Goal: Task Accomplishment & Management: Use online tool/utility

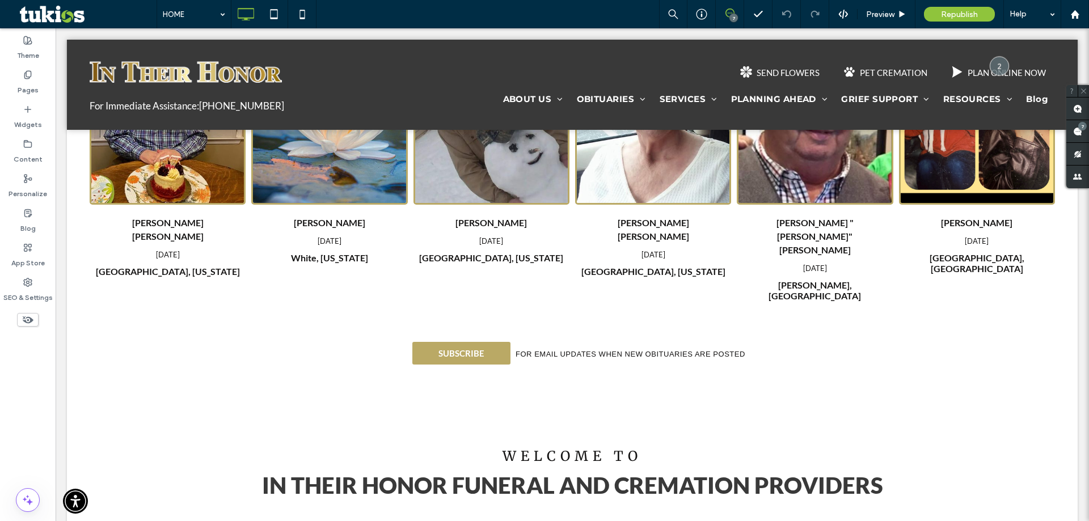
scroll to position [340, 0]
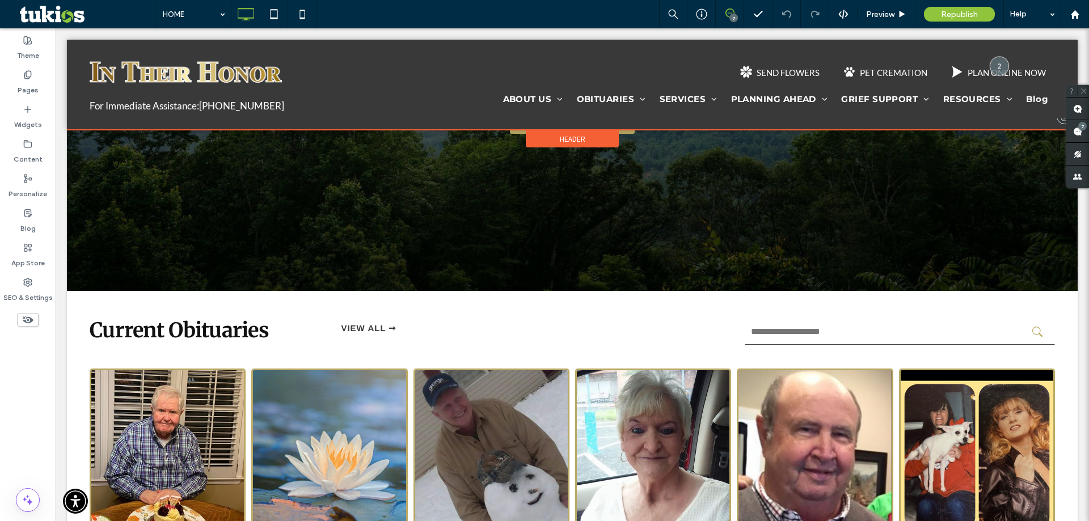
click at [694, 60] on div at bounding box center [572, 85] width 1011 height 90
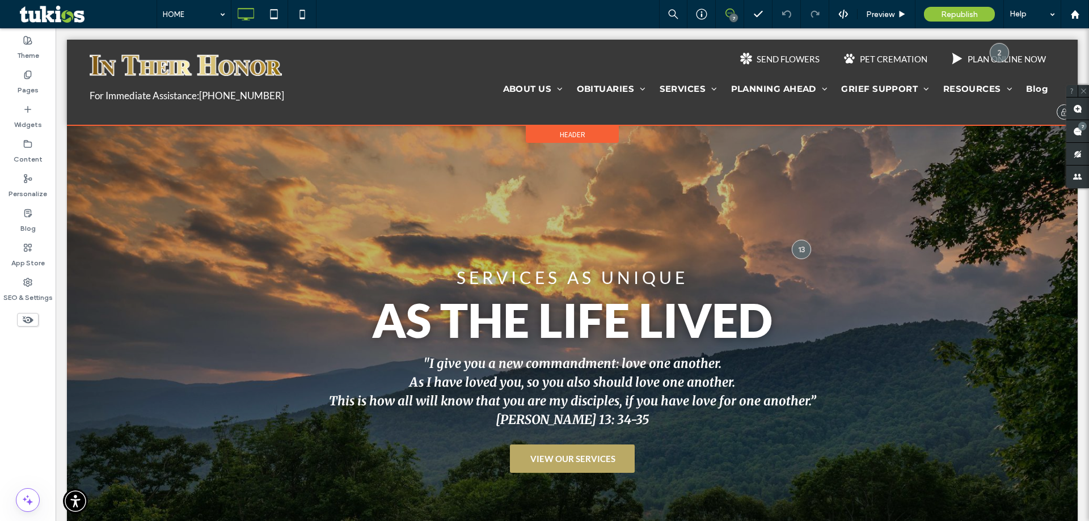
scroll to position [0, 0]
click at [579, 136] on span "Header" at bounding box center [573, 135] width 26 height 10
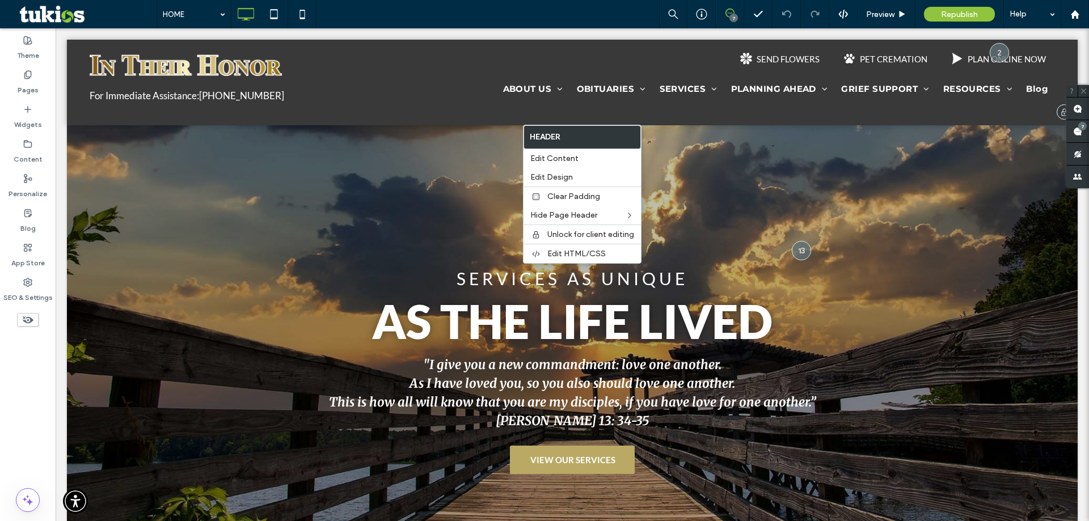
click at [707, 57] on div "SEND FLOWERS PET CREMATION PLAN ONLINE NOW" at bounding box center [835, 58] width 439 height 27
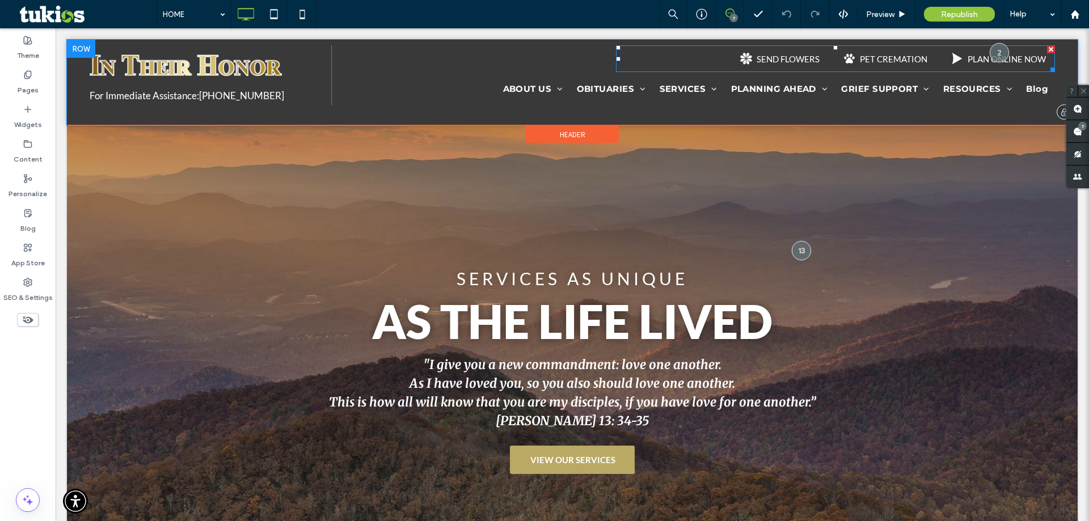
click at [707, 57] on span at bounding box center [835, 58] width 439 height 27
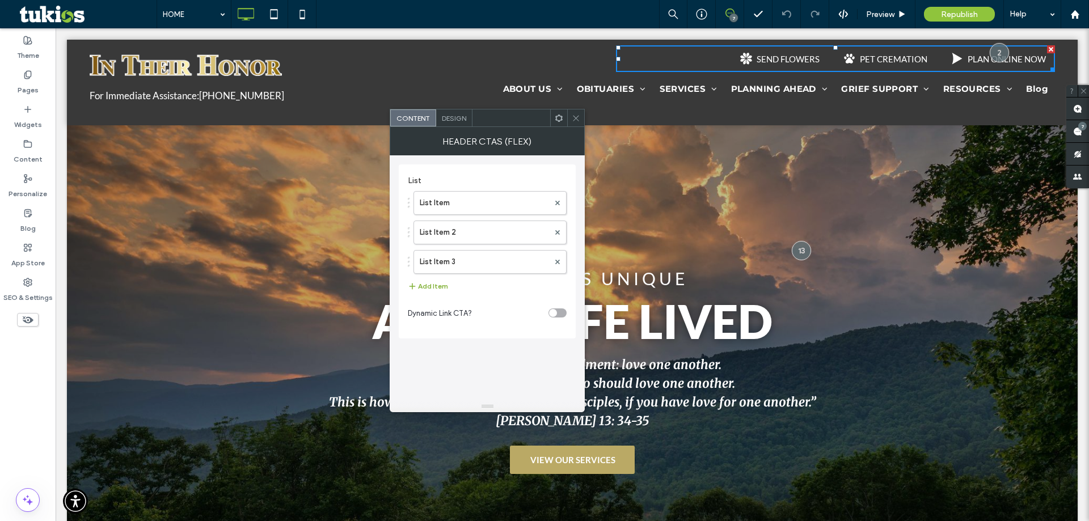
click at [433, 286] on button "Add Item" at bounding box center [428, 287] width 40 height 14
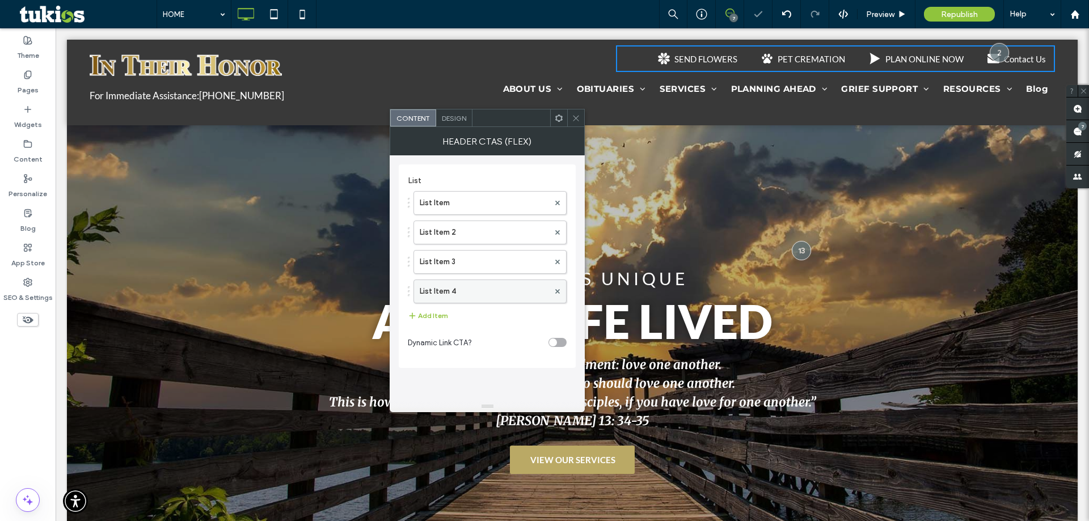
click at [540, 292] on label "List Item 4" at bounding box center [484, 291] width 129 height 23
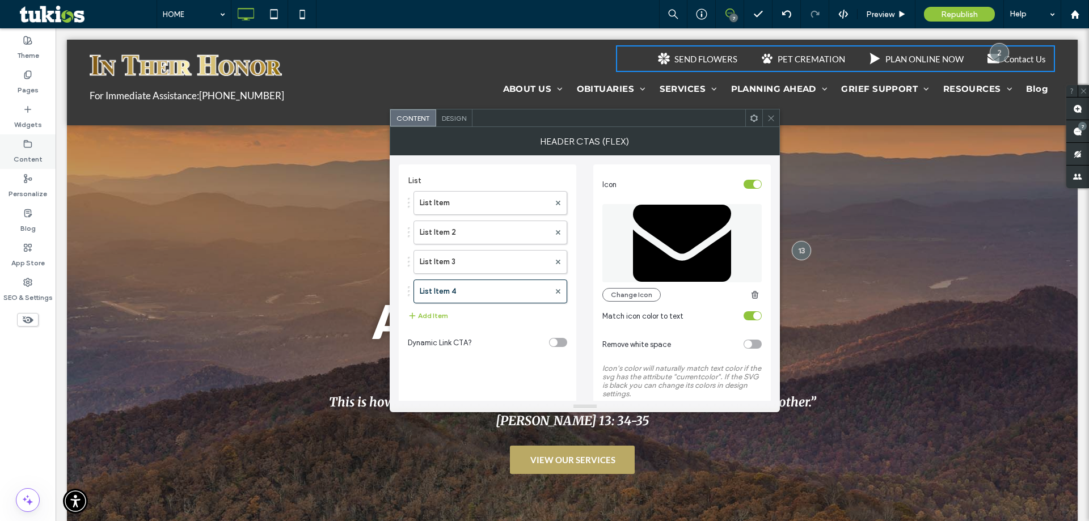
click at [26, 153] on label "Content" at bounding box center [28, 157] width 29 height 16
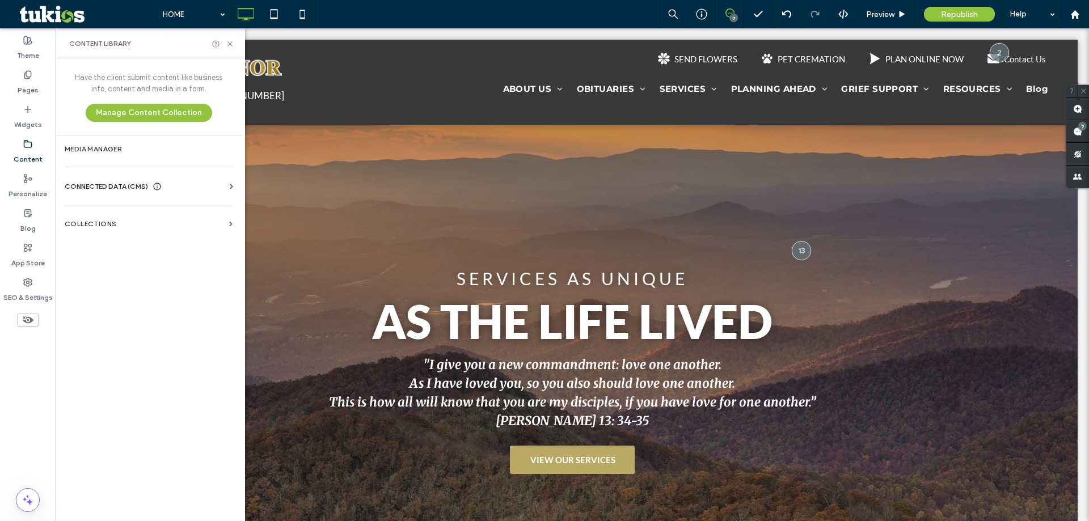
click at [130, 190] on span "CONNECTED DATA (CMS)" at bounding box center [106, 186] width 83 height 11
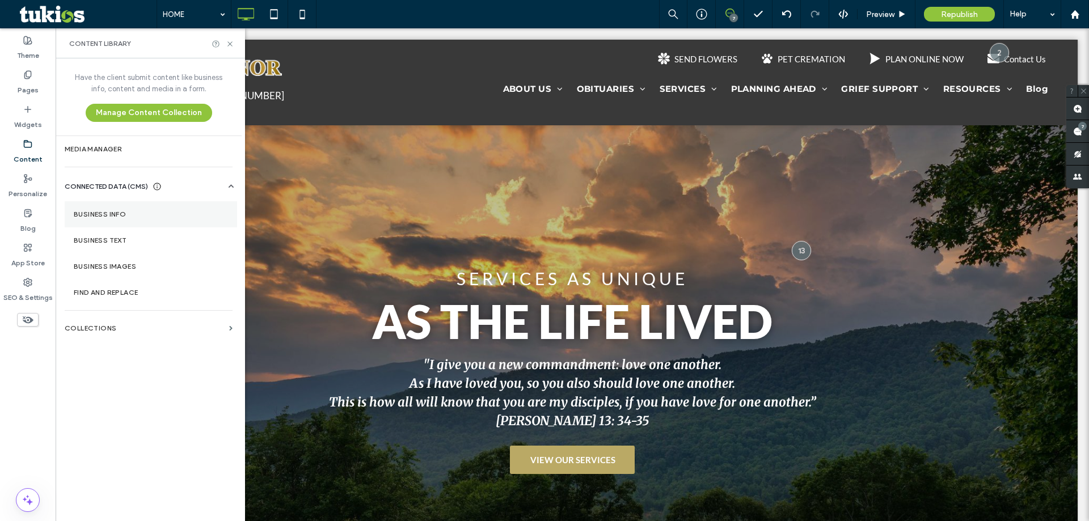
click at [157, 220] on section "Business Info" at bounding box center [151, 214] width 172 height 26
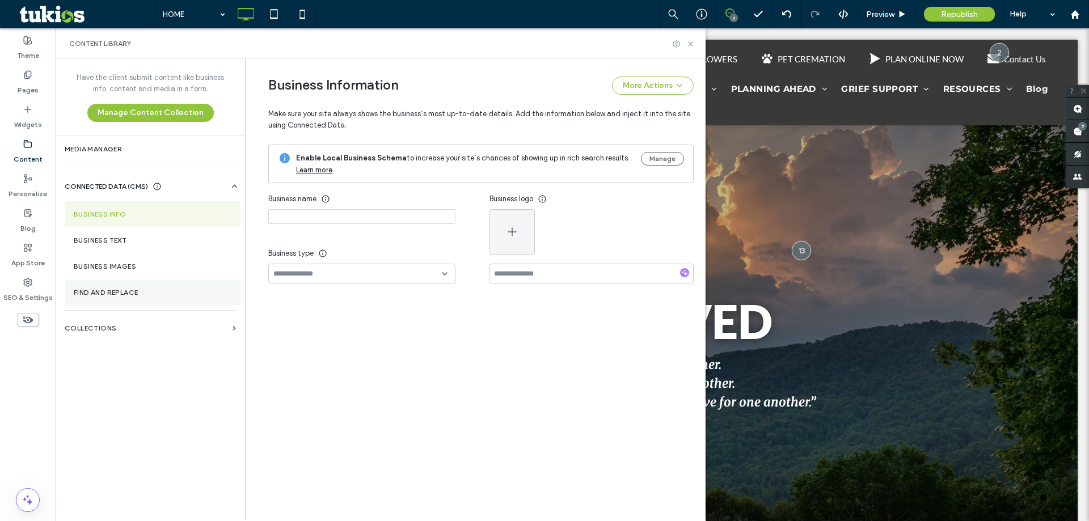
type input "**********"
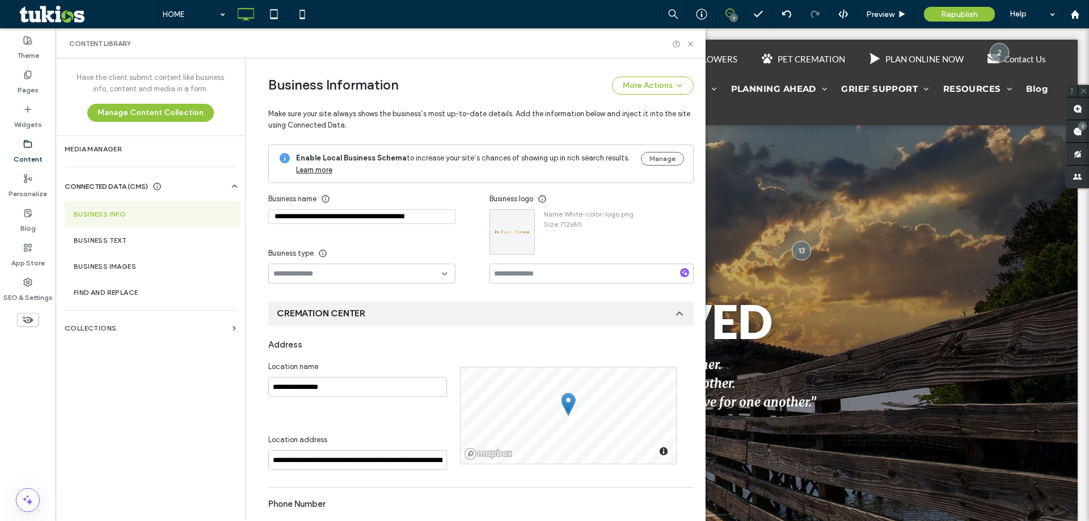
scroll to position [129, 0]
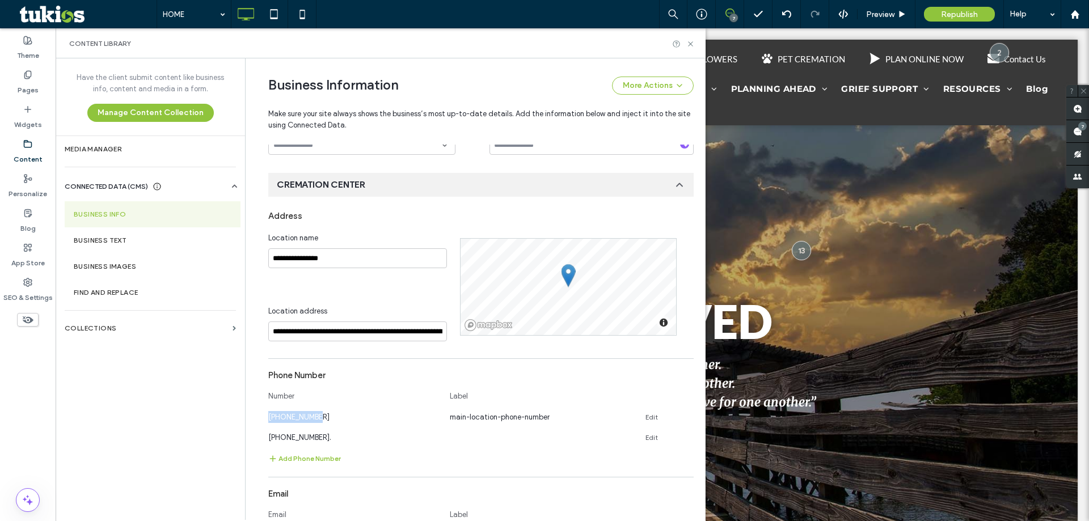
drag, startPoint x: 327, startPoint y: 414, endPoint x: 248, endPoint y: 416, distance: 79.4
click at [251, 416] on div "**********" at bounding box center [472, 412] width 442 height 965
copy span "678-770-7523"
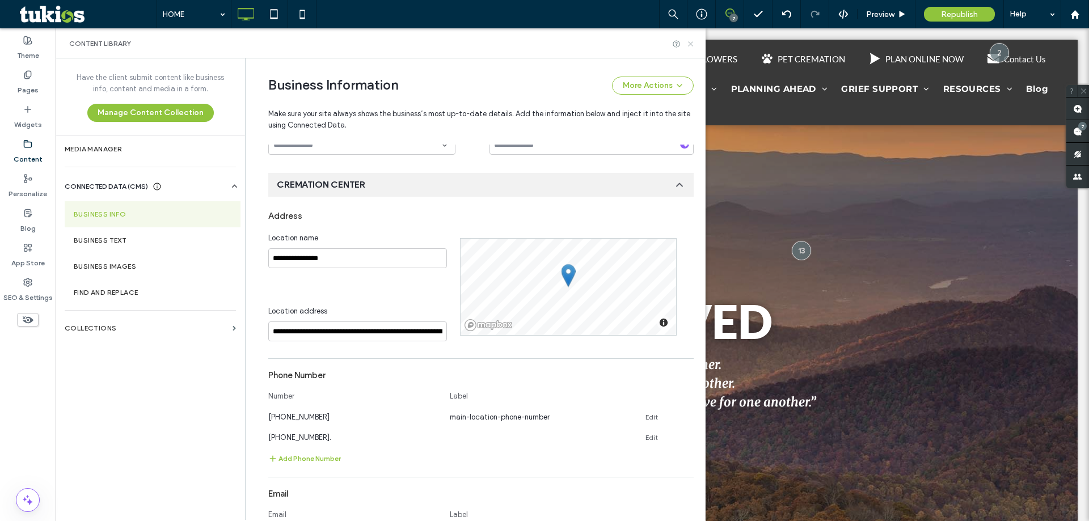
click at [694, 41] on icon at bounding box center [690, 44] width 9 height 9
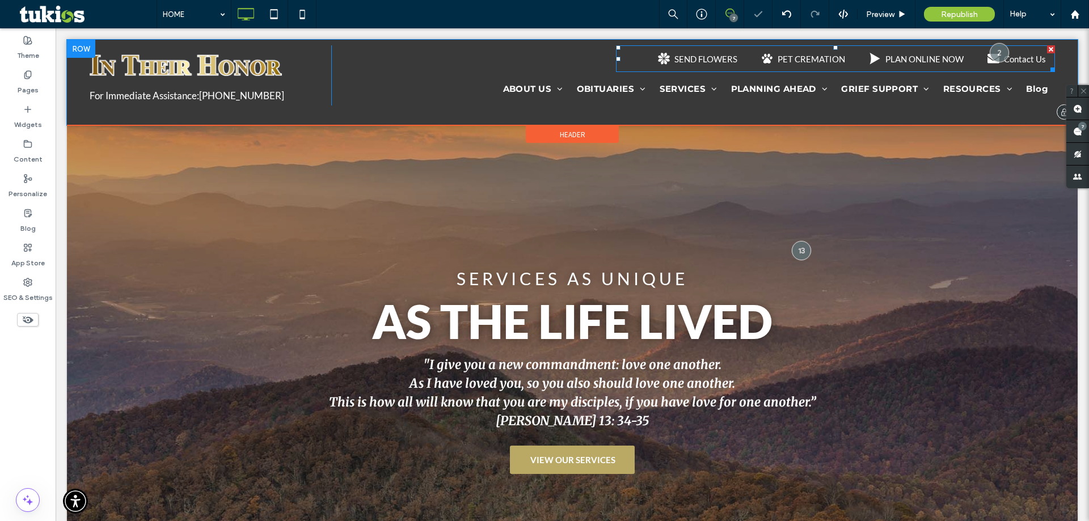
click at [806, 60] on span at bounding box center [835, 58] width 439 height 27
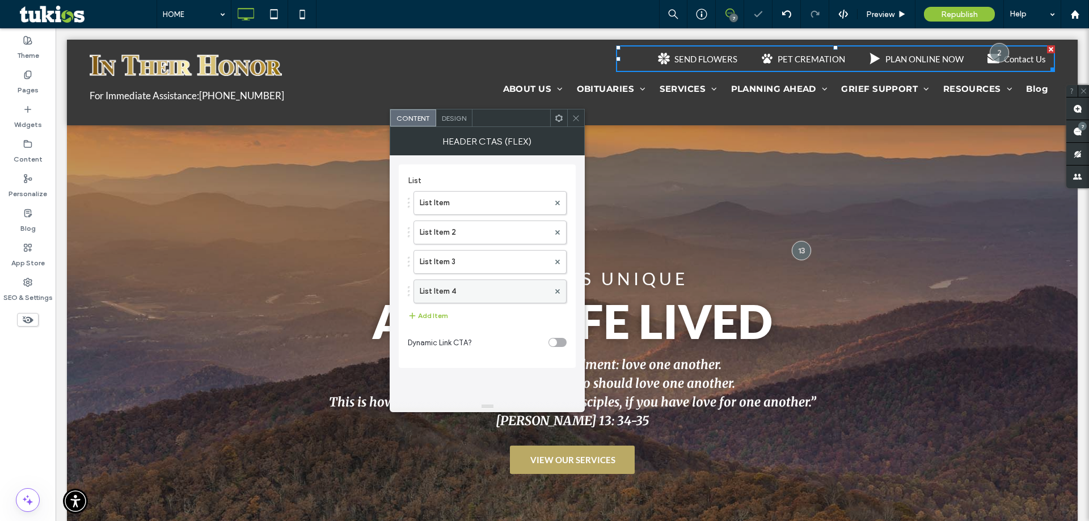
click at [475, 285] on label "List Item 4" at bounding box center [484, 291] width 129 height 23
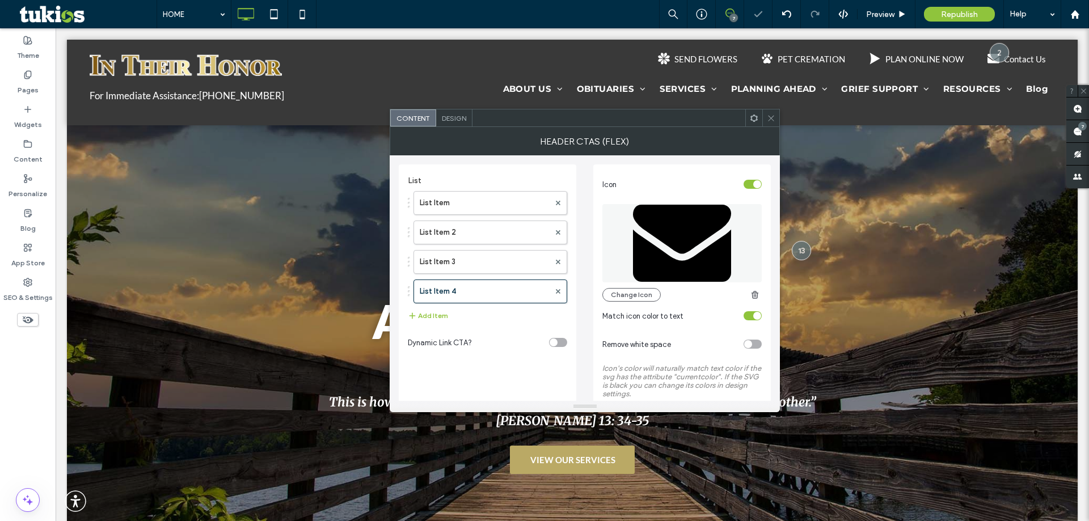
scroll to position [0, 0]
click at [752, 185] on div "toggle" at bounding box center [753, 184] width 18 height 9
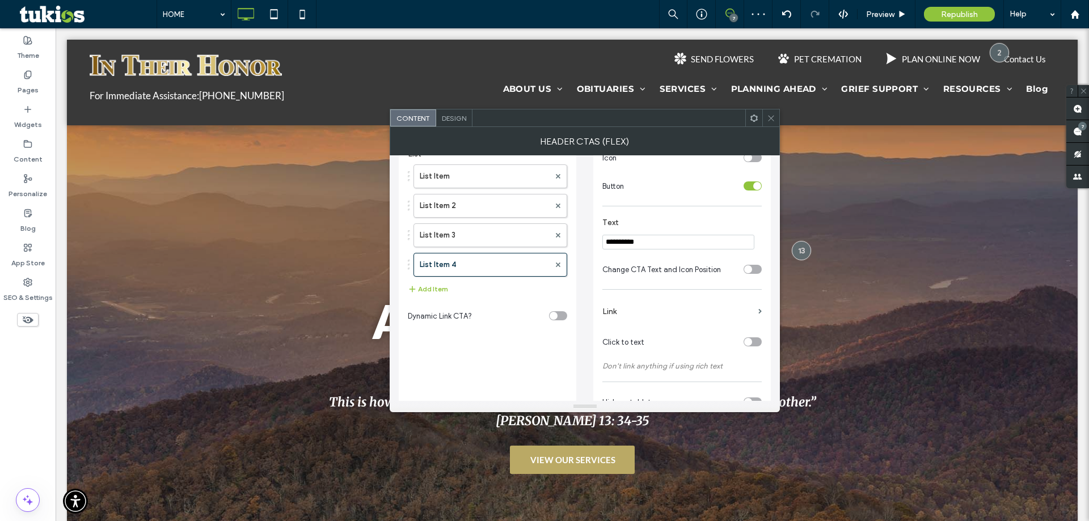
scroll to position [3, 0]
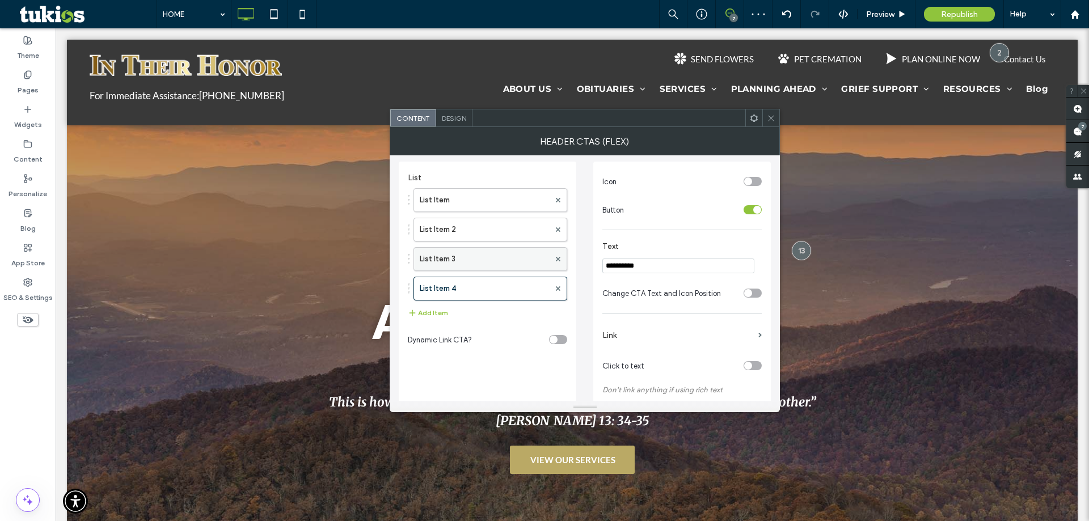
drag, startPoint x: 683, startPoint y: 268, endPoint x: 499, endPoint y: 267, distance: 183.8
click at [499, 267] on div "**********" at bounding box center [585, 305] width 372 height 305
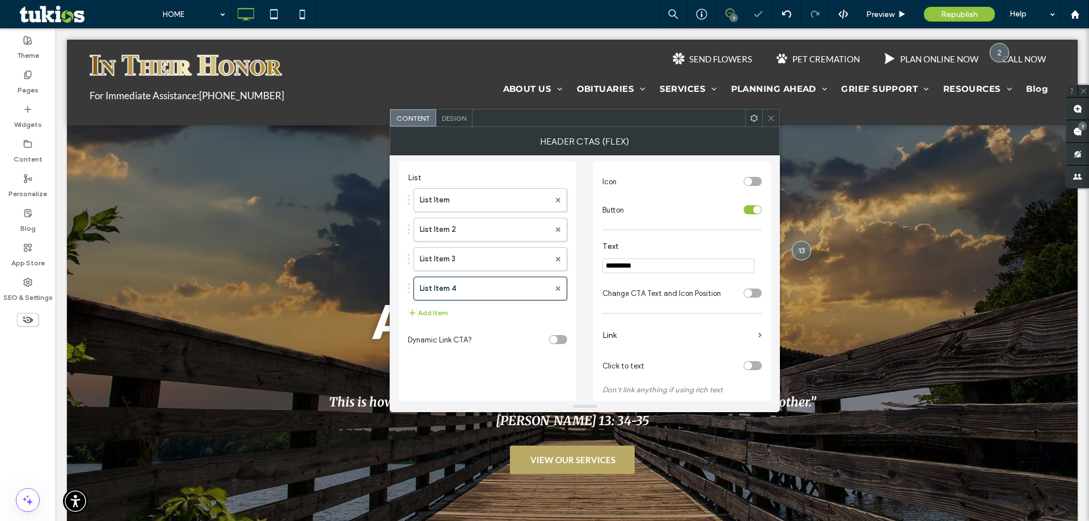
paste input "**********"
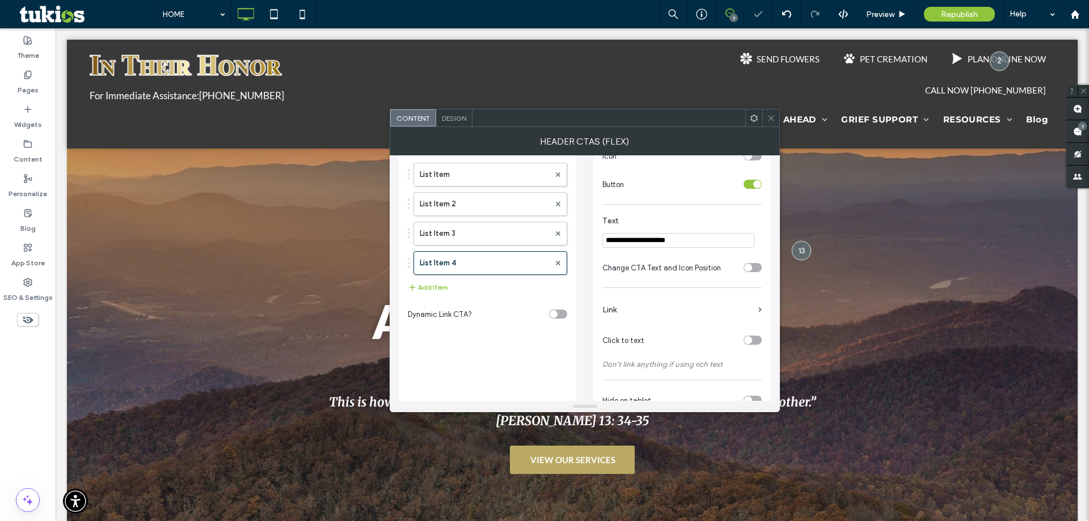
scroll to position [60, 0]
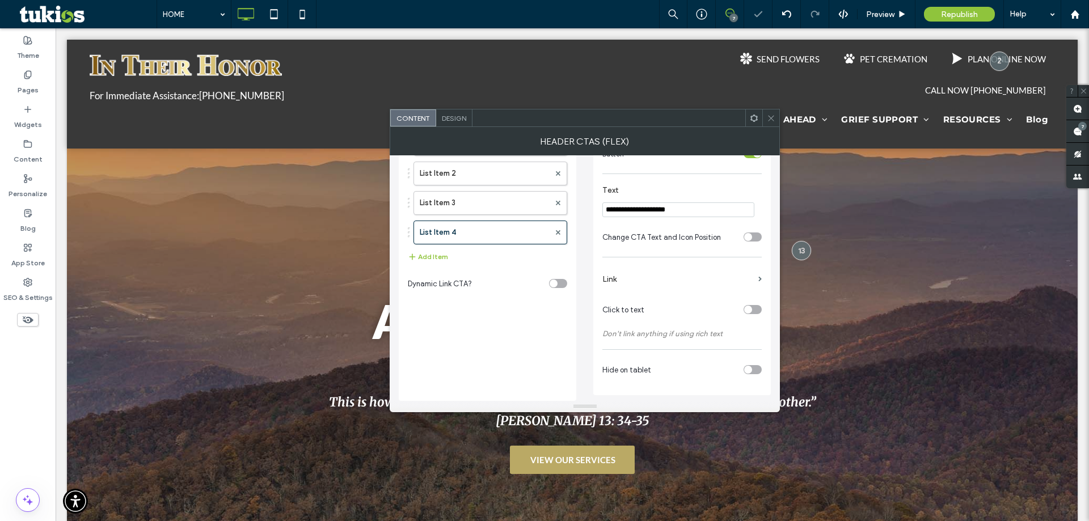
type input "**********"
click at [694, 280] on label "Link" at bounding box center [677, 279] width 151 height 21
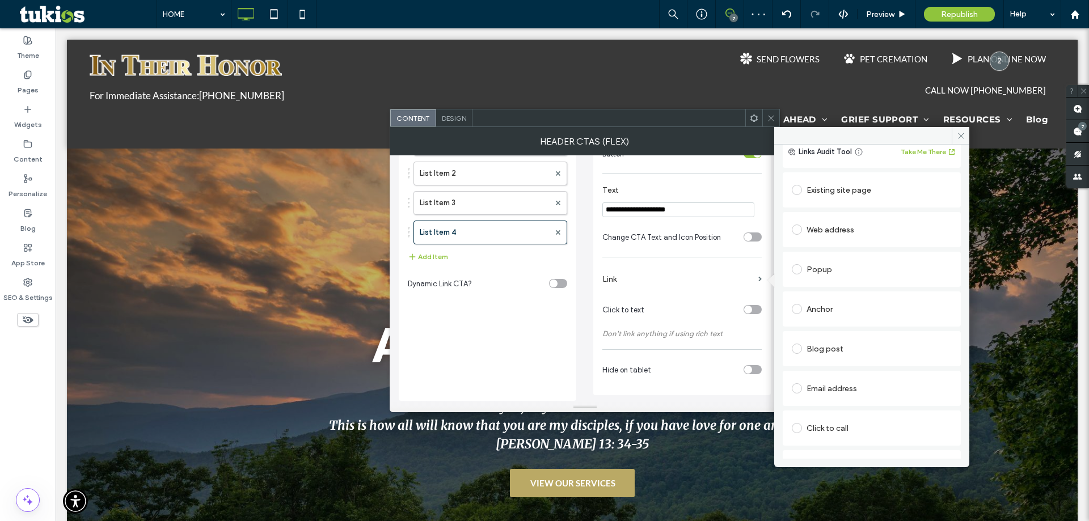
scroll to position [57, 0]
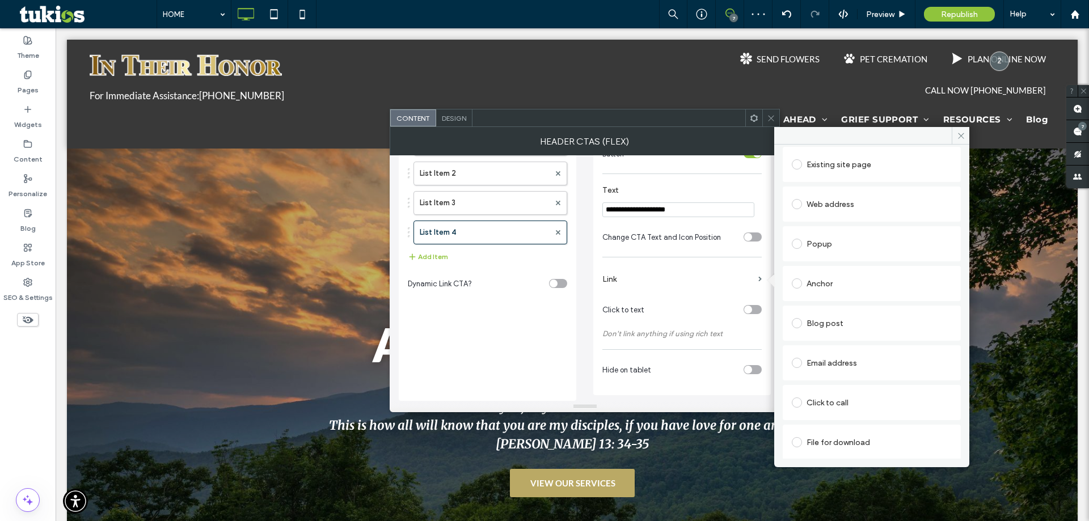
click at [830, 409] on div "Click to call" at bounding box center [872, 403] width 160 height 18
paste input "**********"
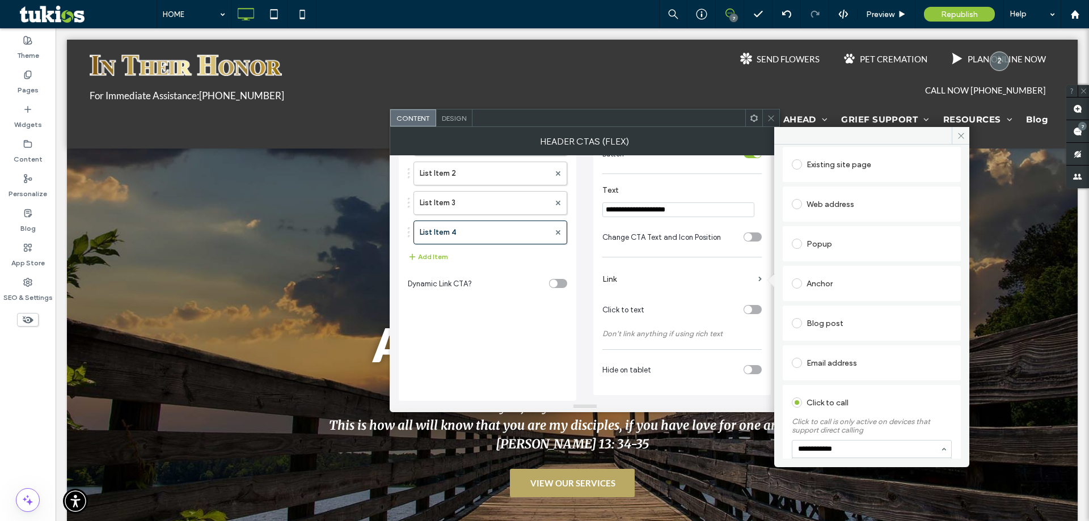
type input "**********"
click at [903, 410] on div "Click to call" at bounding box center [872, 403] width 160 height 18
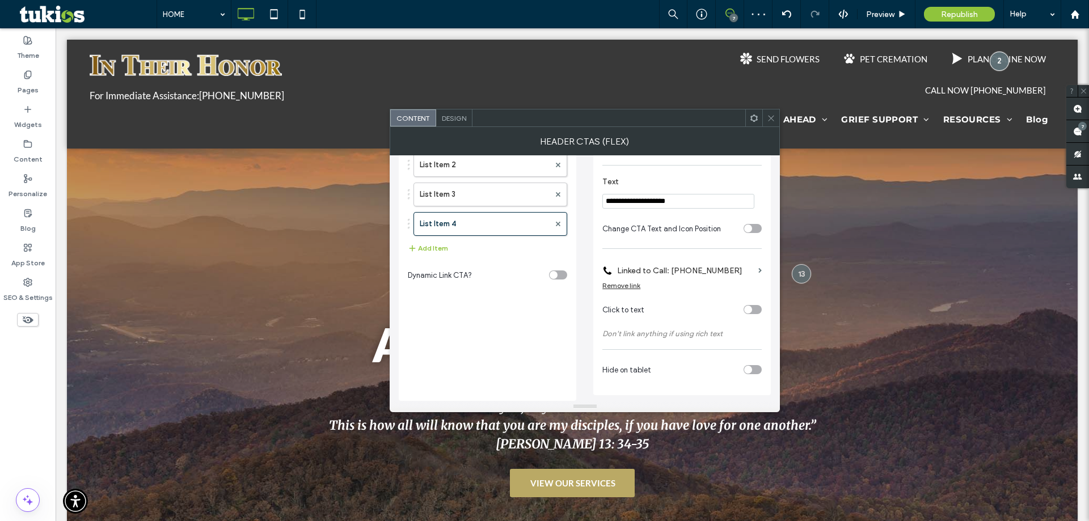
scroll to position [0, 0]
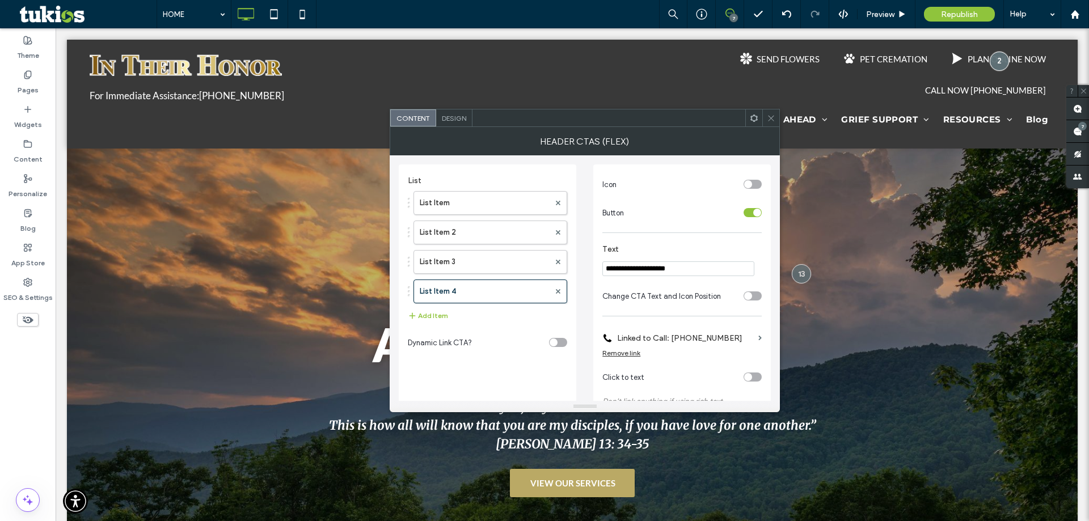
click at [464, 121] on span "Design" at bounding box center [454, 118] width 24 height 9
click at [451, 115] on span "Design" at bounding box center [454, 118] width 24 height 9
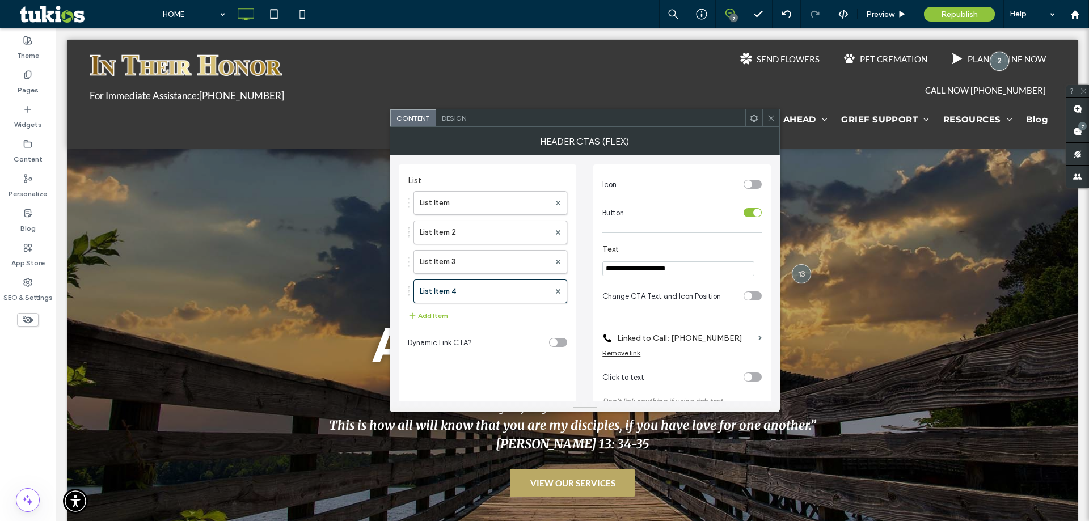
click at [489, 248] on div "List Item List Item 2 List Item 3 List Item 4" at bounding box center [487, 244] width 159 height 118
click at [492, 230] on label "List Item 2" at bounding box center [485, 232] width 130 height 23
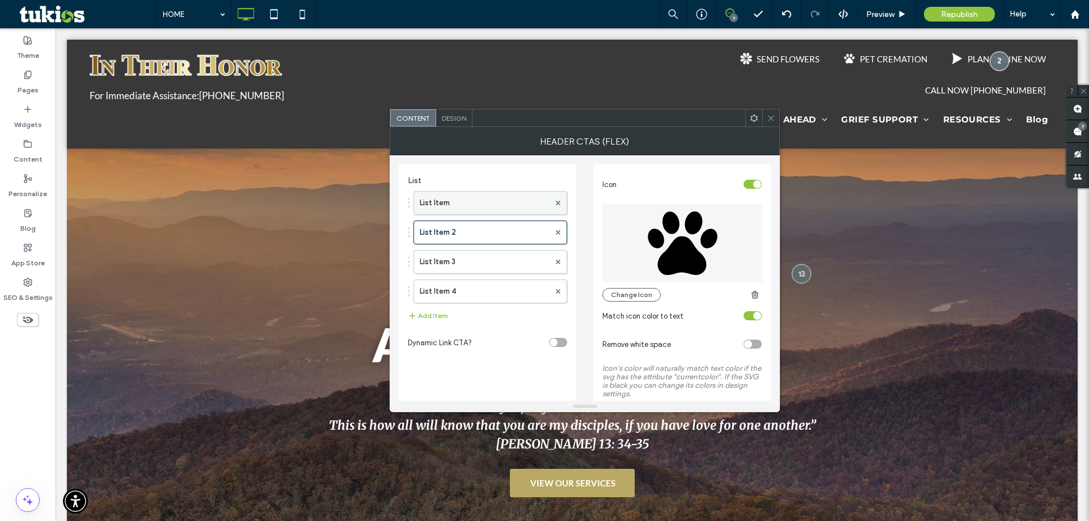
click at [475, 197] on label "List Item" at bounding box center [485, 203] width 130 height 23
click at [462, 120] on span "Design" at bounding box center [454, 118] width 24 height 9
click at [773, 122] on icon at bounding box center [771, 118] width 9 height 9
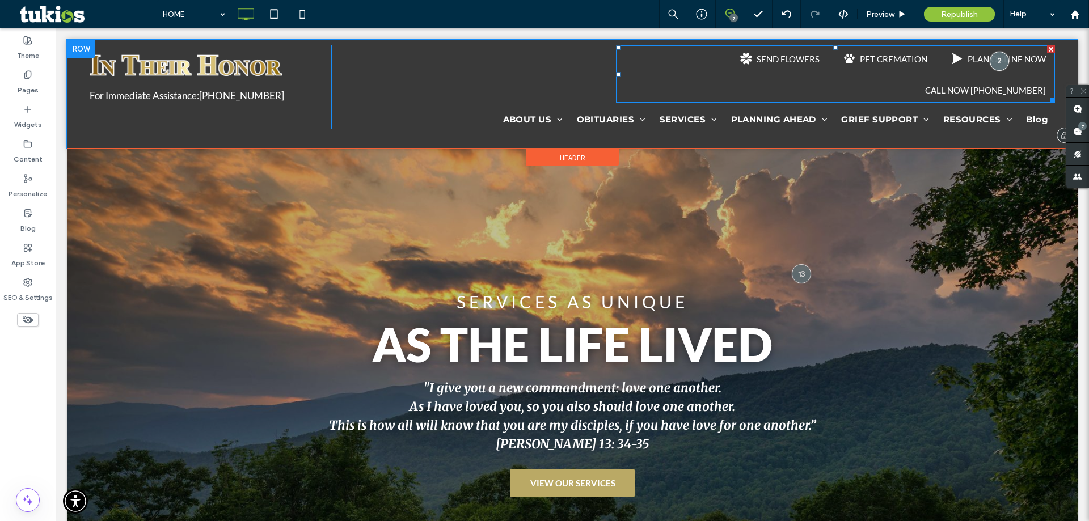
click at [800, 66] on span at bounding box center [835, 73] width 439 height 57
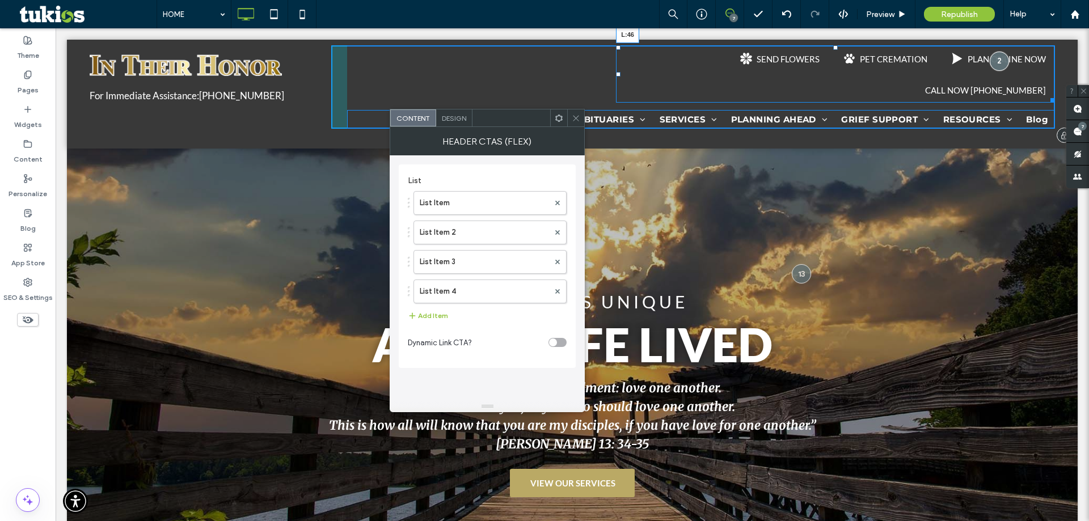
drag, startPoint x: 610, startPoint y: 75, endPoint x: 374, endPoint y: 96, distance: 237.0
click at [616, 96] on div "SEND FLOWERS PET CREMATION PLAN ONLINE NOW CALL NOW 678-770-7523 L:46" at bounding box center [835, 73] width 439 height 57
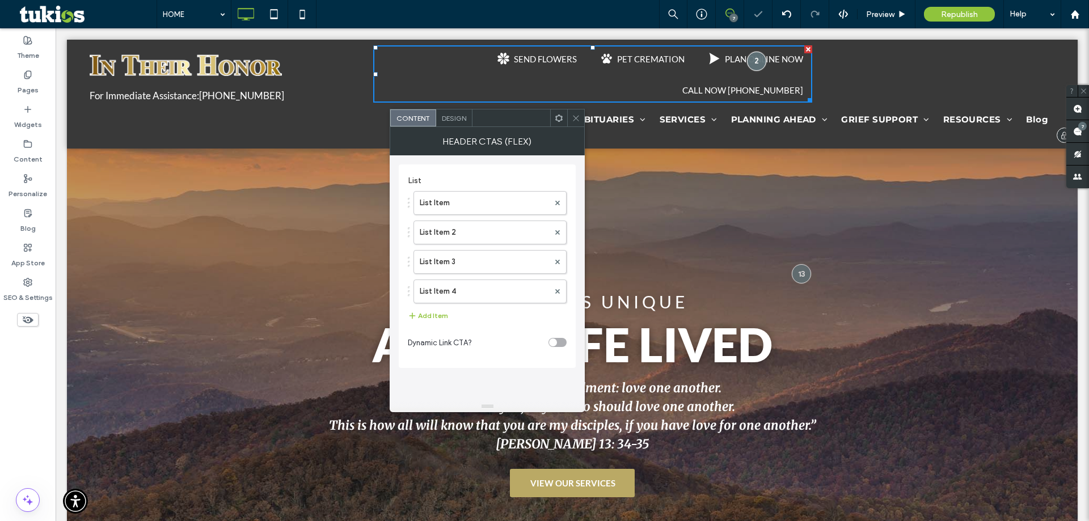
click at [807, 102] on div at bounding box center [808, 98] width 9 height 9
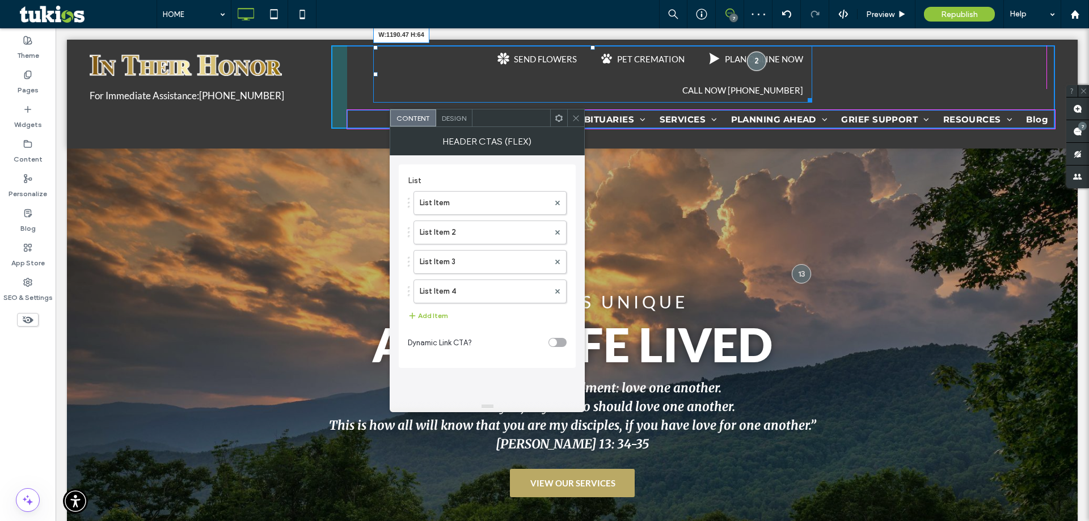
drag, startPoint x: 807, startPoint y: 102, endPoint x: 1125, endPoint y: 109, distance: 317.8
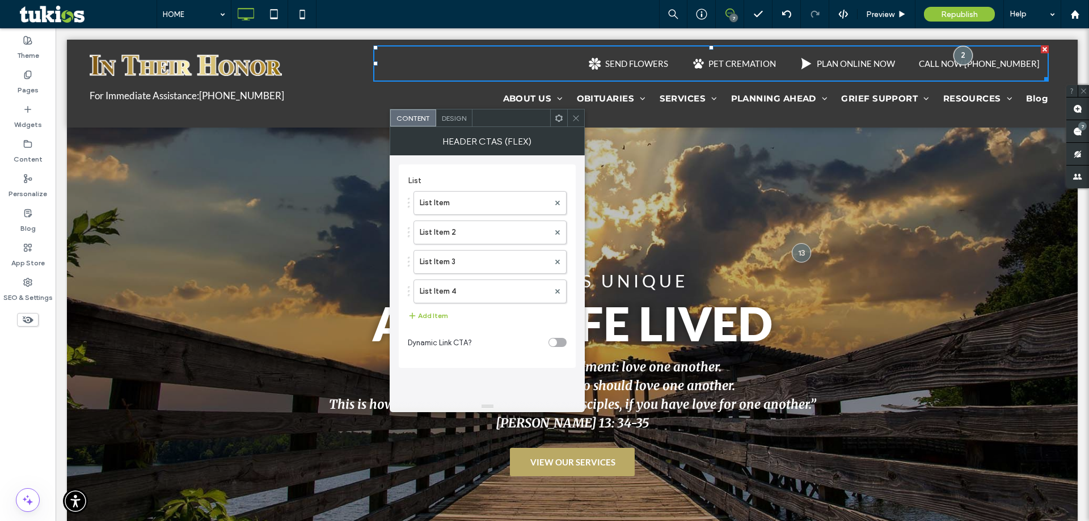
click at [462, 121] on span "Design" at bounding box center [454, 118] width 24 height 9
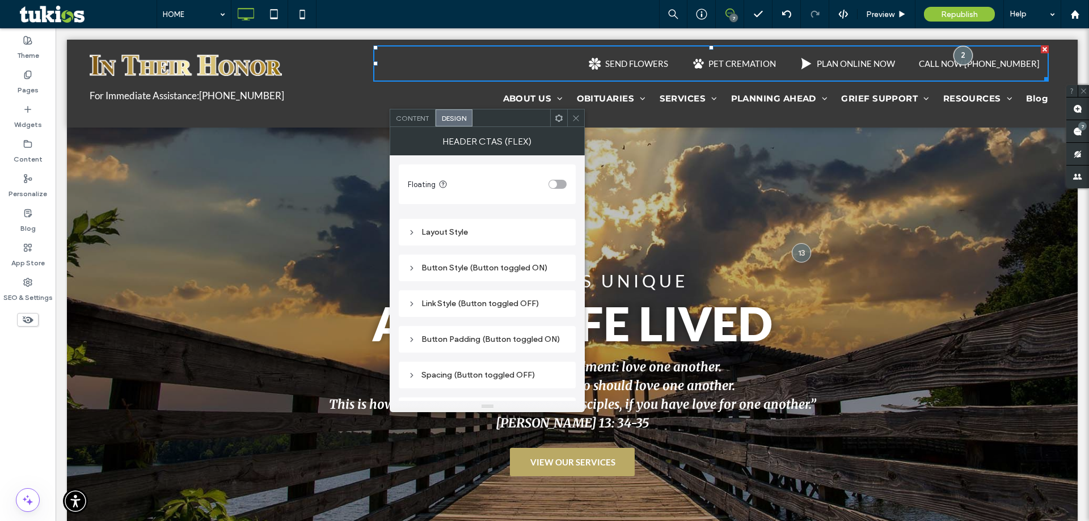
click at [457, 267] on div "Button Style (Button toggled ON)" at bounding box center [487, 268] width 159 height 10
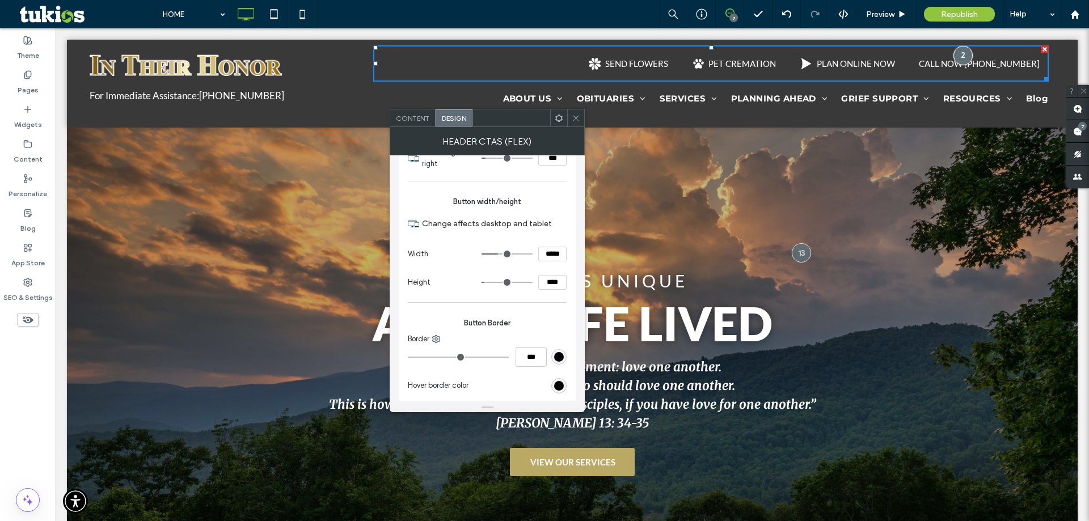
scroll to position [851, 0]
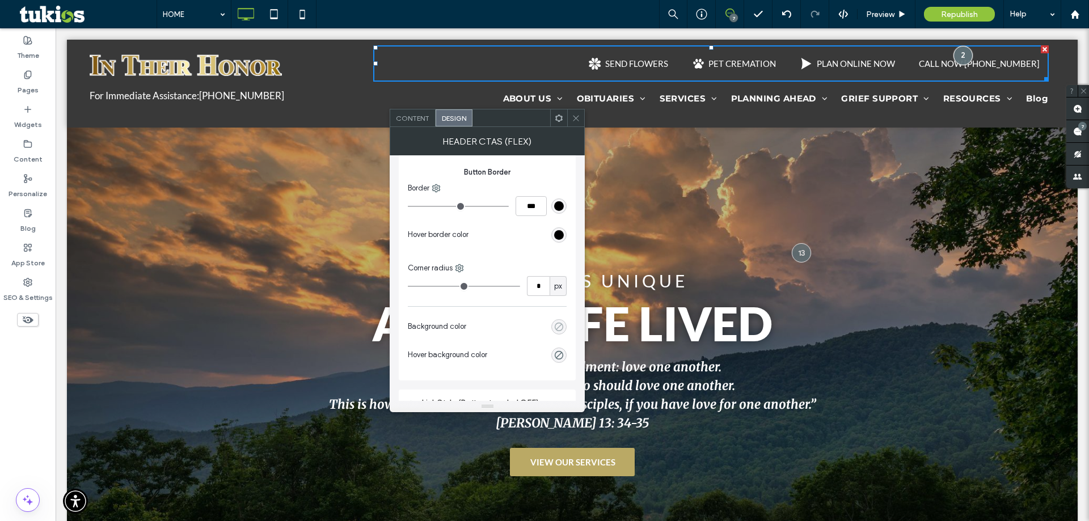
click at [558, 325] on div "rgba(0, 0, 0, 0)" at bounding box center [559, 327] width 10 height 10
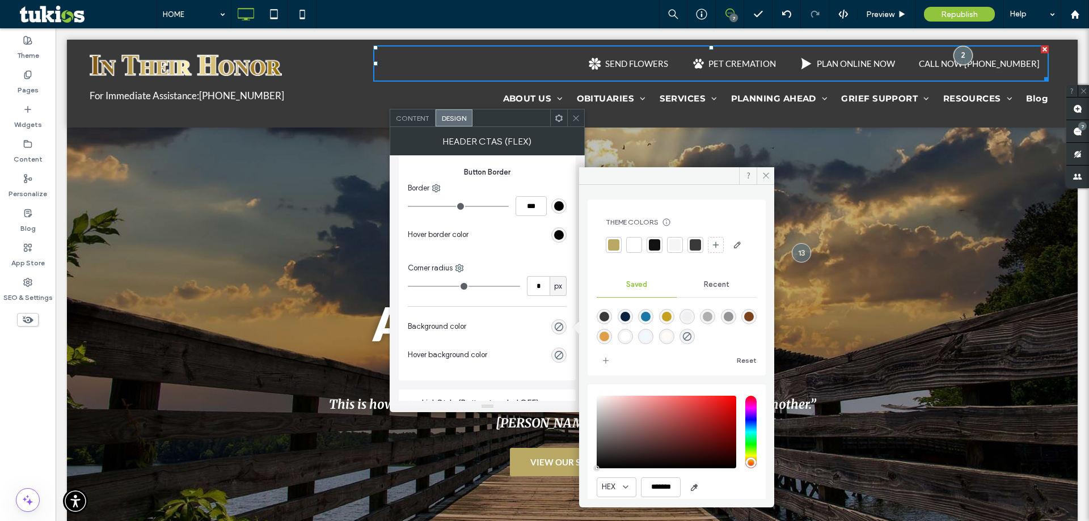
click at [616, 246] on div at bounding box center [613, 244] width 11 height 11
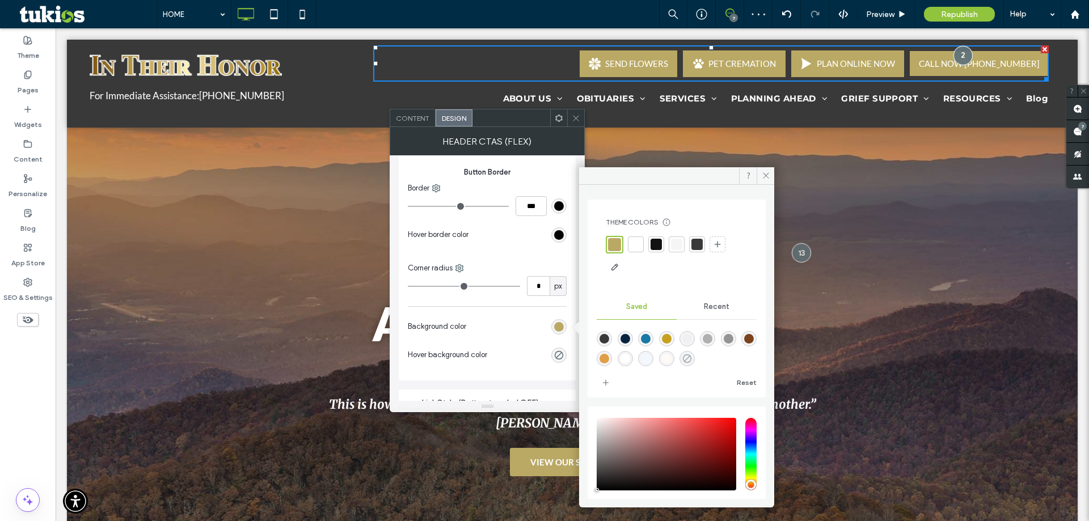
click at [692, 358] on icon "rgba(102,102,102,0)" at bounding box center [687, 359] width 10 height 10
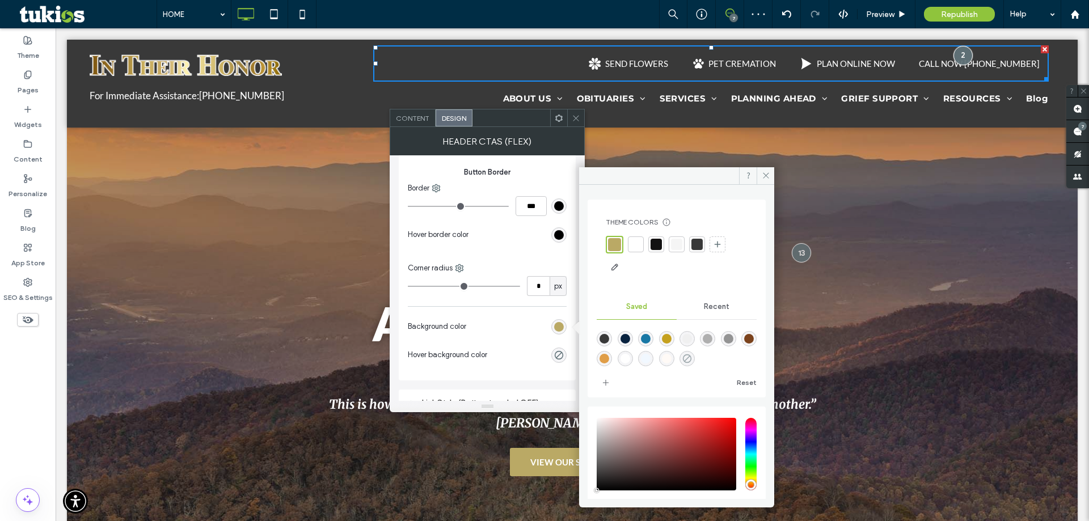
type input "*******"
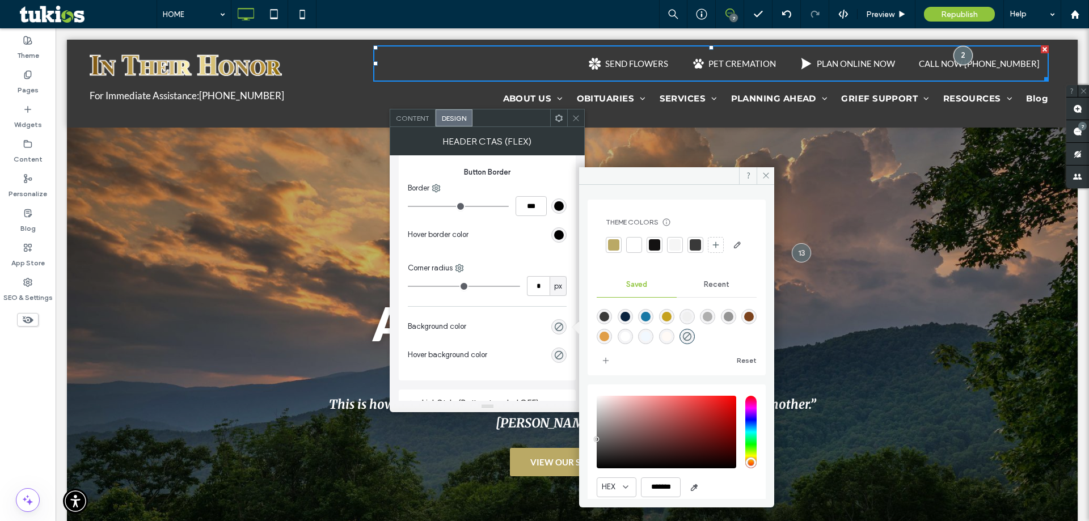
click at [416, 114] on span "Content" at bounding box center [412, 118] width 33 height 9
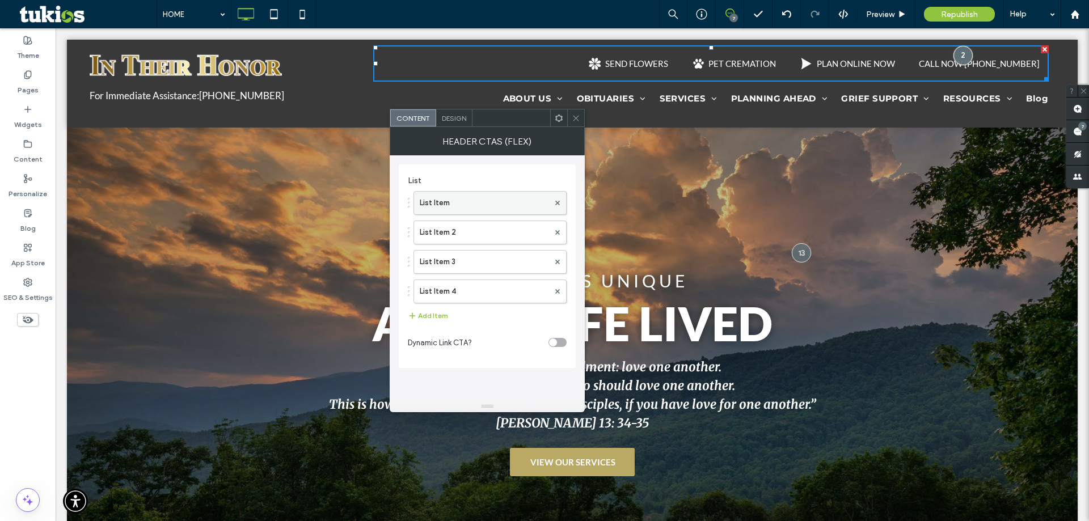
click at [525, 207] on label "List Item" at bounding box center [484, 203] width 129 height 23
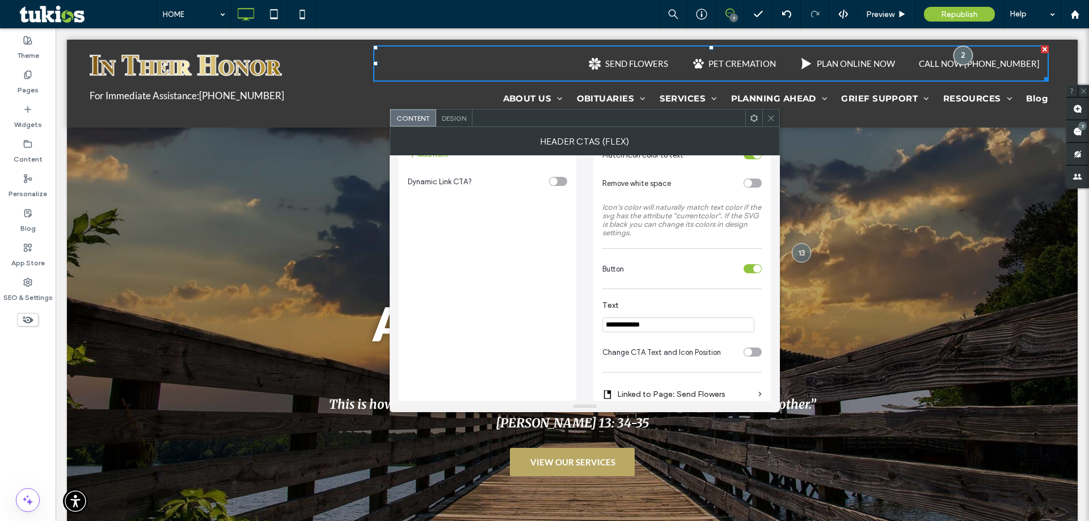
scroll to position [170, 0]
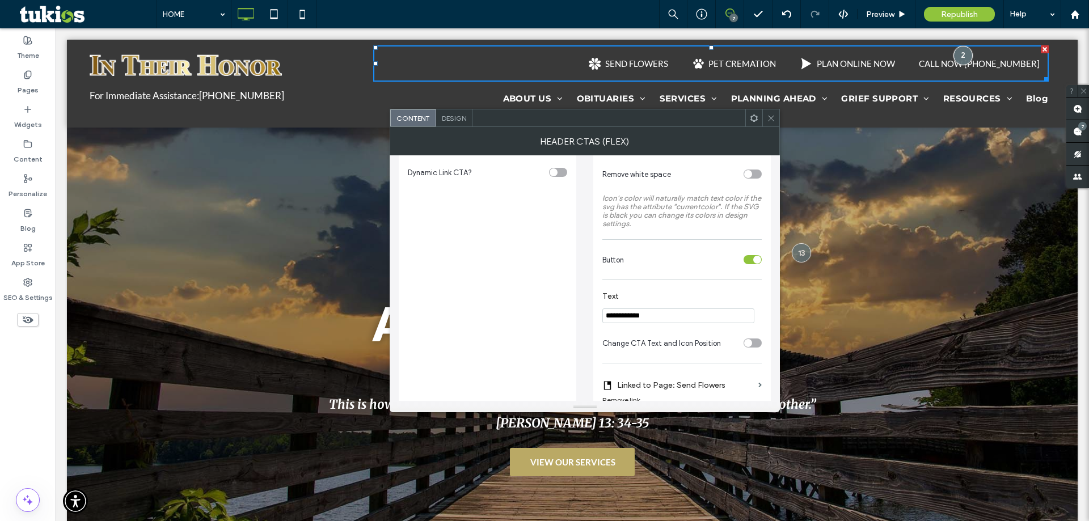
click at [749, 260] on div "toggle" at bounding box center [753, 259] width 18 height 9
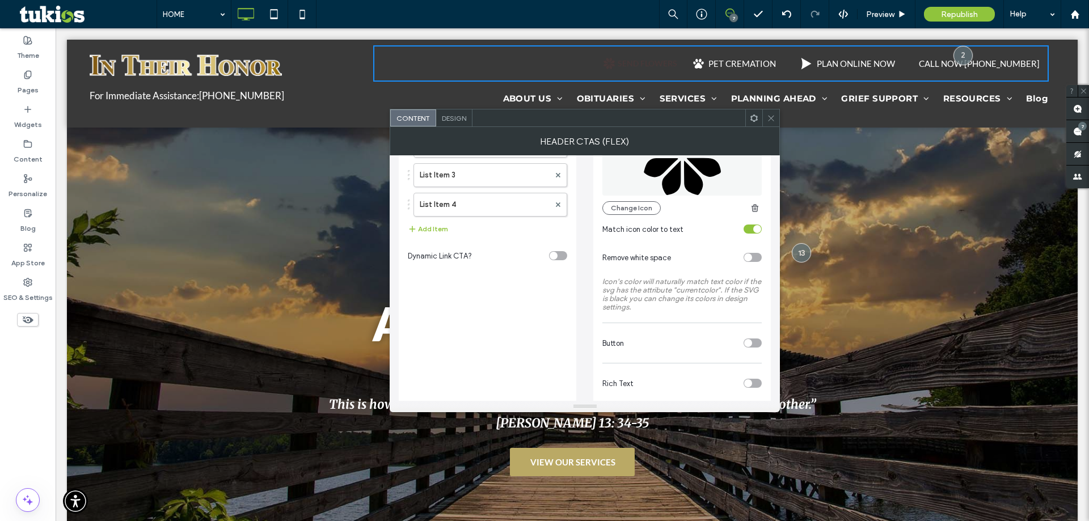
scroll to position [30, 0]
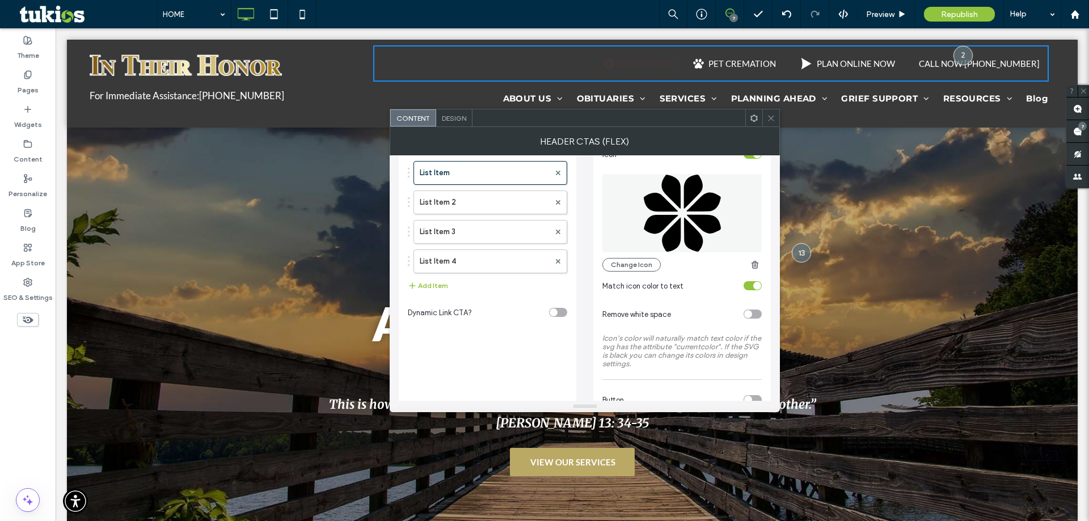
click at [466, 119] on span "Design" at bounding box center [454, 118] width 24 height 9
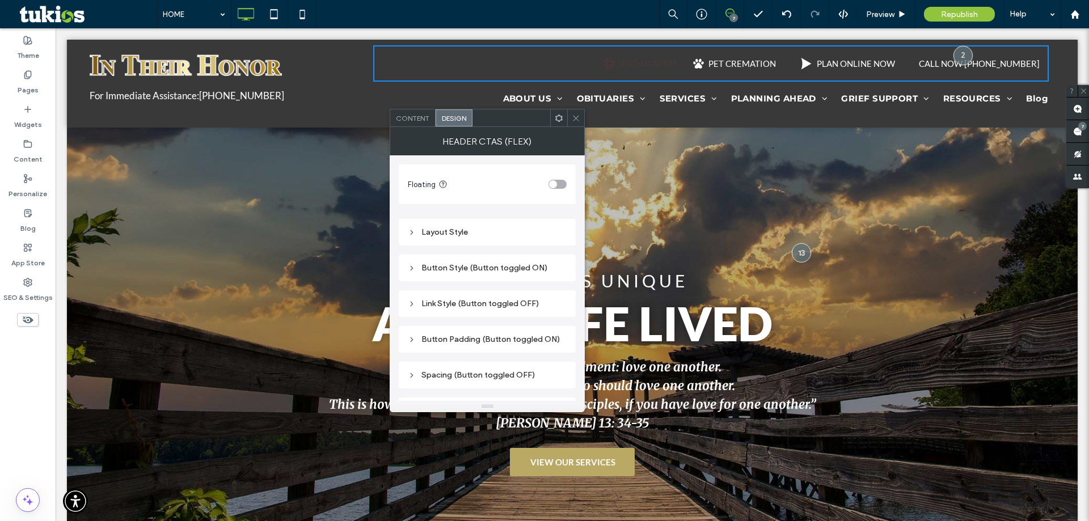
click at [481, 306] on div "Link Style (Button toggled OFF)" at bounding box center [487, 304] width 159 height 10
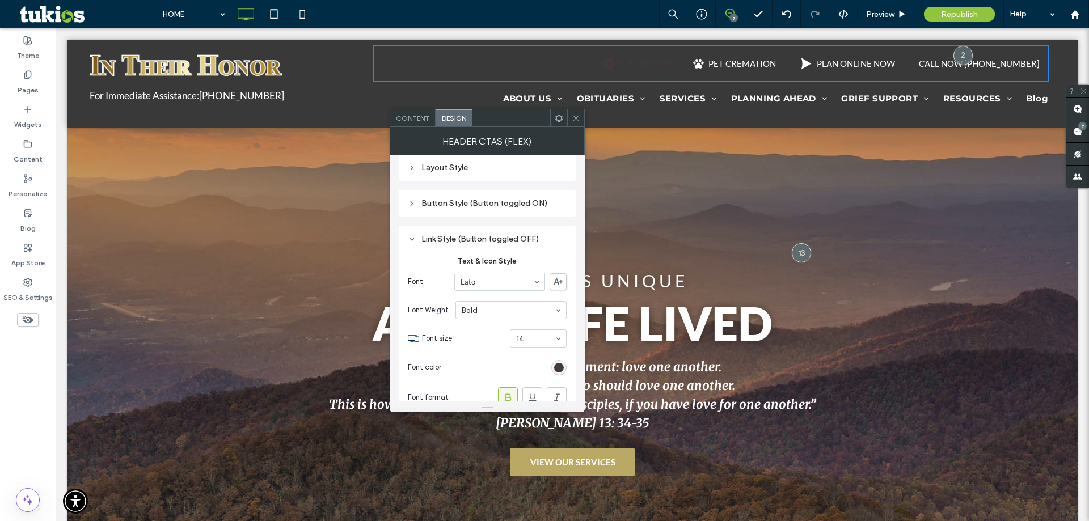
scroll to position [178, 0]
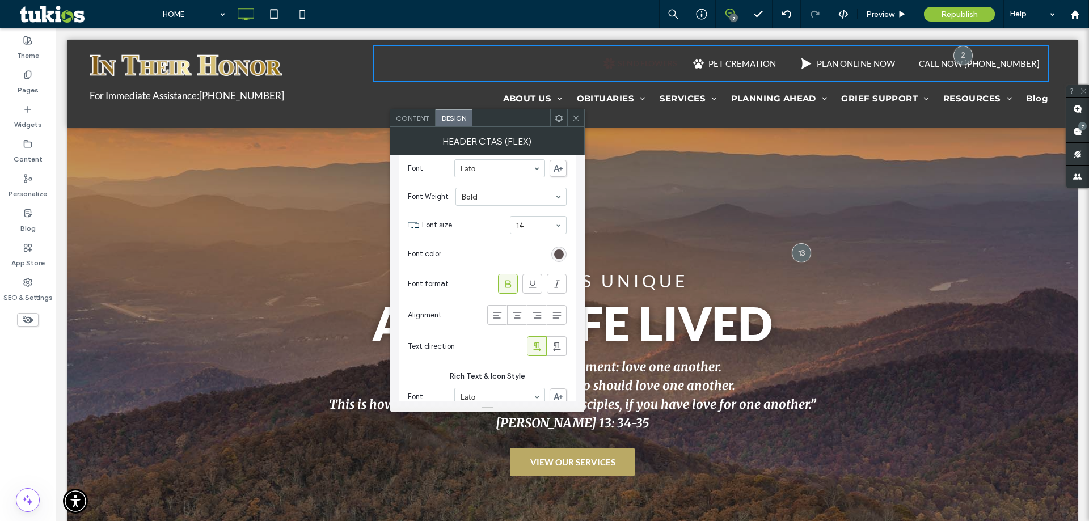
click at [556, 255] on div "rgb(70, 57, 57)" at bounding box center [559, 255] width 10 height 10
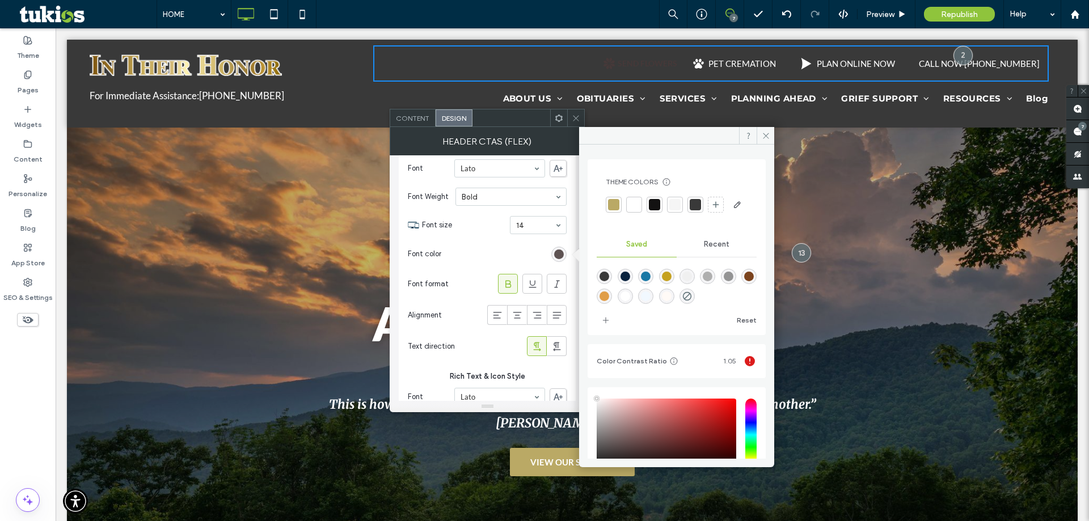
type input "****"
click at [635, 203] on div at bounding box center [634, 204] width 11 height 11
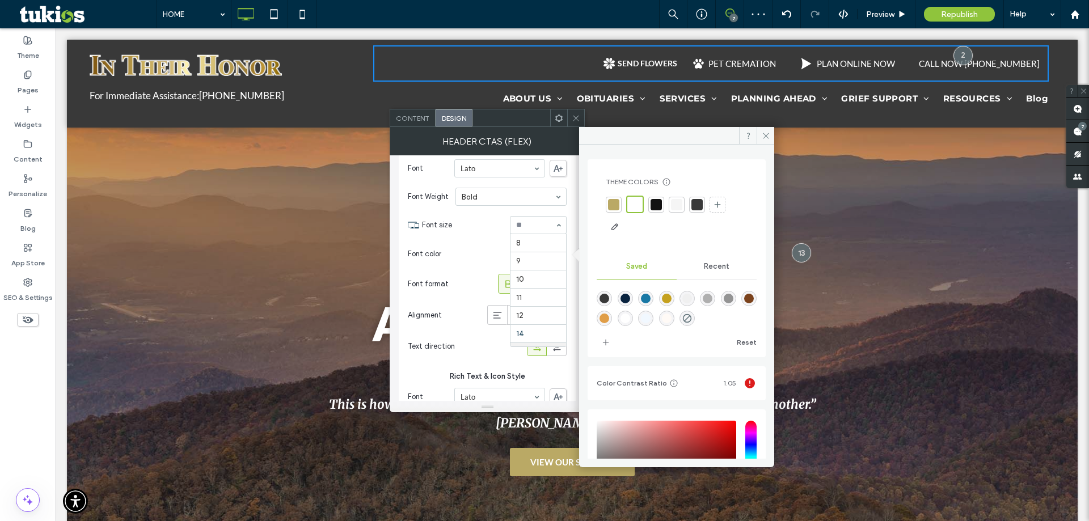
scroll to position [91, 0]
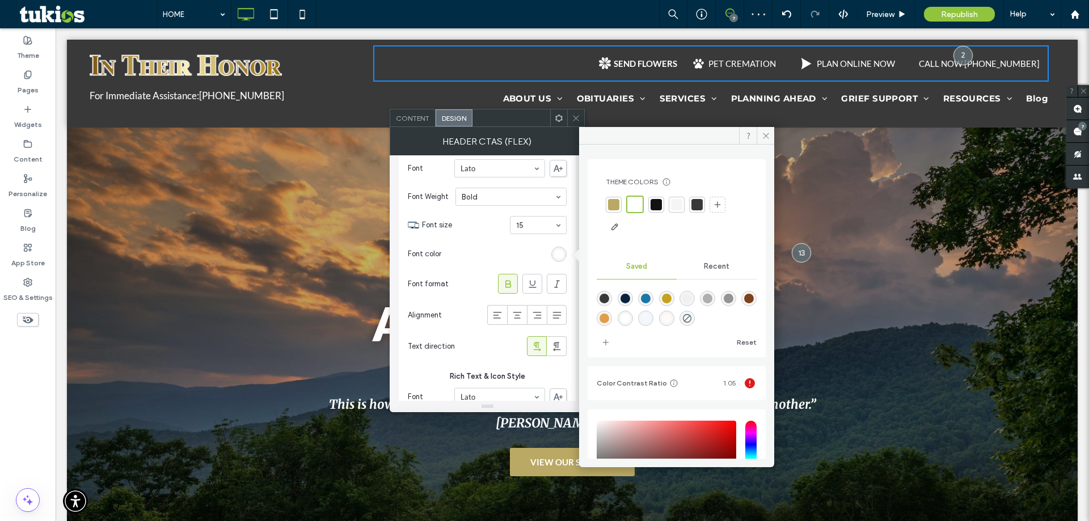
click at [509, 284] on use at bounding box center [508, 283] width 6 height 7
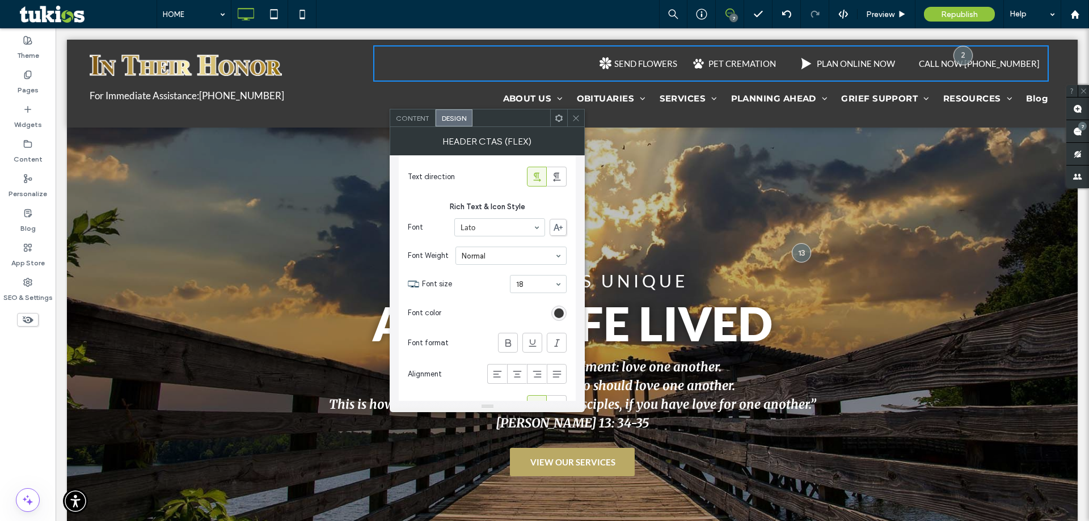
scroll to position [348, 0]
click at [556, 314] on div "rgb(57, 57, 57)" at bounding box center [558, 312] width 15 height 15
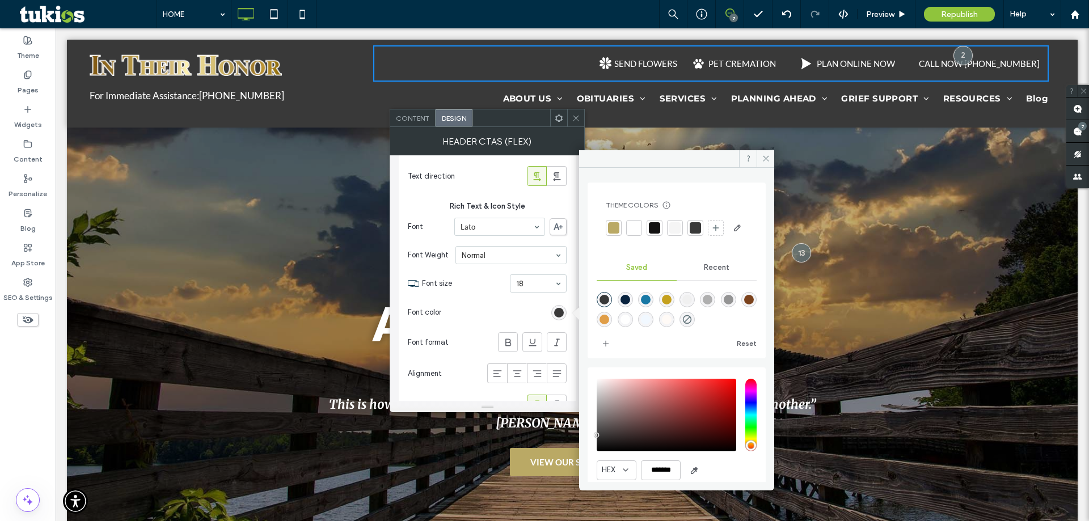
click at [640, 224] on div at bounding box center [634, 228] width 16 height 16
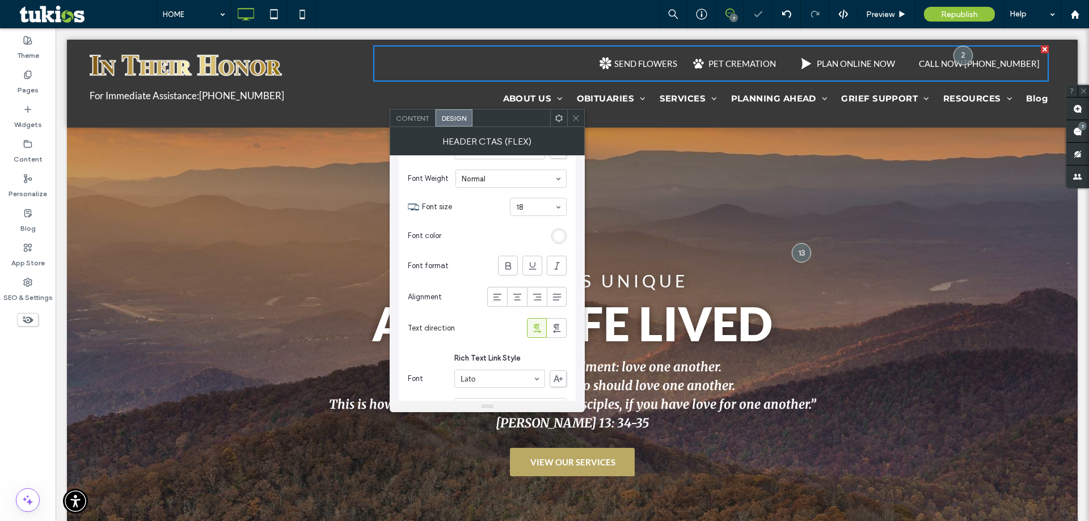
scroll to position [575, 0]
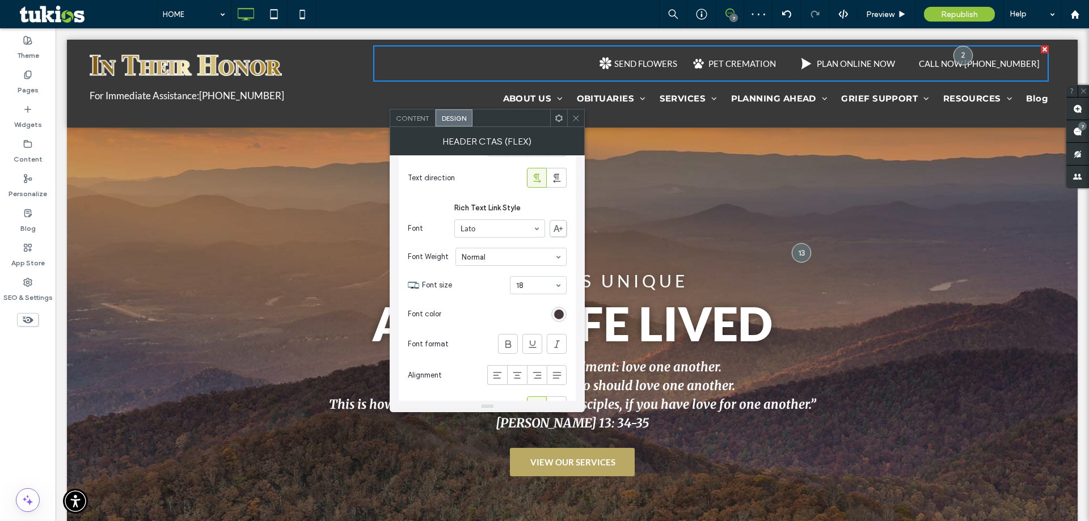
click at [575, 318] on div "Link Style (Button toggled OFF) Text & Icon Style Font Lato Font Weight Normal …" at bounding box center [487, 339] width 177 height 1248
click at [556, 314] on div "rgb(70, 57, 57)" at bounding box center [559, 315] width 10 height 10
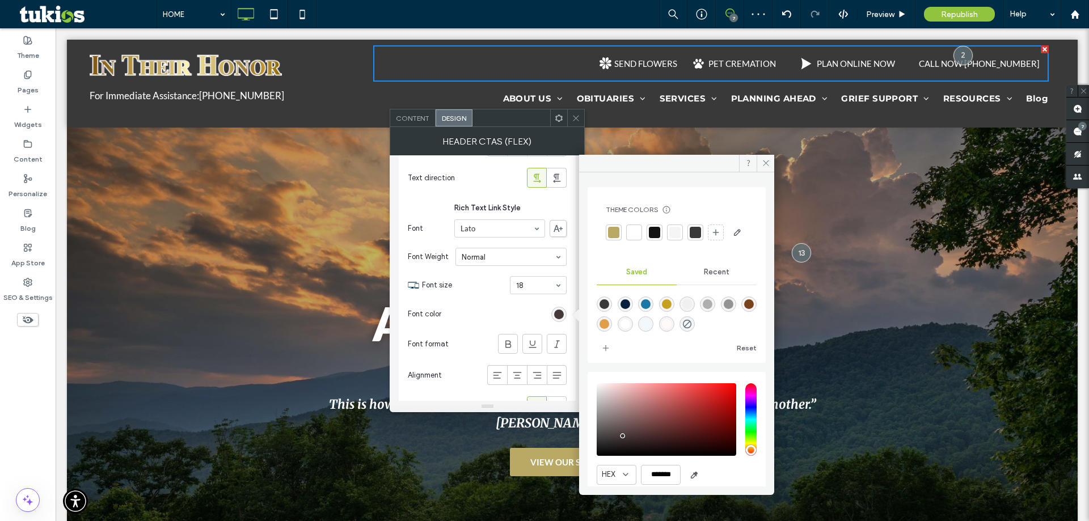
click at [627, 230] on div at bounding box center [634, 233] width 16 height 16
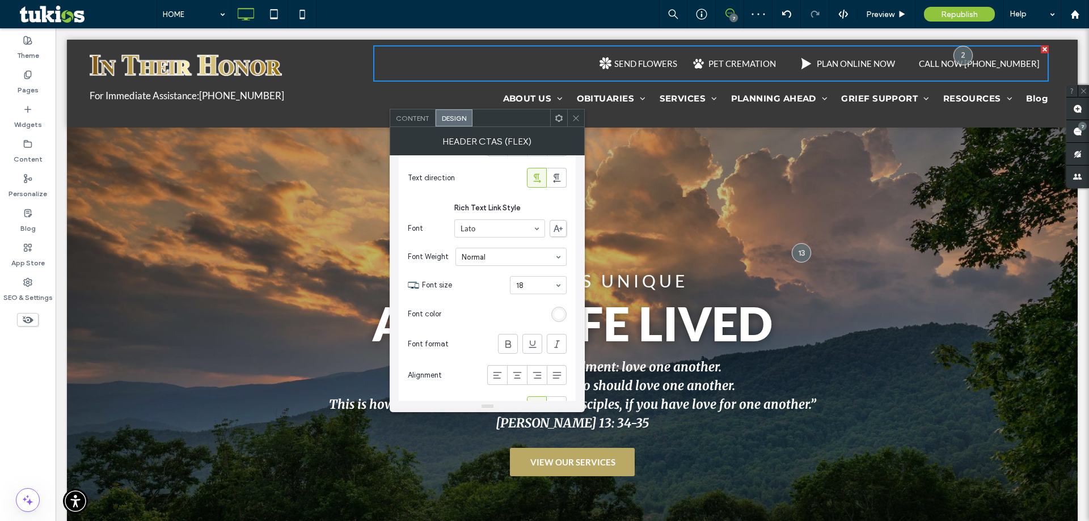
scroll to position [745, 0]
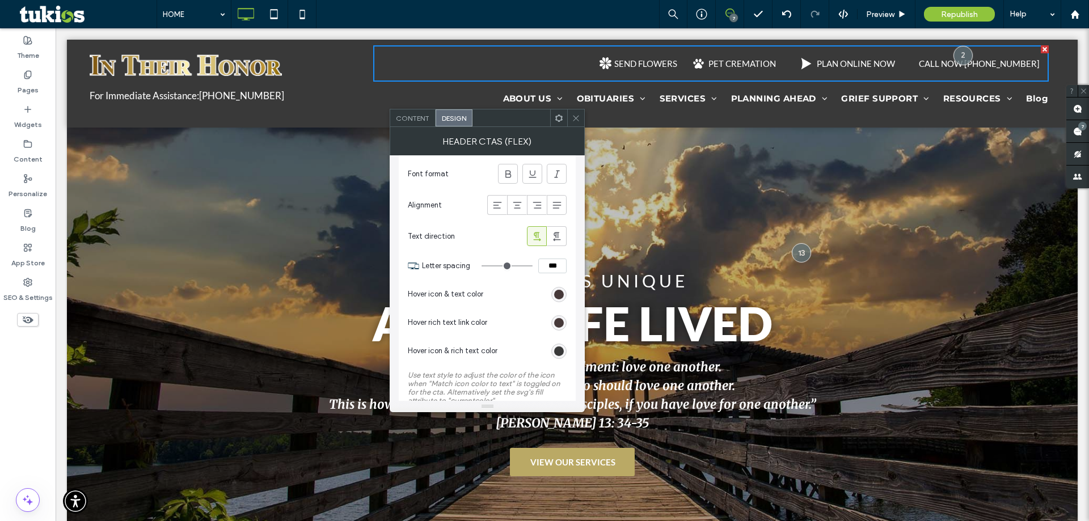
click at [429, 119] on div "Content" at bounding box center [412, 117] width 45 height 17
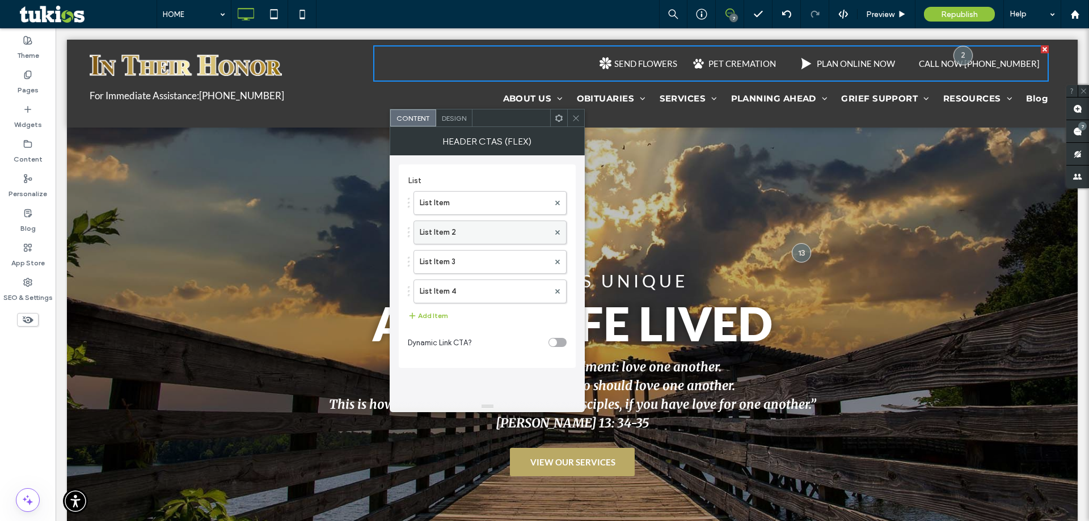
click at [499, 234] on label "List Item 2" at bounding box center [484, 232] width 129 height 23
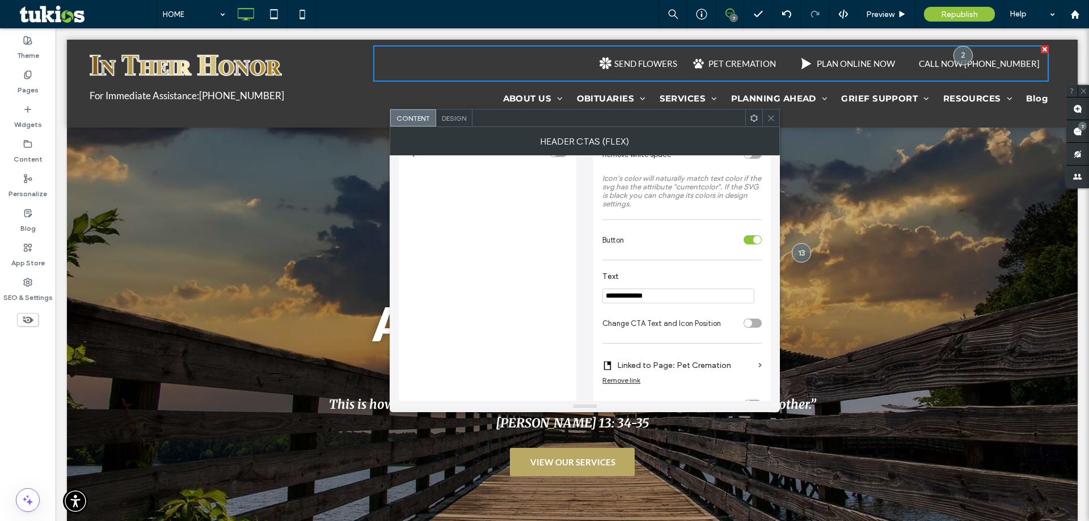
scroll to position [227, 0]
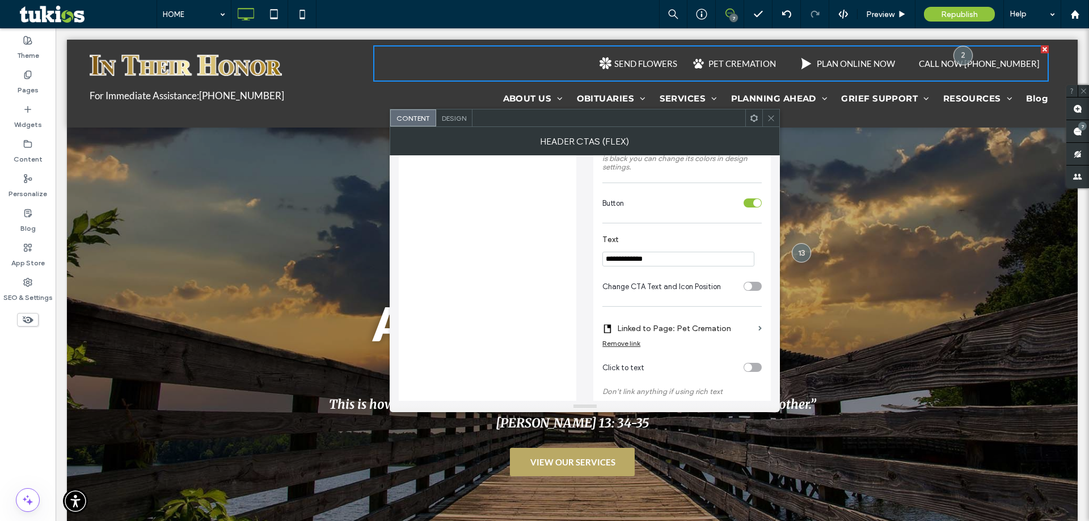
click at [747, 206] on div "toggle" at bounding box center [753, 203] width 18 height 9
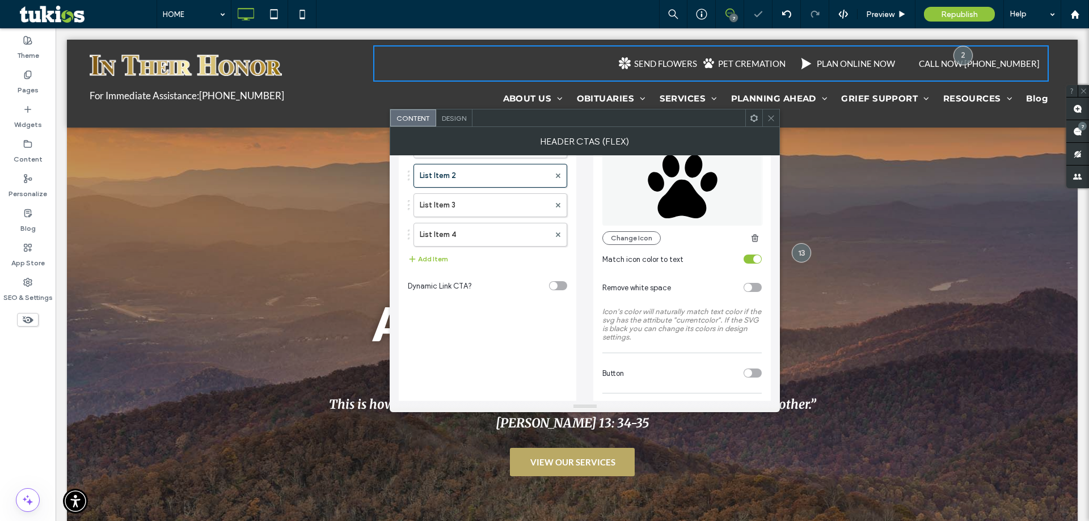
scroll to position [0, 0]
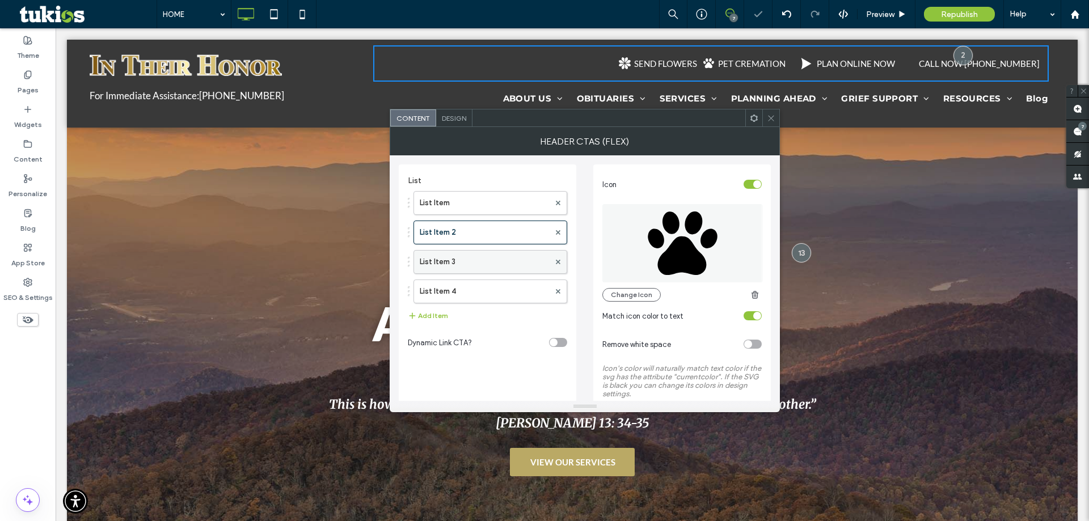
click at [516, 268] on label "List Item 3" at bounding box center [485, 262] width 130 height 23
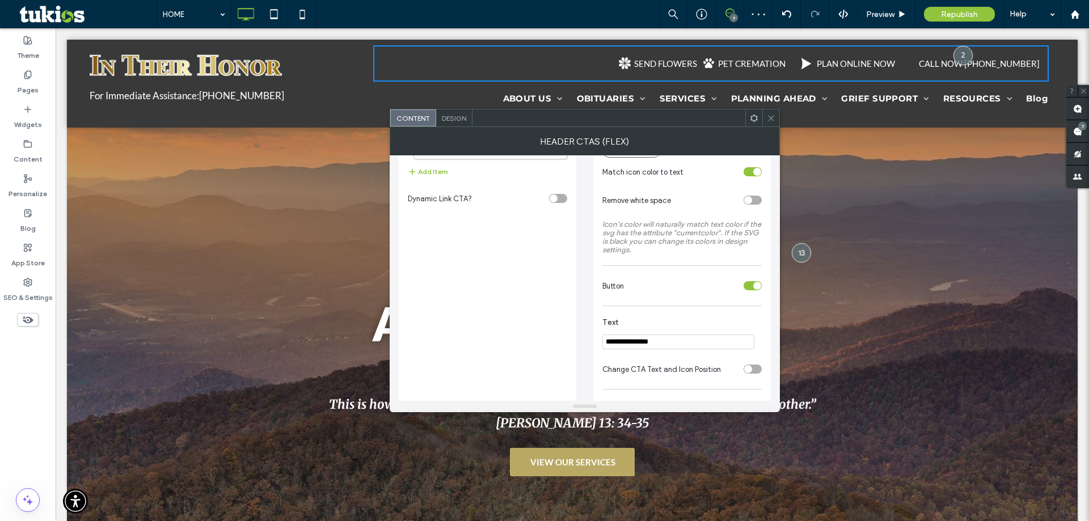
scroll to position [227, 0]
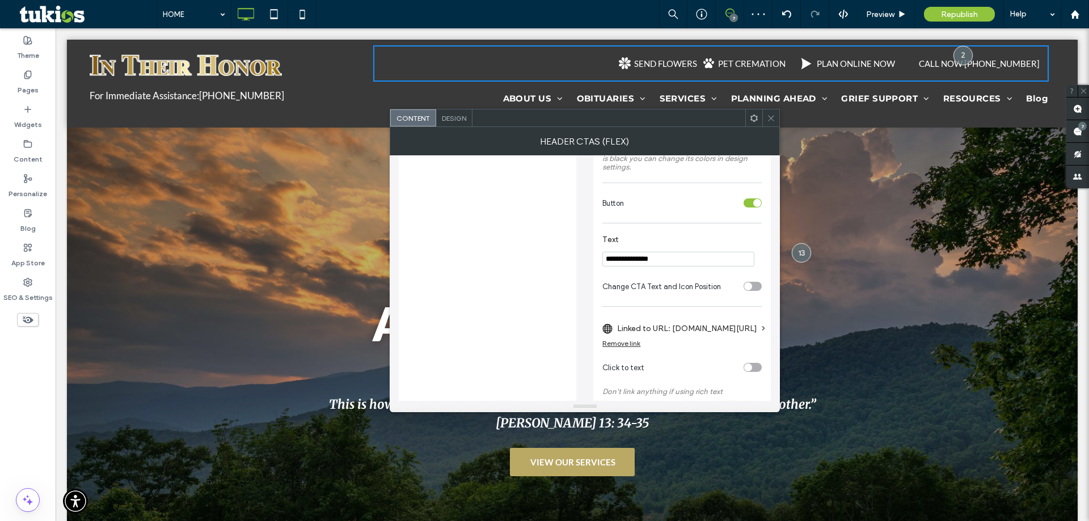
click at [753, 202] on div "toggle" at bounding box center [753, 203] width 18 height 9
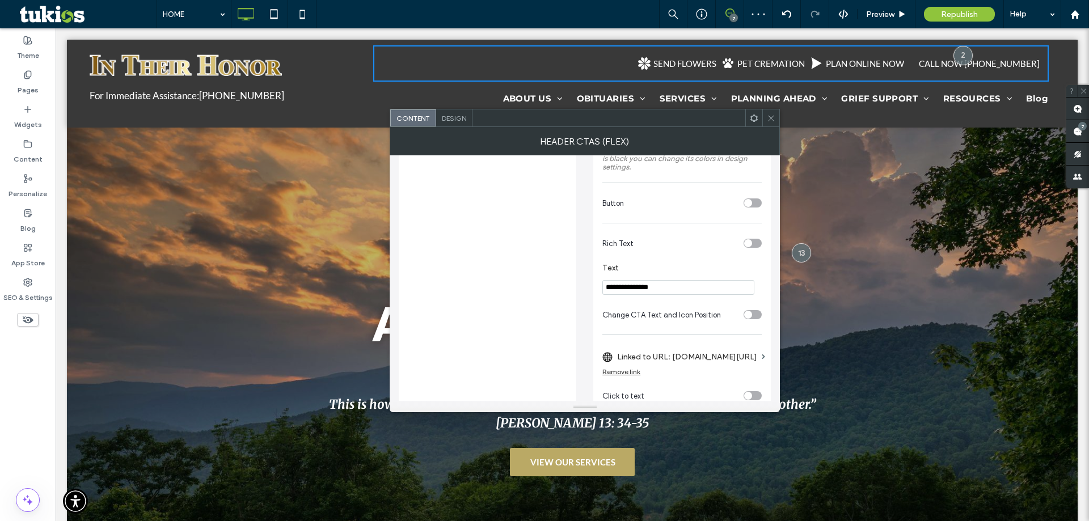
scroll to position [57, 0]
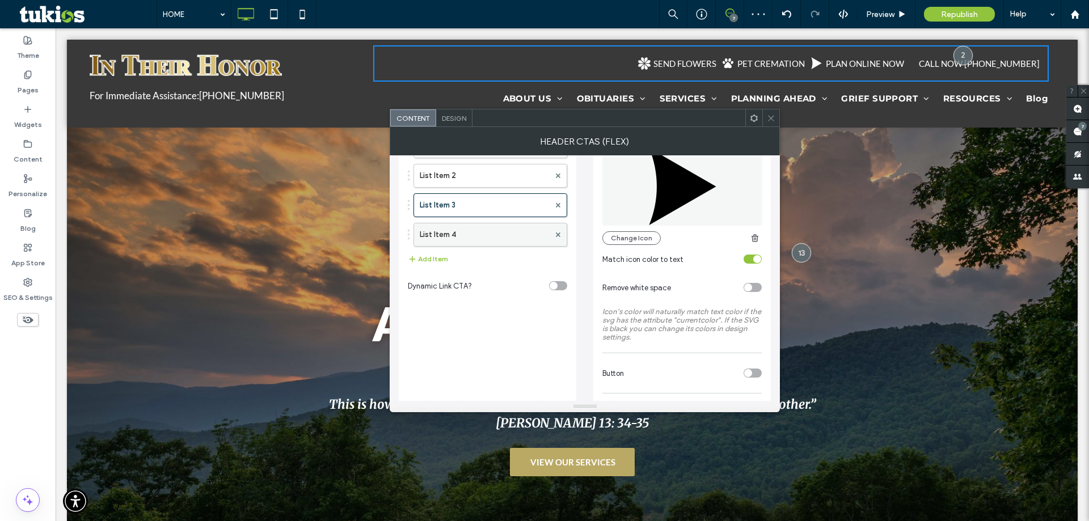
click at [492, 239] on label "List Item 4" at bounding box center [485, 235] width 130 height 23
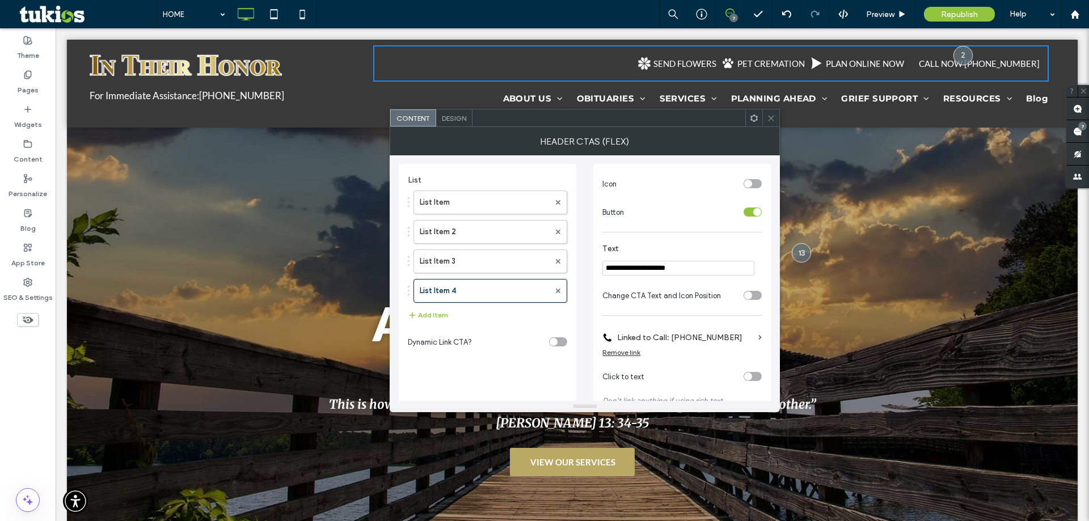
scroll to position [0, 0]
click at [459, 122] on span "Design" at bounding box center [454, 118] width 24 height 9
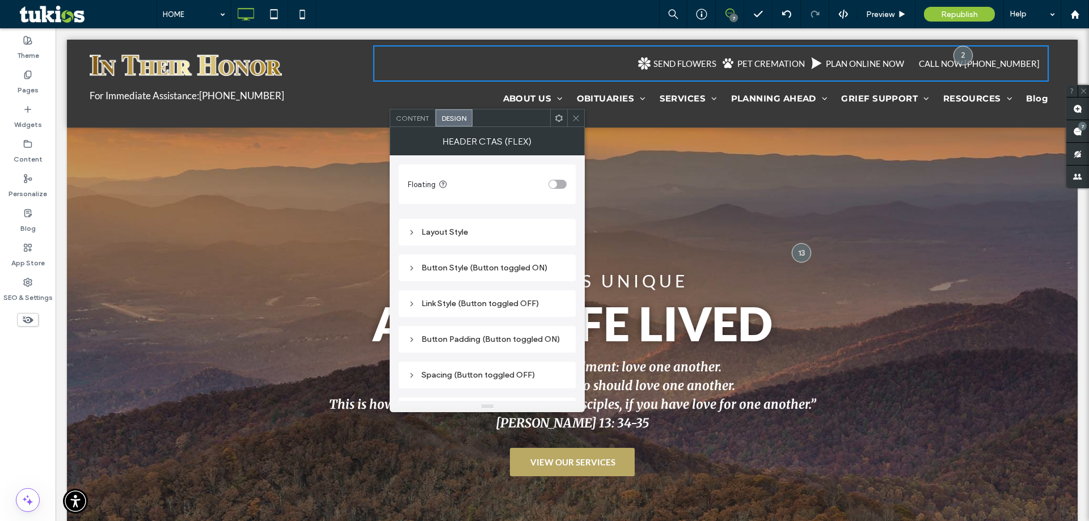
click at [506, 264] on div "Button Style (Button toggled ON)" at bounding box center [487, 268] width 159 height 10
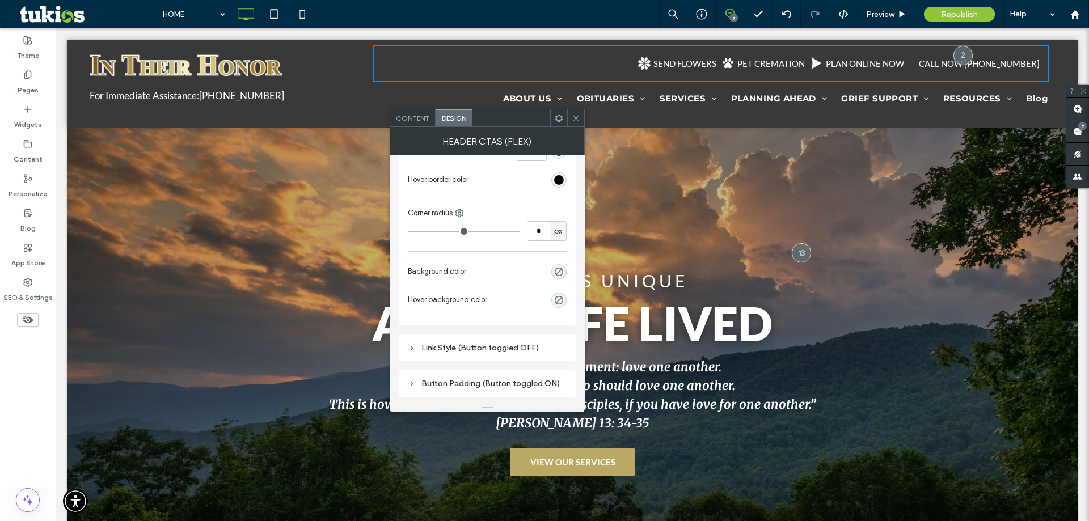
scroll to position [908, 0]
click at [556, 273] on div "rgba(102, 102, 102, 0)" at bounding box center [559, 270] width 10 height 10
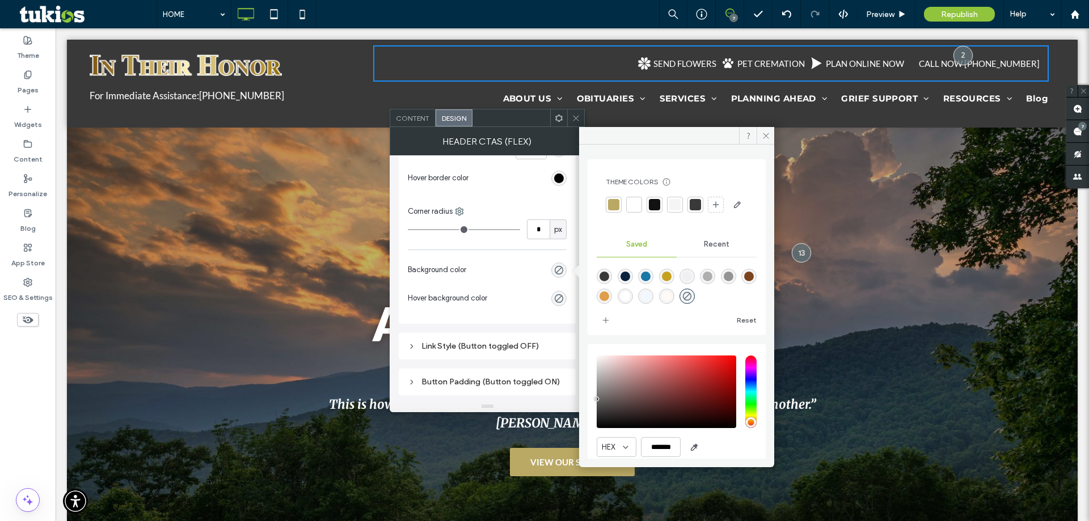
click at [613, 205] on div at bounding box center [613, 204] width 11 height 11
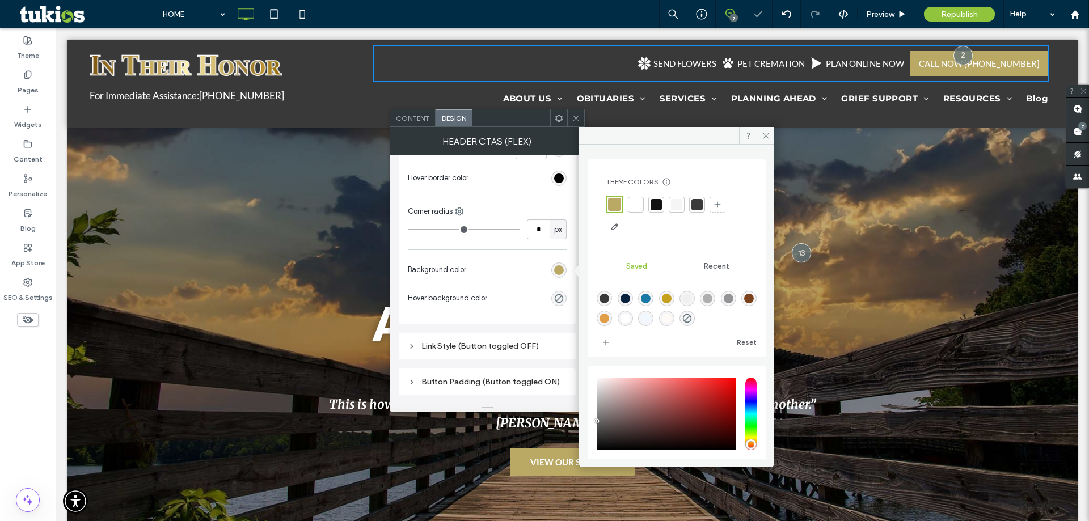
drag, startPoint x: 560, startPoint y: 296, endPoint x: 575, endPoint y: 279, distance: 21.7
click at [559, 296] on div "rgba(102, 102, 102, 0)" at bounding box center [559, 299] width 10 height 10
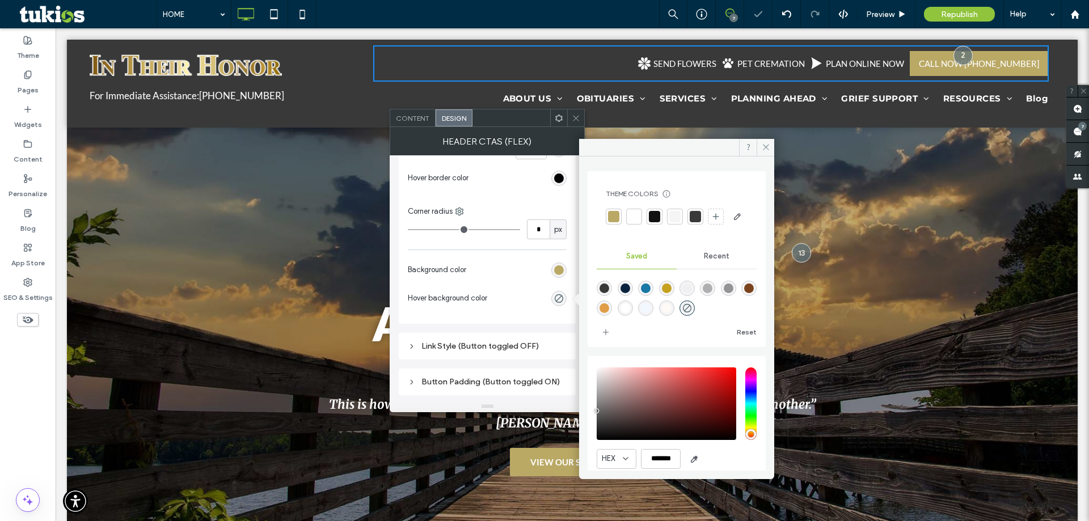
click at [699, 216] on div at bounding box center [695, 216] width 11 height 11
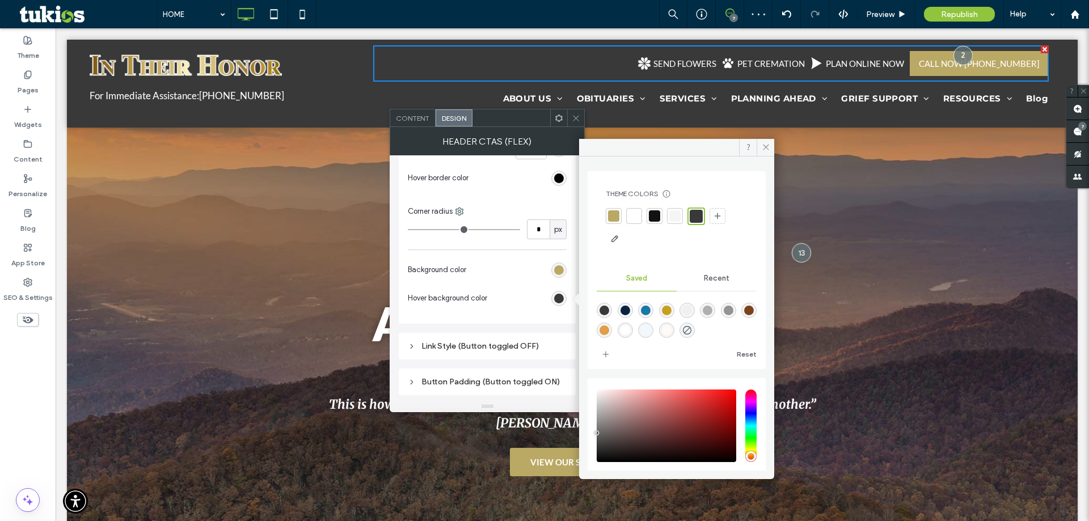
click at [656, 217] on div at bounding box center [654, 215] width 11 height 11
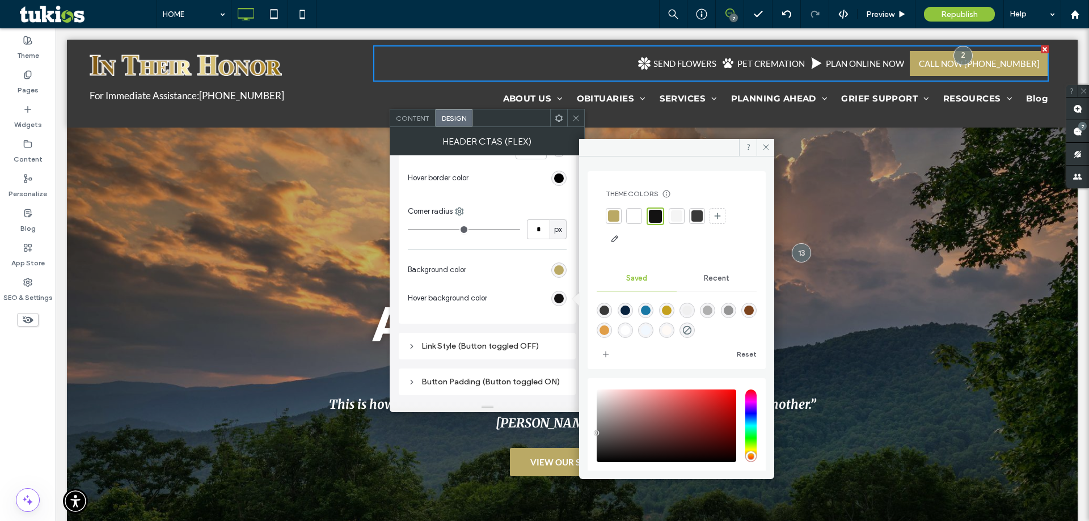
click at [579, 123] on span at bounding box center [576, 117] width 9 height 17
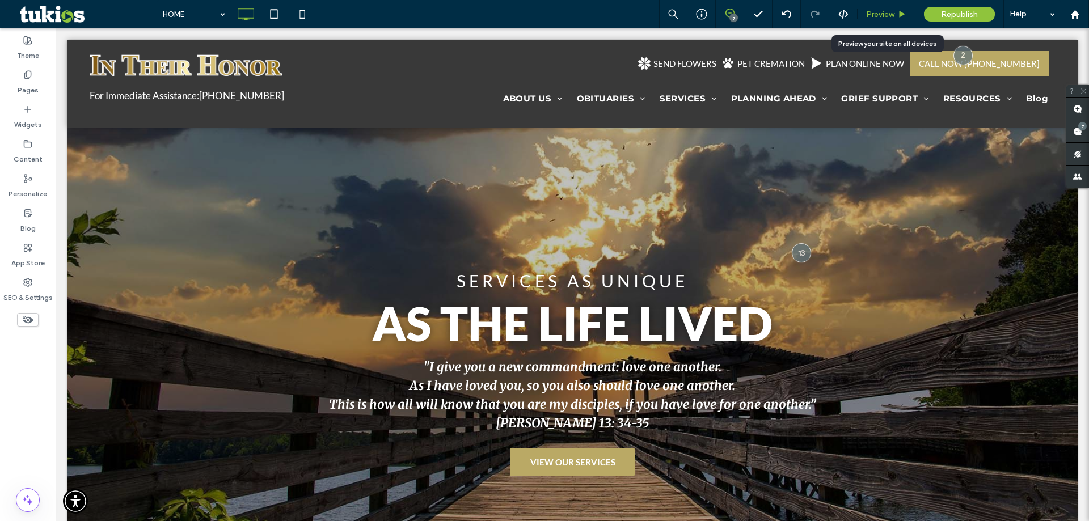
click at [889, 19] on span "Preview" at bounding box center [880, 15] width 28 height 10
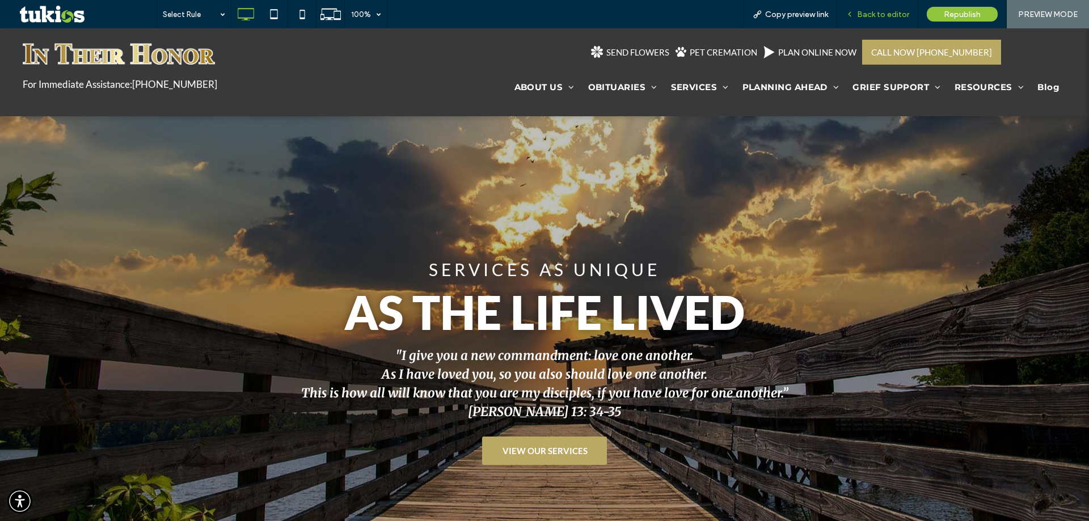
click at [908, 15] on span "Back to editor" at bounding box center [883, 15] width 52 height 10
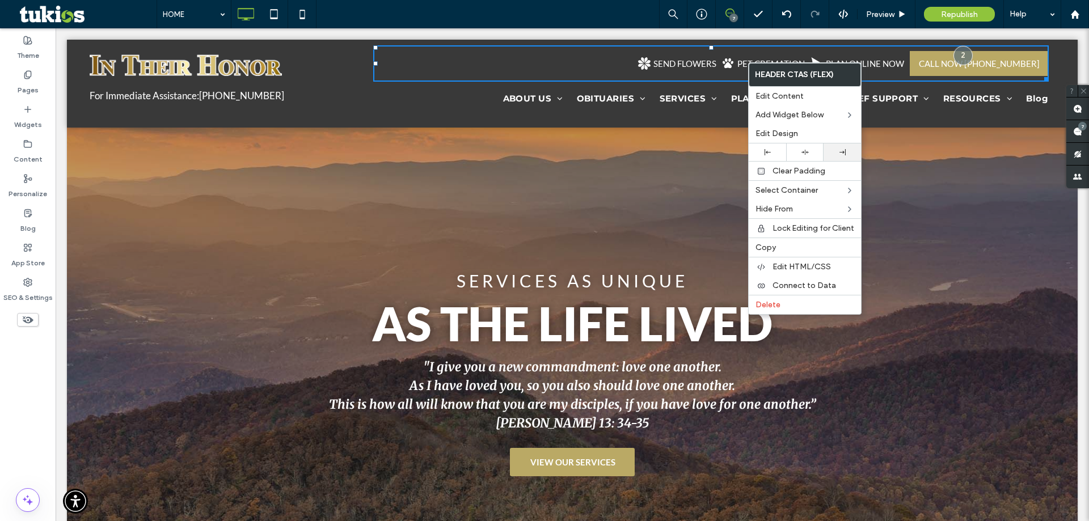
click at [850, 150] on div at bounding box center [842, 152] width 26 height 6
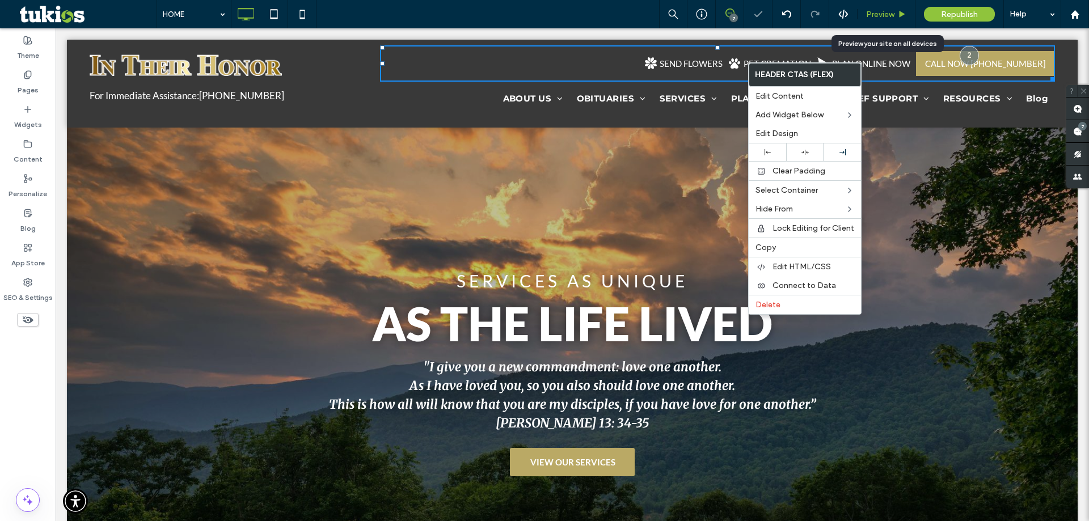
click at [897, 15] on div "Preview" at bounding box center [886, 15] width 57 height 10
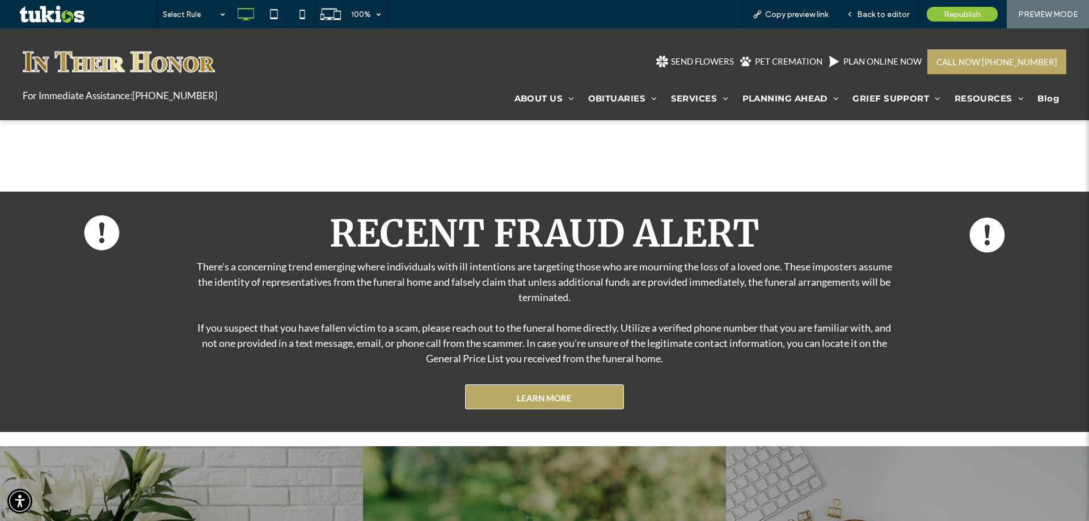
scroll to position [2103, 0]
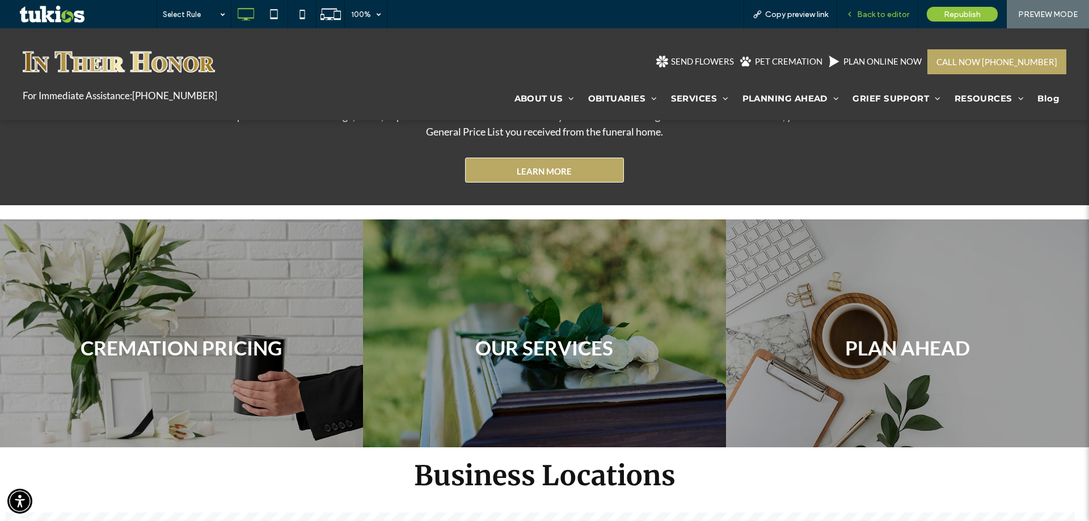
click at [901, 12] on span "Back to editor" at bounding box center [883, 15] width 52 height 10
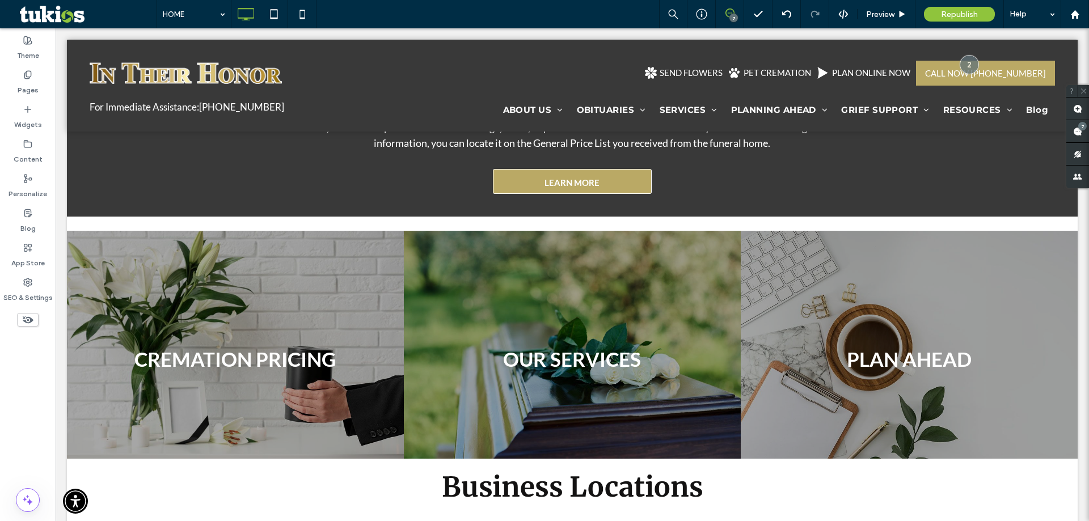
click at [901, 12] on use at bounding box center [903, 14] width 6 height 6
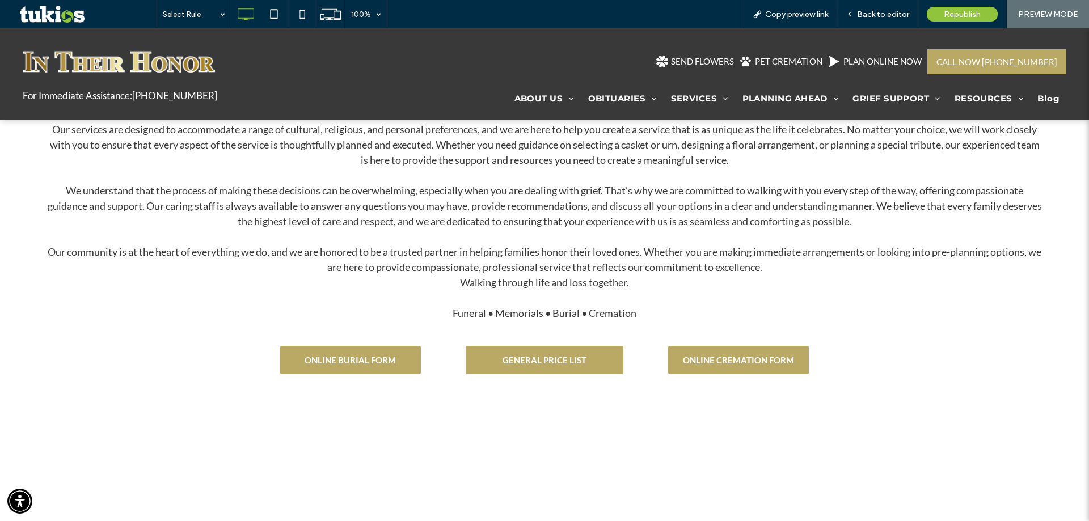
scroll to position [1309, 0]
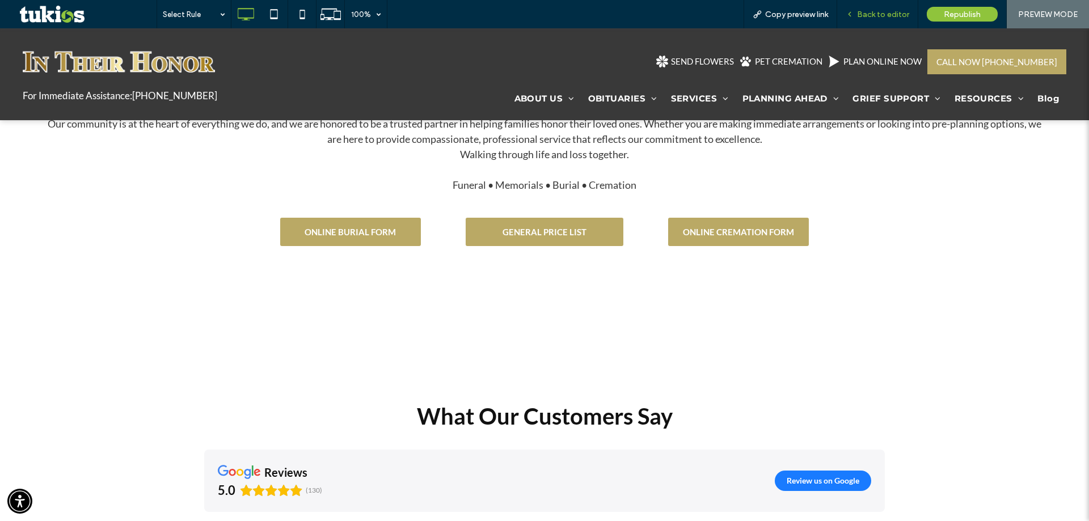
click at [878, 15] on span "Back to editor" at bounding box center [883, 15] width 52 height 10
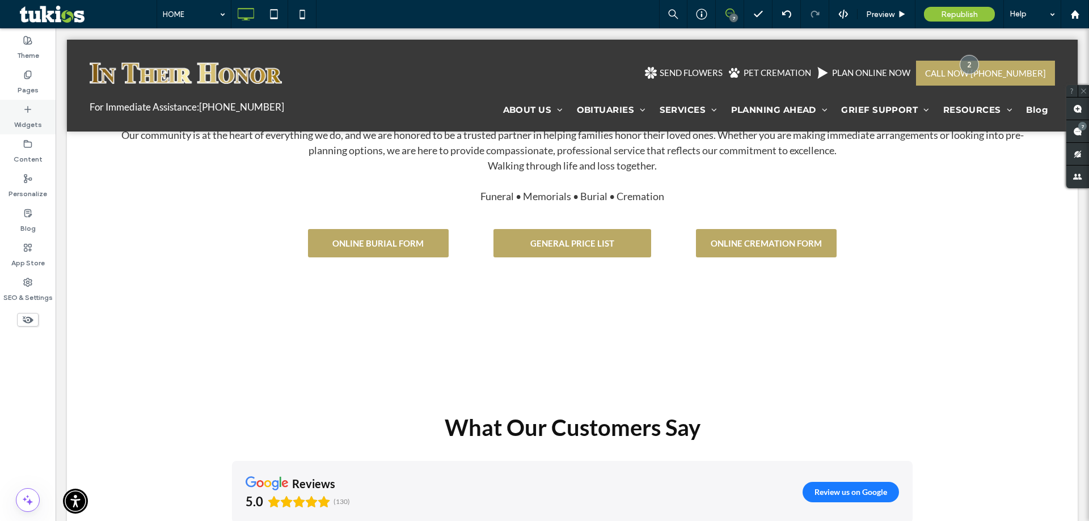
click at [31, 132] on div "Widgets" at bounding box center [28, 117] width 56 height 35
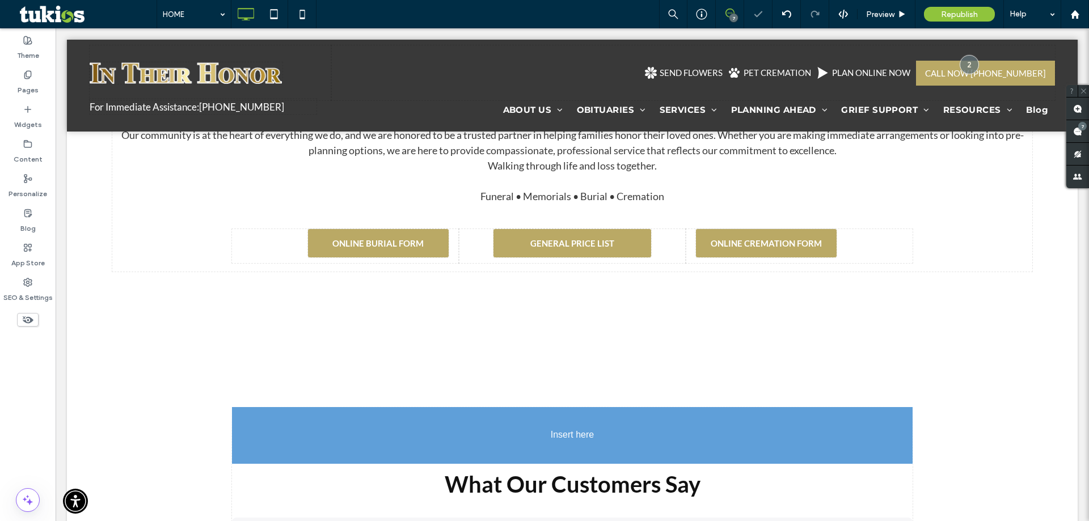
scroll to position [1346, 0]
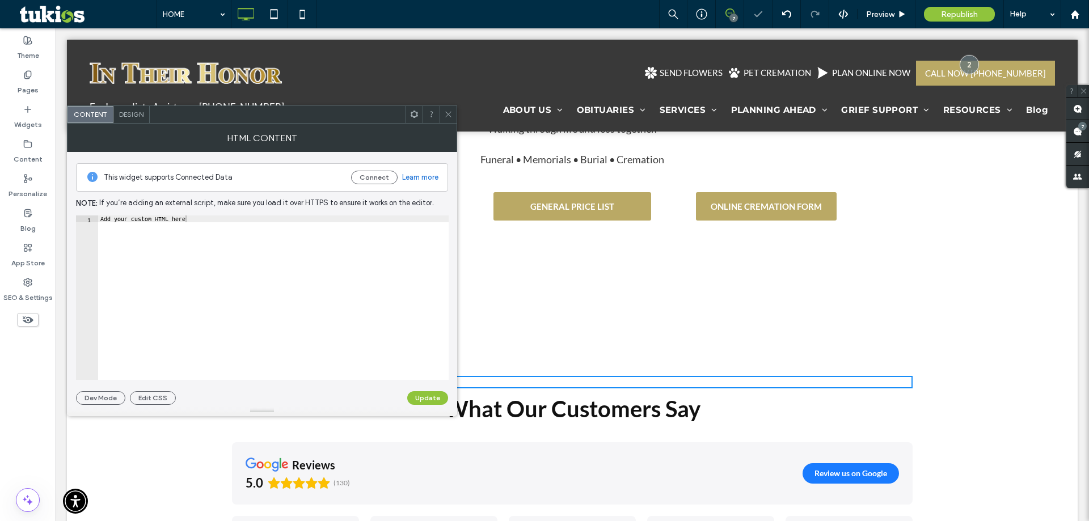
click at [260, 256] on div "Add your custom HTML here" at bounding box center [273, 305] width 351 height 178
paste textarea "**********"
type textarea "**********"
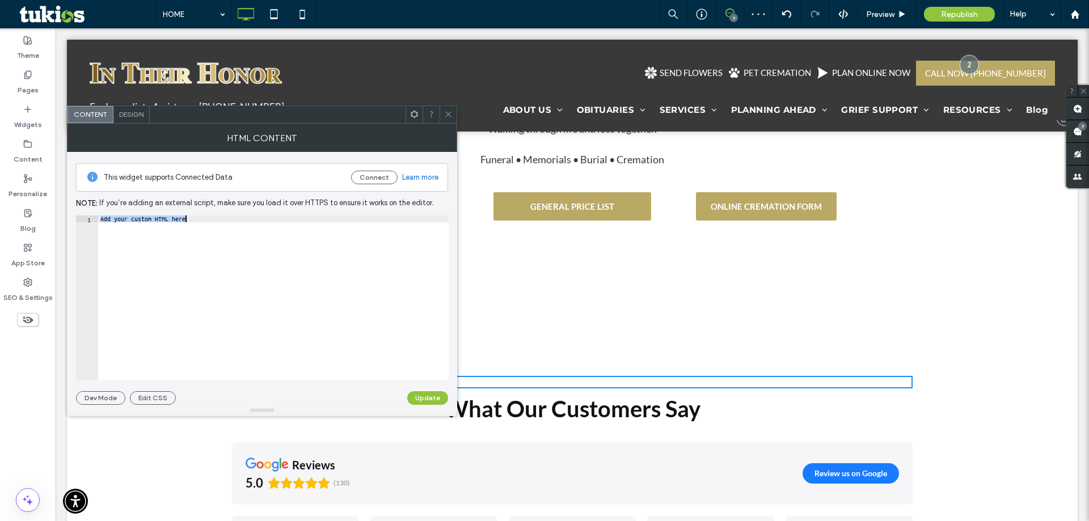
scroll to position [0, 362]
click at [439, 402] on button "Update" at bounding box center [427, 398] width 41 height 14
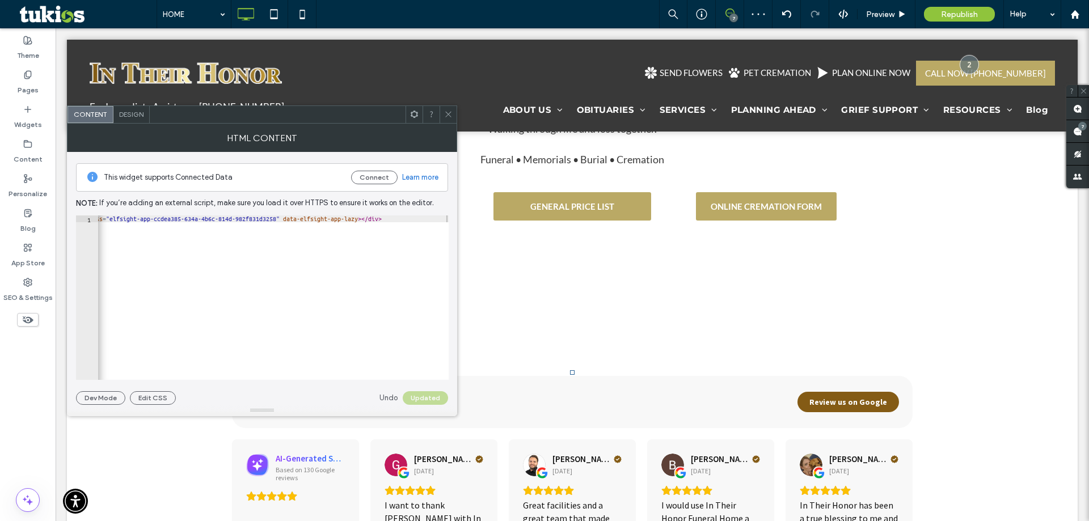
click at [447, 117] on icon at bounding box center [448, 114] width 9 height 9
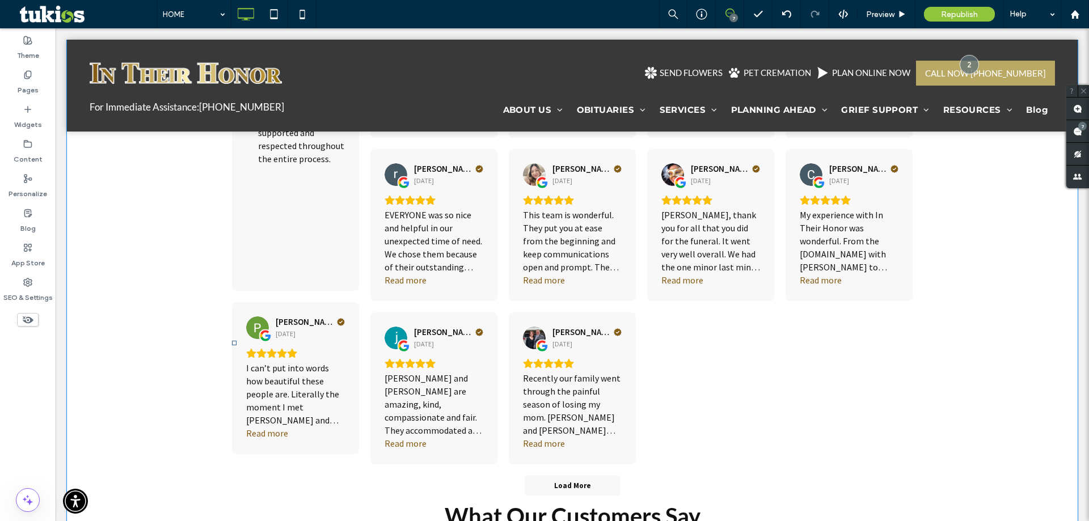
scroll to position [2083, 0]
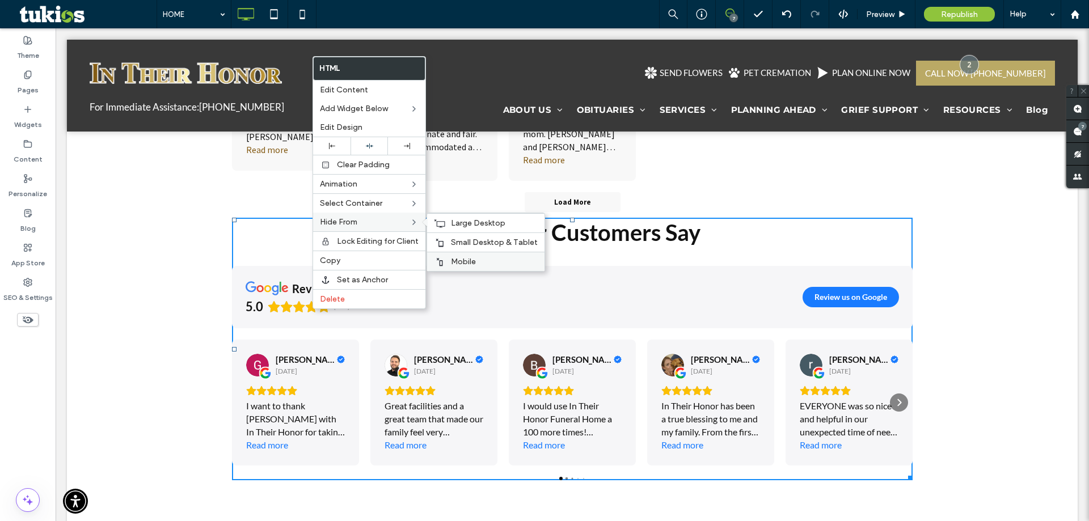
click at [459, 258] on span "Mobile" at bounding box center [463, 262] width 25 height 10
click at [470, 240] on span "Small Desktop & Tablet" at bounding box center [494, 243] width 87 height 10
click at [478, 222] on span "Large Desktop" at bounding box center [478, 223] width 54 height 10
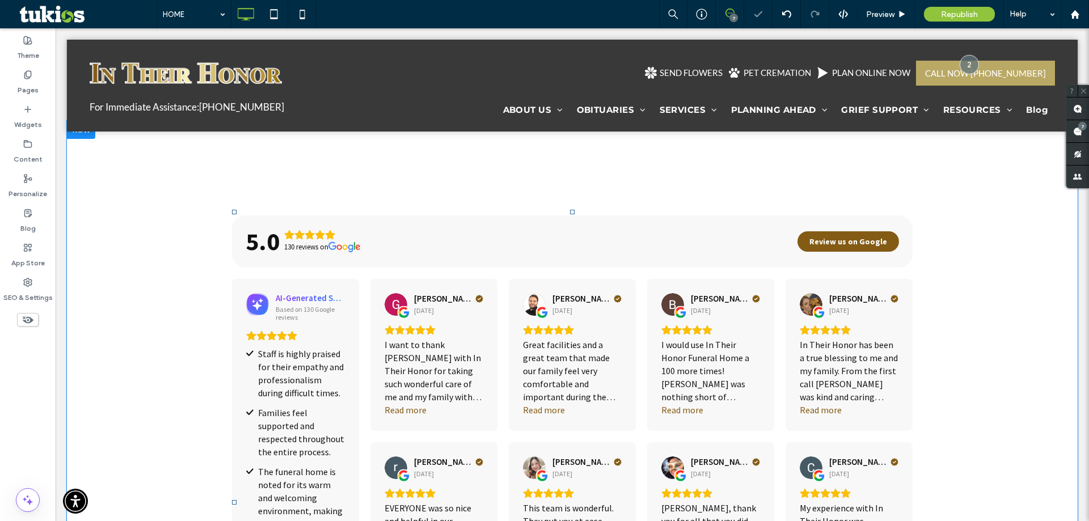
scroll to position [1289, 0]
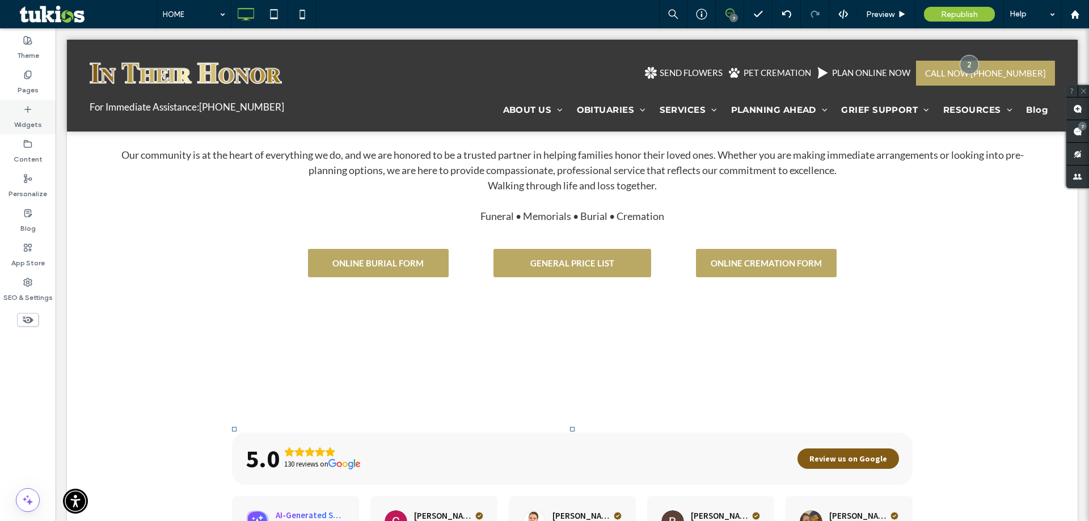
click at [30, 121] on label "Widgets" at bounding box center [28, 122] width 28 height 16
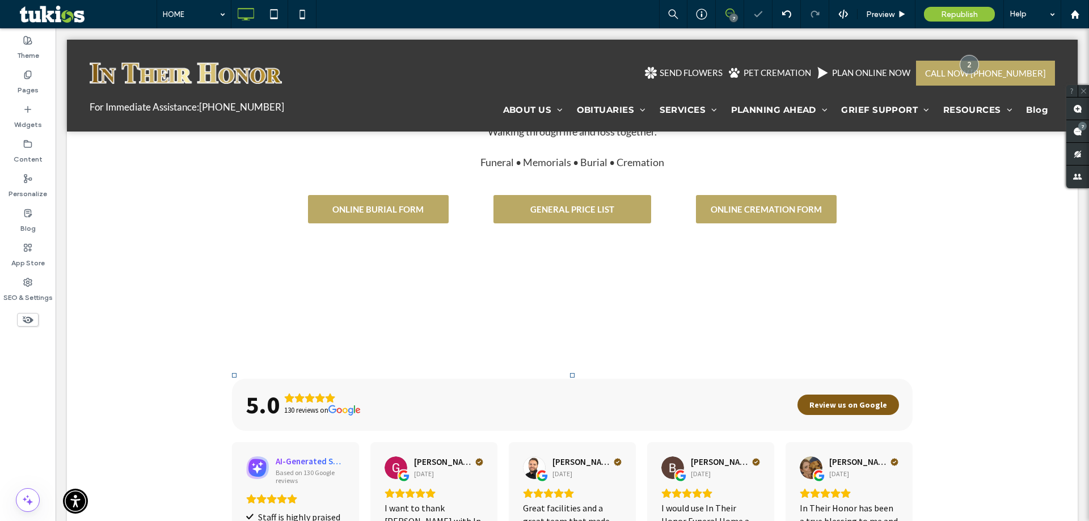
scroll to position [2005, 0]
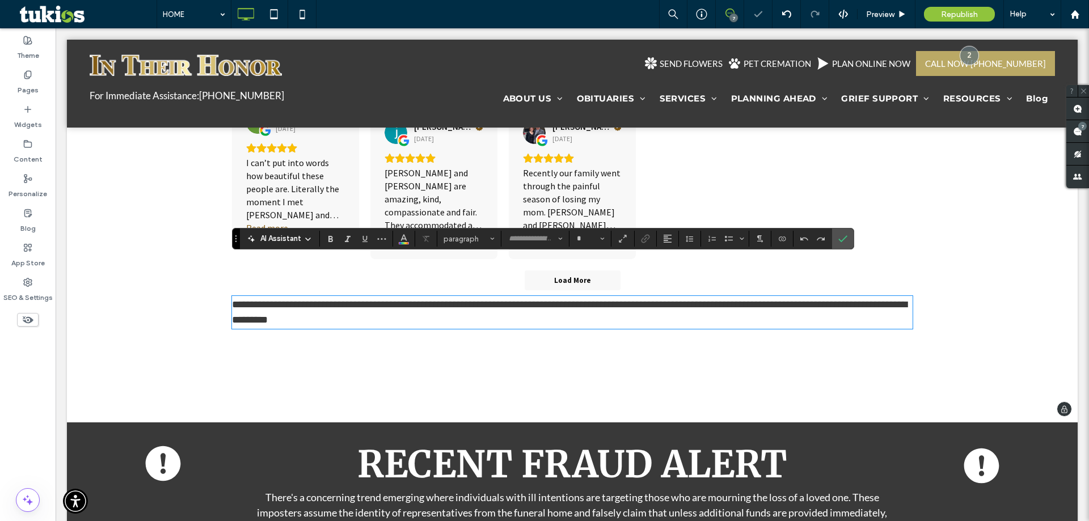
type input "****"
type input "**"
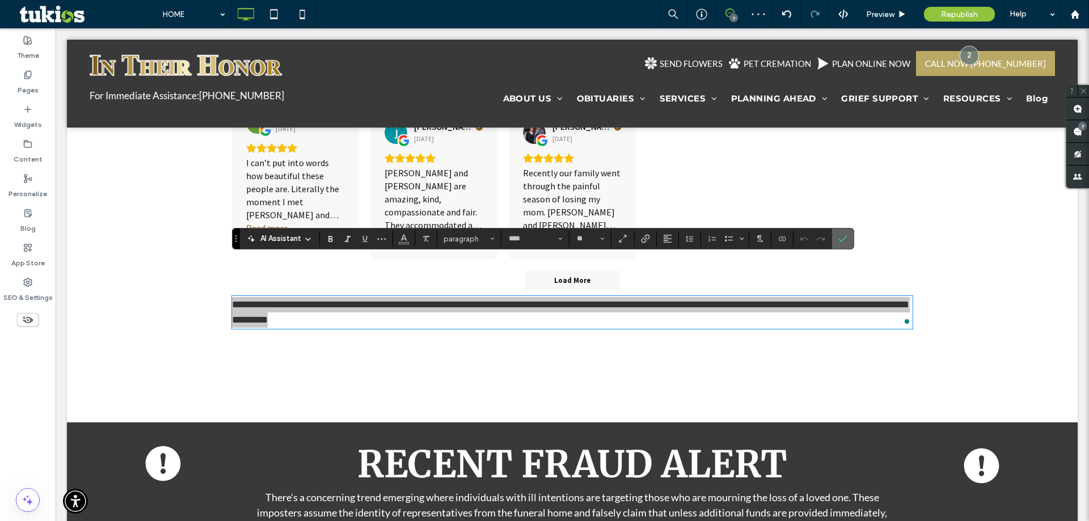
click at [847, 244] on span "Confirm" at bounding box center [842, 238] width 9 height 19
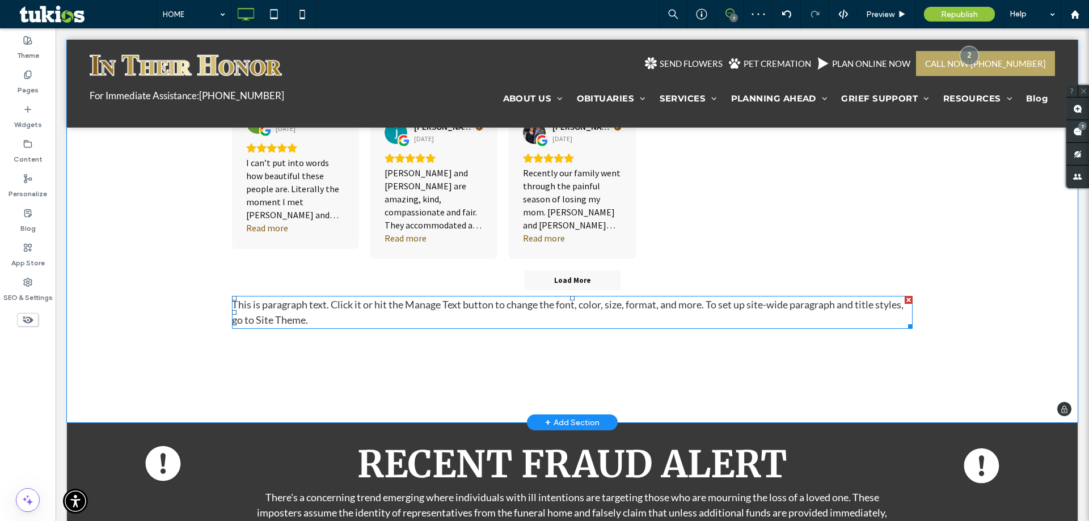
click at [696, 298] on span "This is paragraph text. Click it or hit the Manage Text button to change the fo…" at bounding box center [568, 312] width 672 height 28
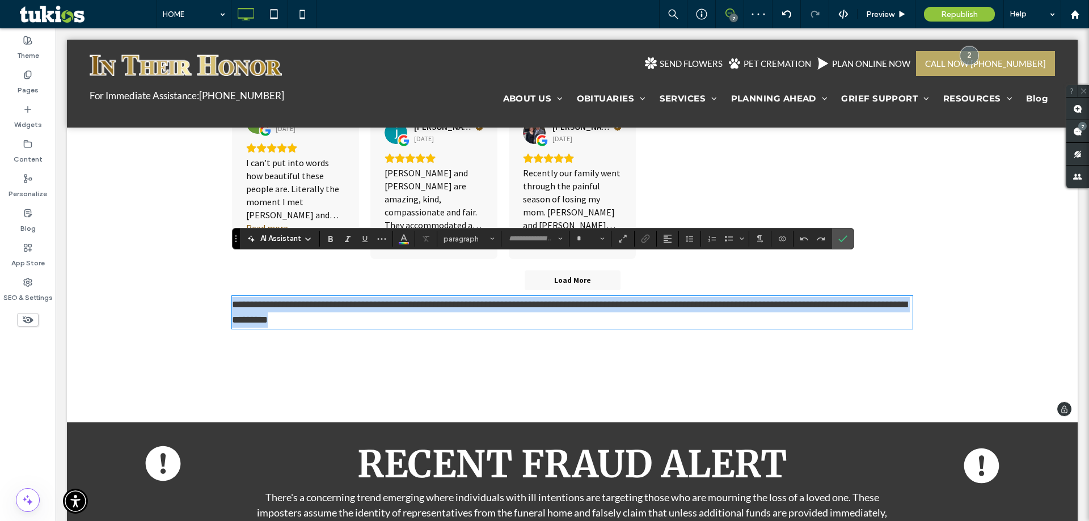
type input "****"
type input "**"
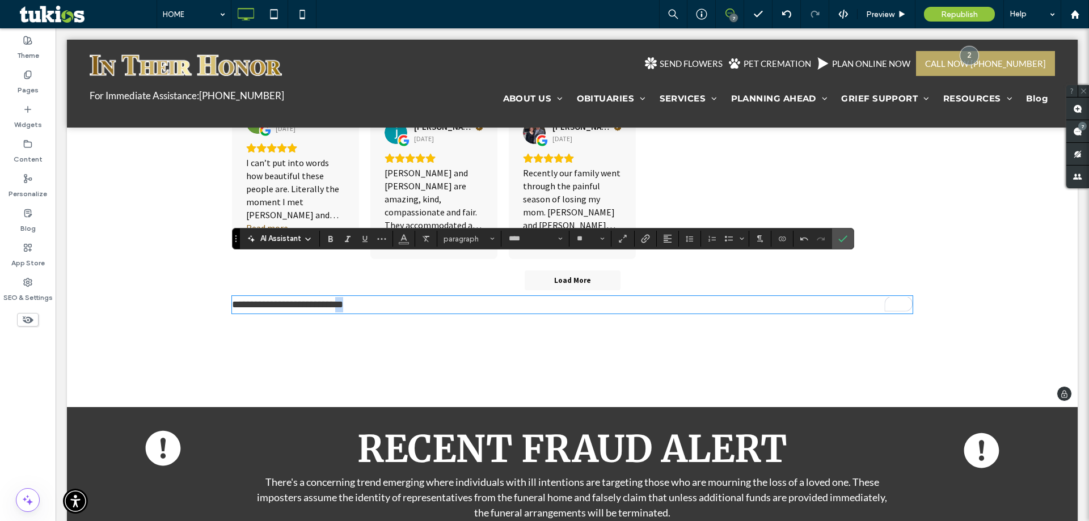
drag, startPoint x: 371, startPoint y: 267, endPoint x: 351, endPoint y: 260, distance: 21.4
click at [351, 297] on p "**********" at bounding box center [572, 304] width 681 height 15
click at [330, 300] on span "**********" at bounding box center [299, 305] width 135 height 10
click at [504, 234] on button "****" at bounding box center [535, 239] width 62 height 16
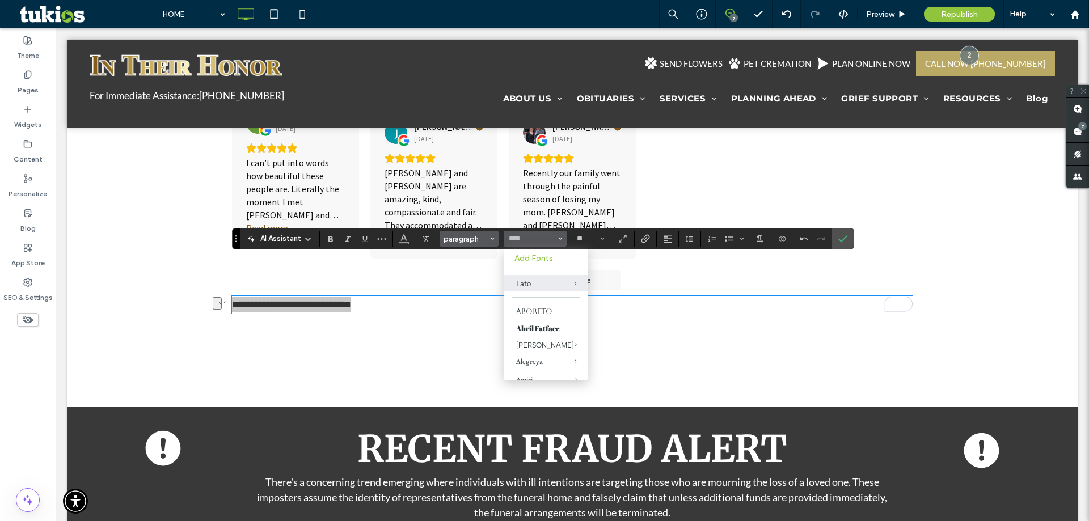
click at [495, 241] on icon "Styles" at bounding box center [492, 239] width 5 height 5
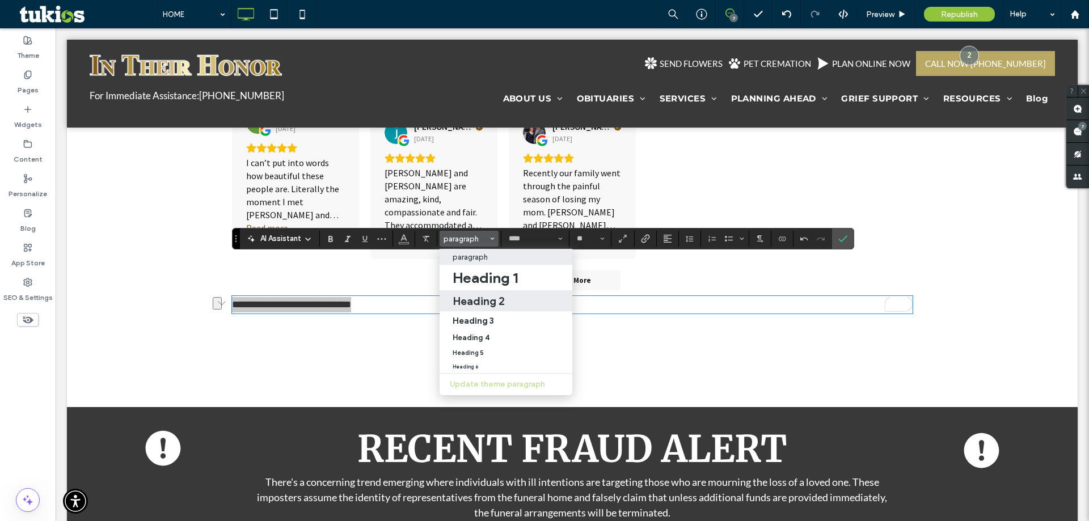
click at [515, 292] on label "Heading 2" at bounding box center [506, 300] width 133 height 21
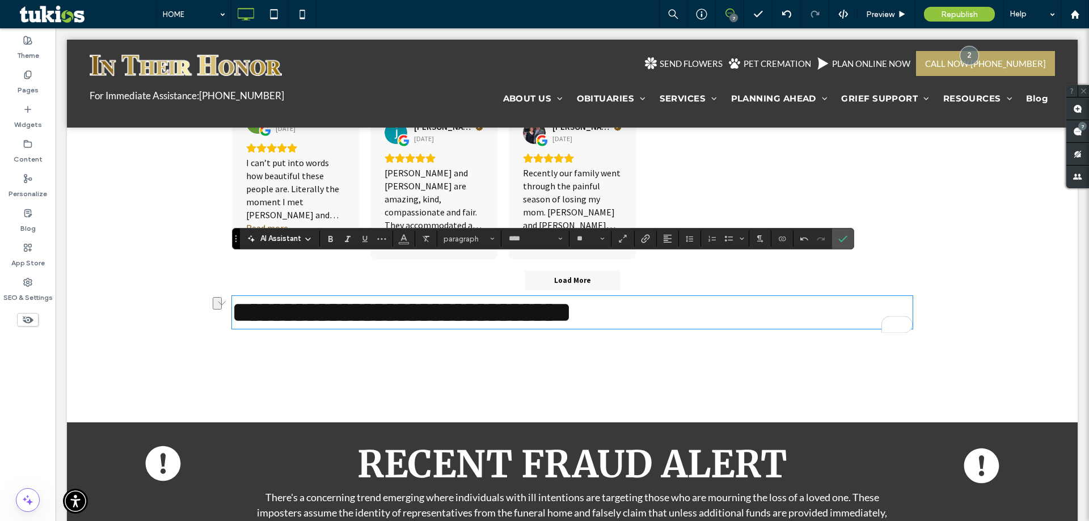
type input "**********"
type input "**"
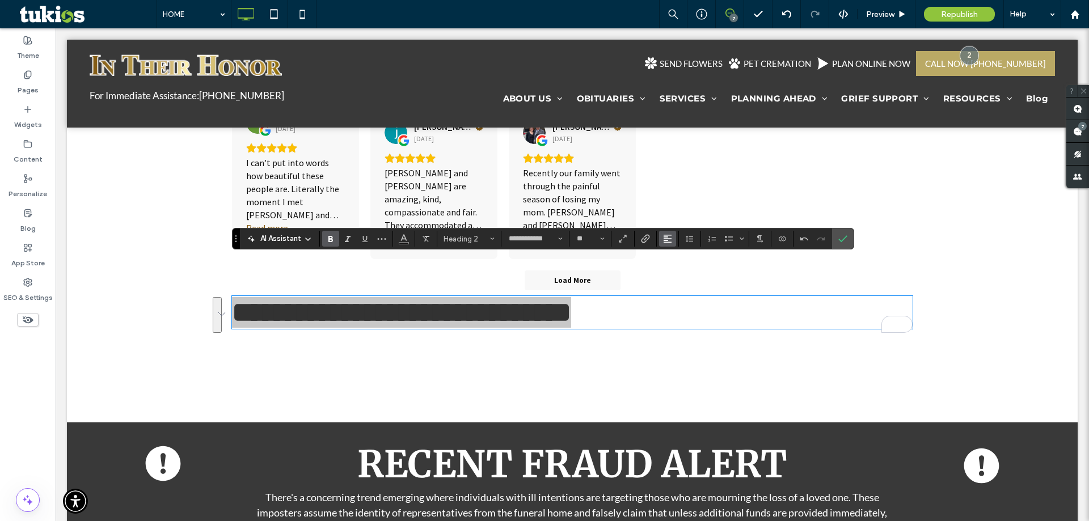
click at [666, 238] on icon "Alignment" at bounding box center [667, 238] width 9 height 9
drag, startPoint x: 676, startPoint y: 272, endPoint x: 625, endPoint y: 241, distance: 59.8
click at [676, 272] on use "ui.textEditor.alignment.center" at bounding box center [676, 274] width 8 height 8
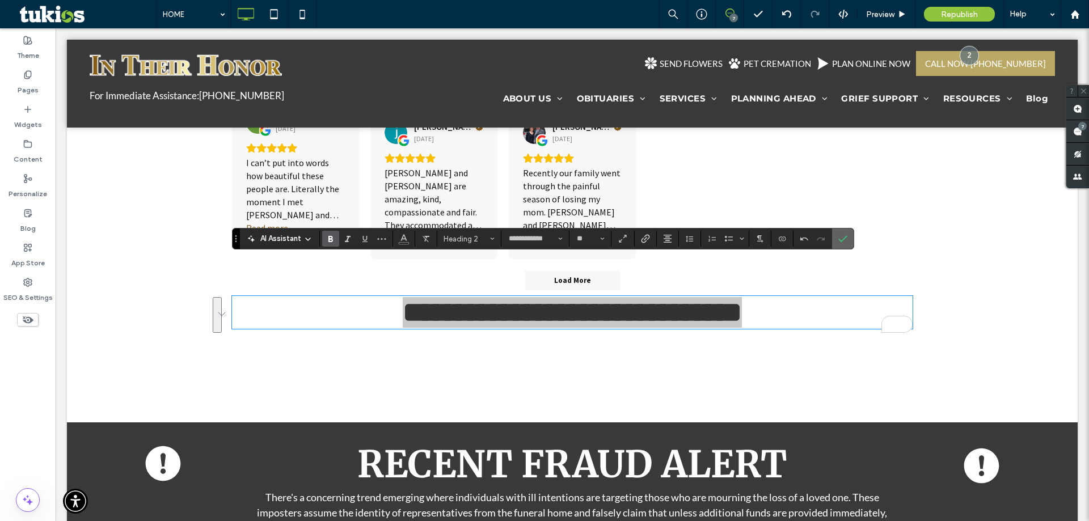
click at [847, 240] on icon "Confirm" at bounding box center [842, 238] width 9 height 9
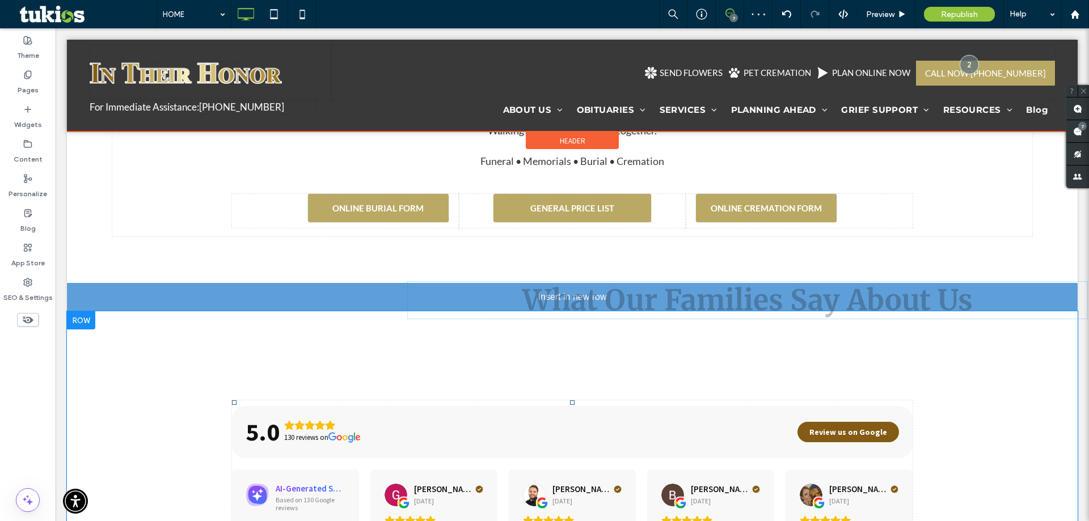
scroll to position [1324, 0]
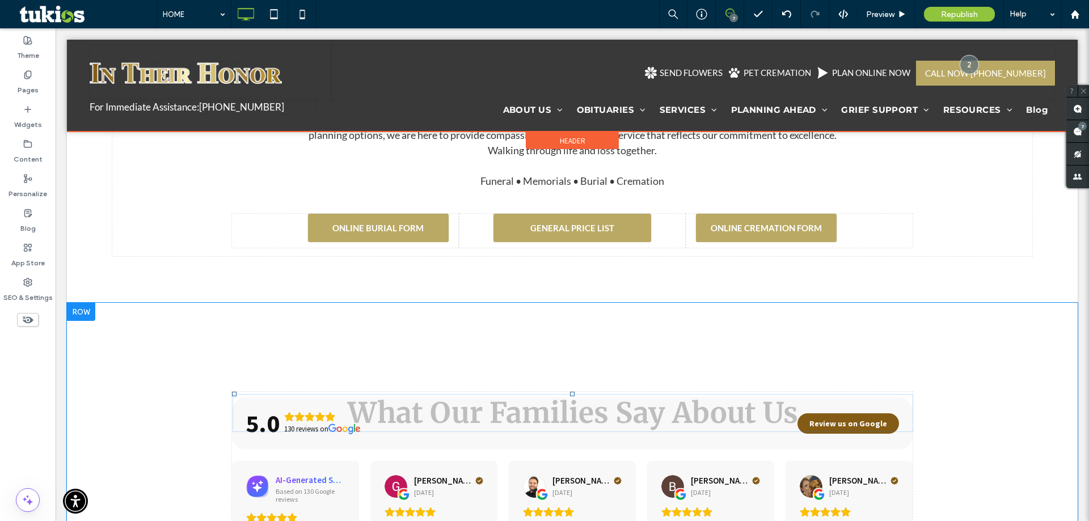
drag, startPoint x: 704, startPoint y: 396, endPoint x: 466, endPoint y: 381, distance: 238.2
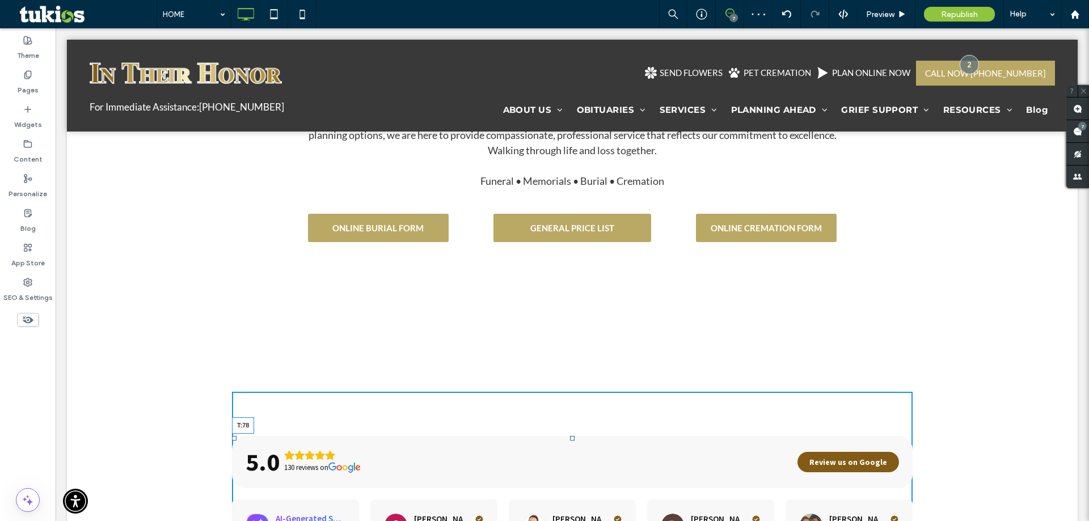
drag, startPoint x: 570, startPoint y: 356, endPoint x: 569, endPoint y: 395, distance: 38.6
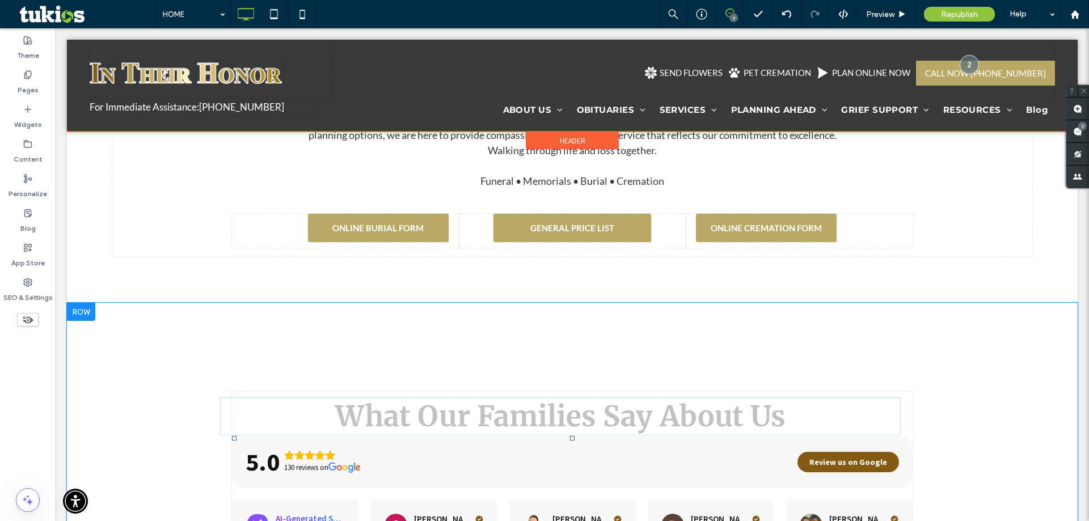
drag, startPoint x: 542, startPoint y: 370, endPoint x: 408, endPoint y: 378, distance: 134.1
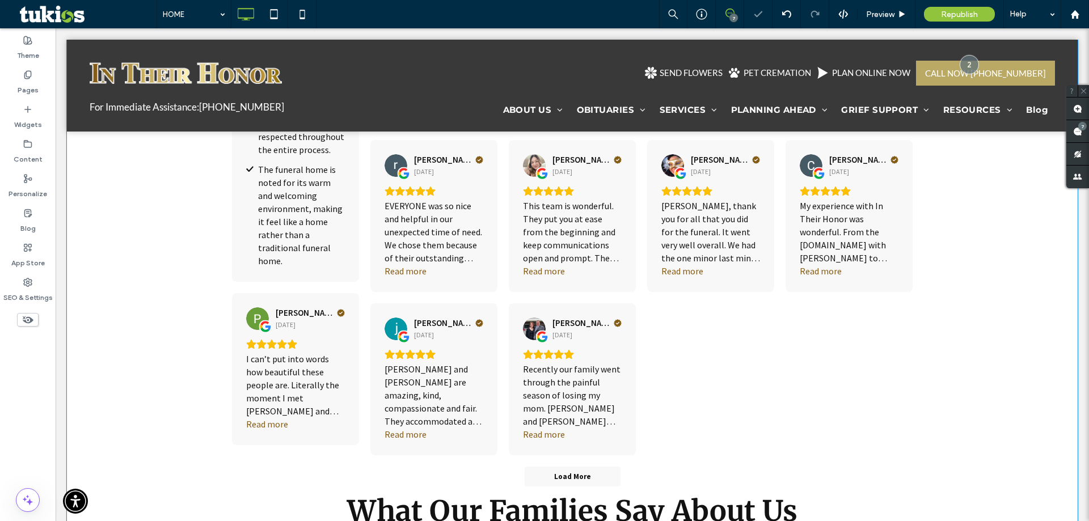
scroll to position [1891, 0]
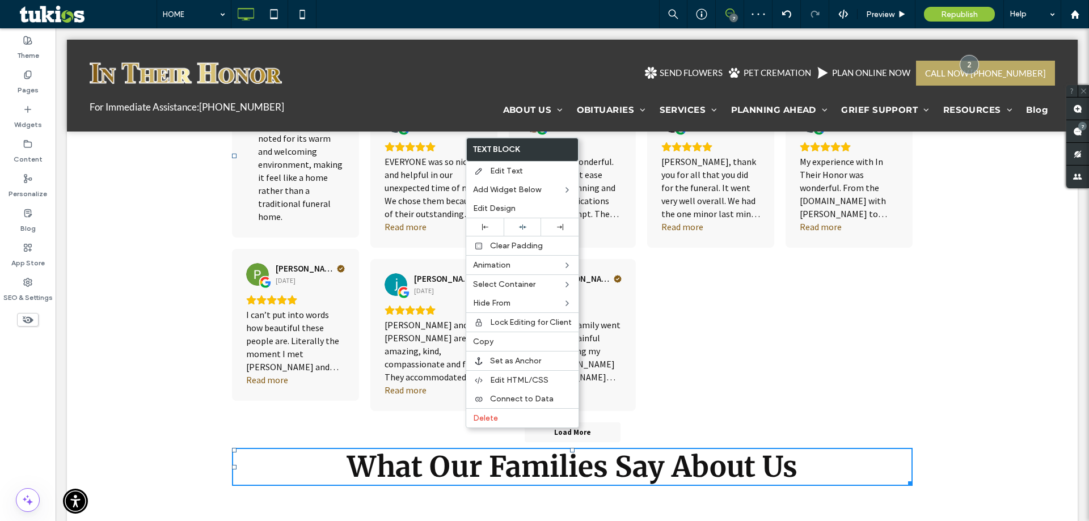
click at [424, 319] on div "Don and Kimberly are amazing, kind, compassionate and fair. They accommodated a…" at bounding box center [434, 351] width 99 height 65
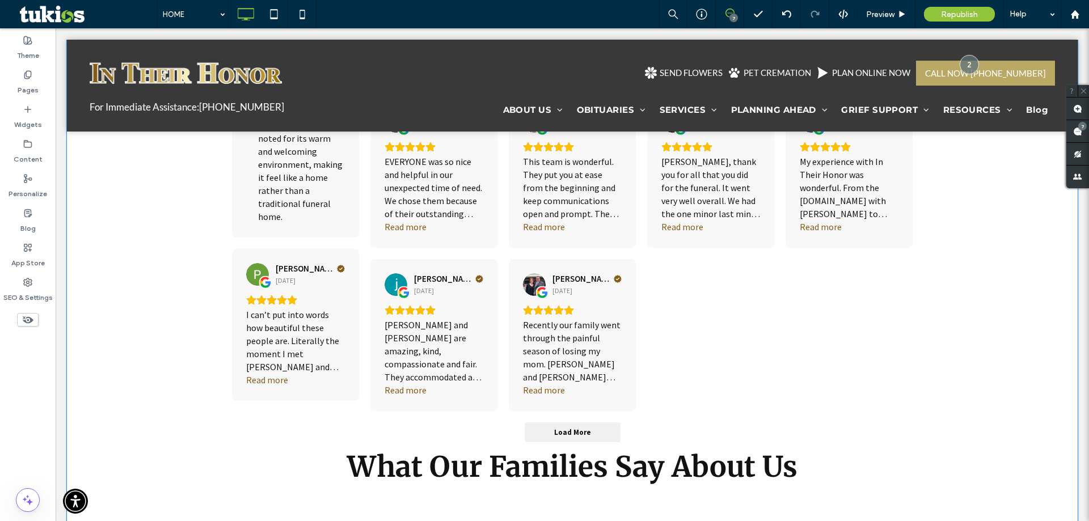
drag, startPoint x: 596, startPoint y: 227, endPoint x: 604, endPoint y: 369, distance: 142.0
click at [606, 377] on div "5.0 130 reviews on Review us on Google AI-Generated Summary Based on 130 Google…" at bounding box center [572, 156] width 681 height 574
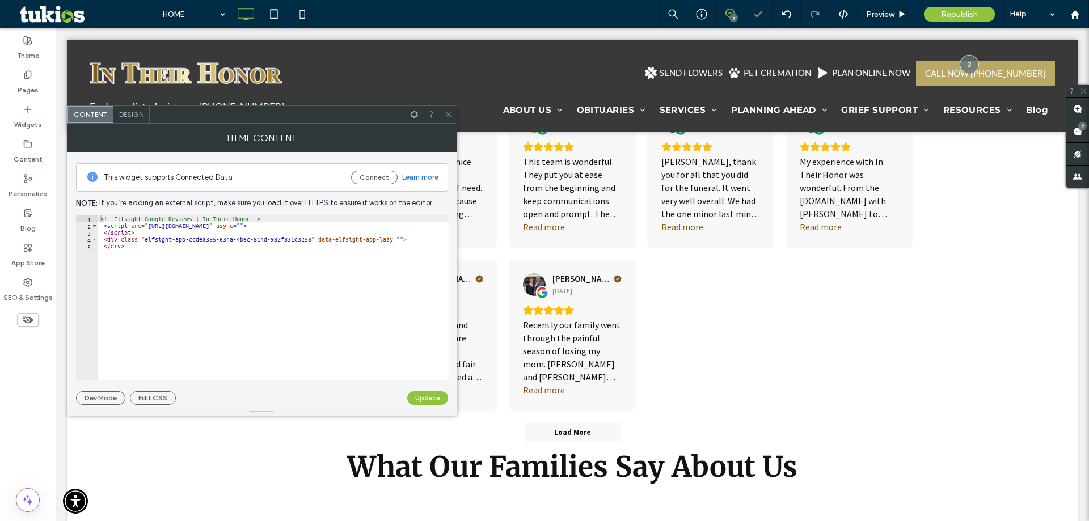
drag, startPoint x: 453, startPoint y: 111, endPoint x: 436, endPoint y: 185, distance: 75.6
click at [453, 111] on div at bounding box center [448, 114] width 17 height 17
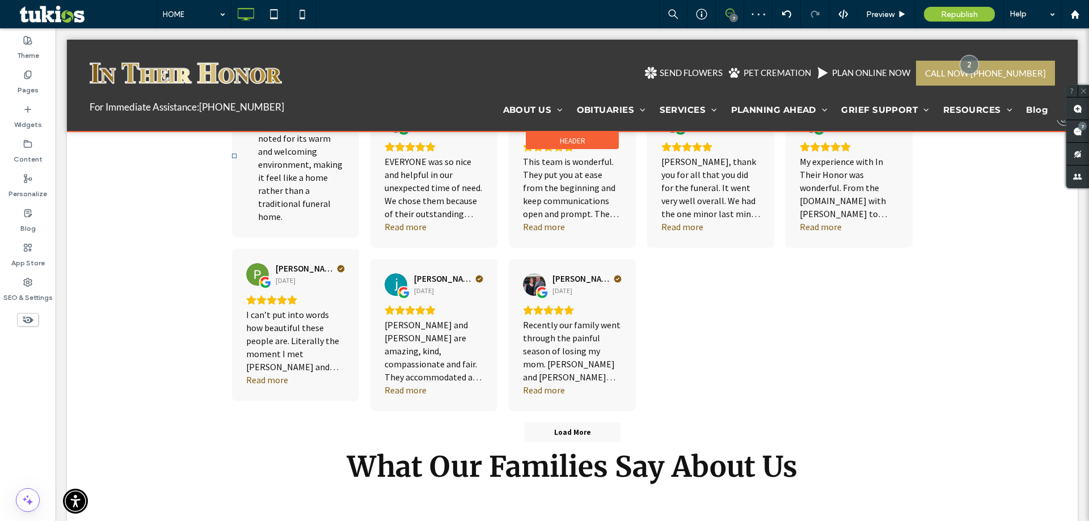
drag, startPoint x: 458, startPoint y: 211, endPoint x: 819, endPoint y: 82, distance: 383.1
click at [635, 288] on div "AI-Generated Summary Based on 130 Google reviews Staff is highly praised for th…" at bounding box center [572, 171] width 681 height 479
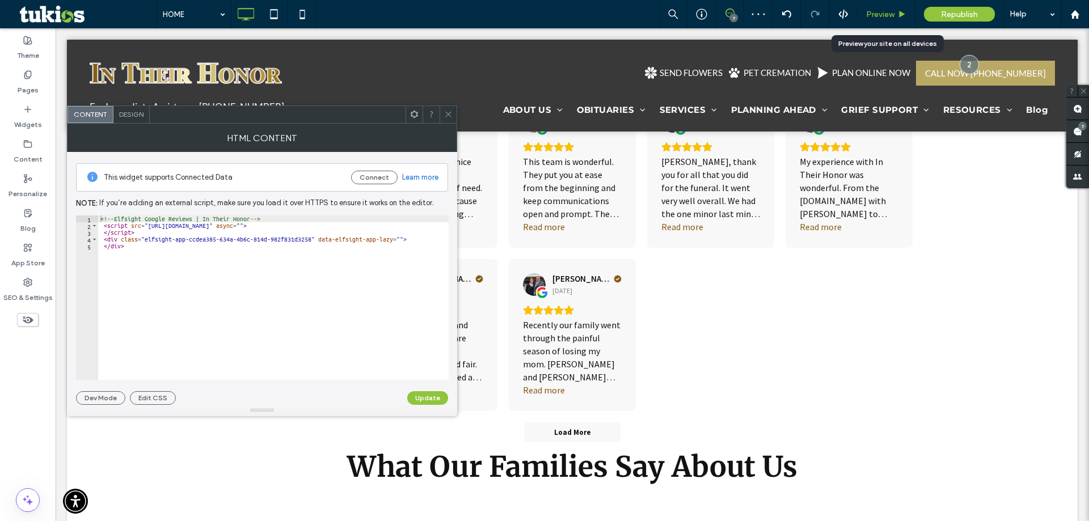
click at [875, 19] on span "Preview" at bounding box center [880, 15] width 28 height 10
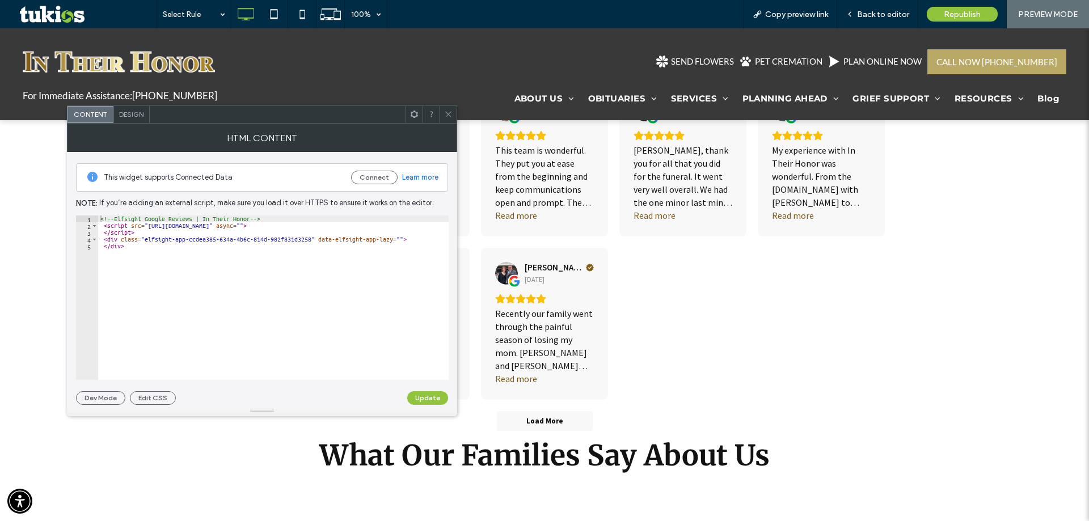
click at [454, 116] on div at bounding box center [448, 114] width 17 height 17
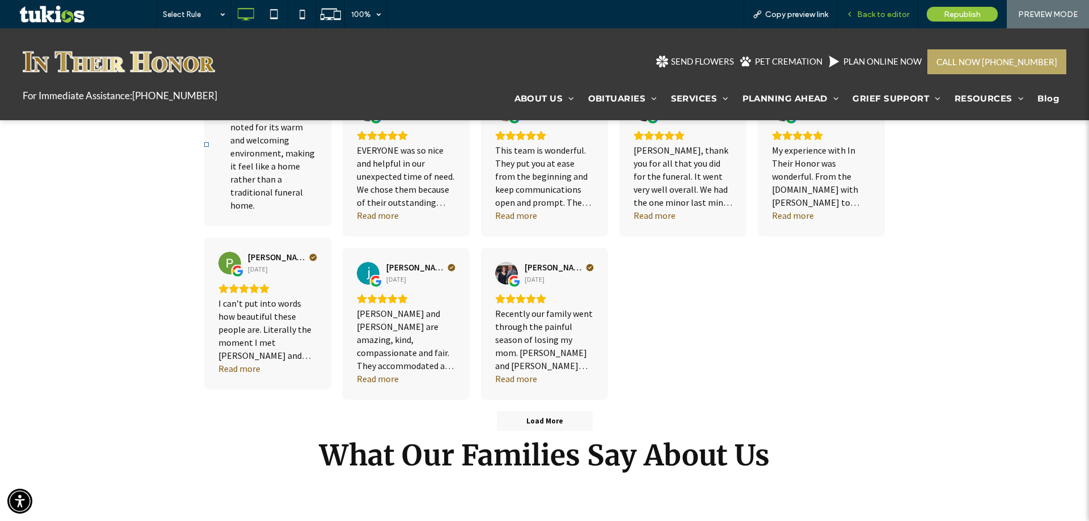
click at [882, 18] on span "Back to editor" at bounding box center [883, 15] width 52 height 10
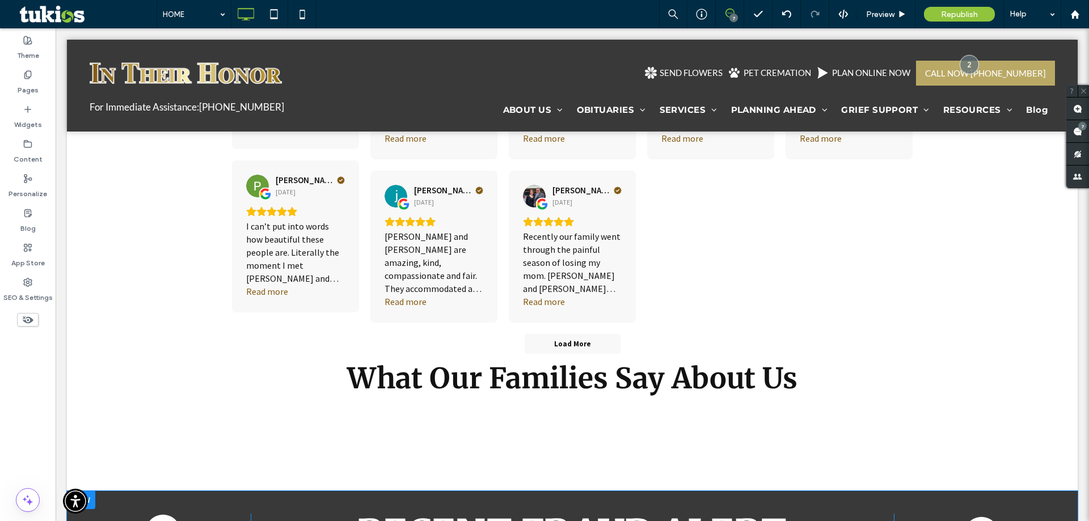
scroll to position [2118, 0]
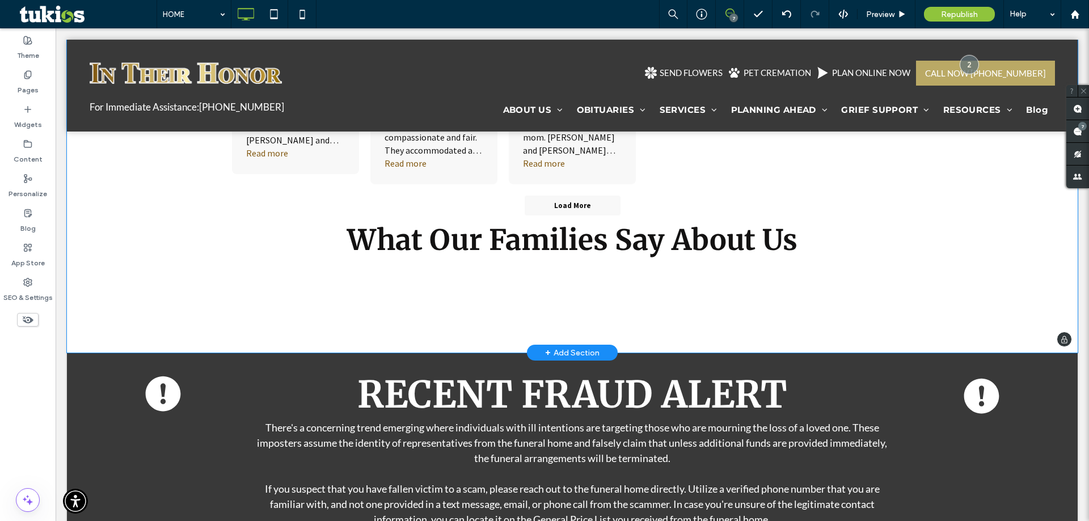
drag, startPoint x: 594, startPoint y: 216, endPoint x: 527, endPoint y: 226, distance: 67.7
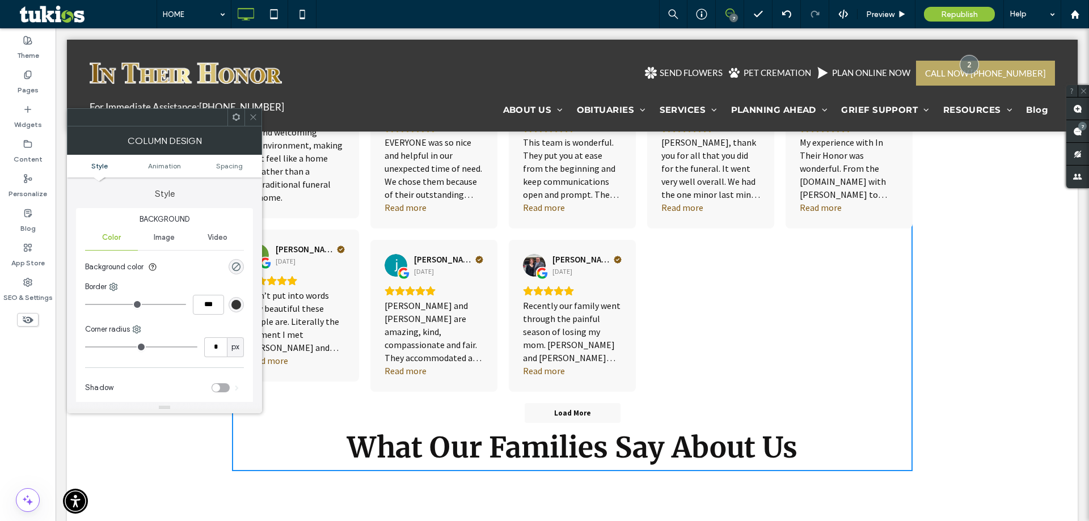
scroll to position [1835, 0]
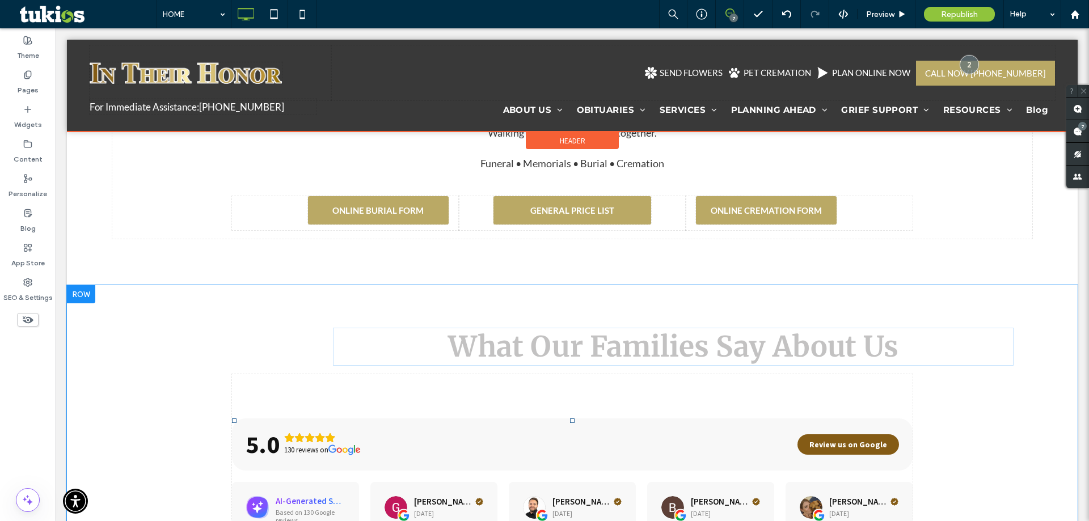
scroll to position [1267, 0]
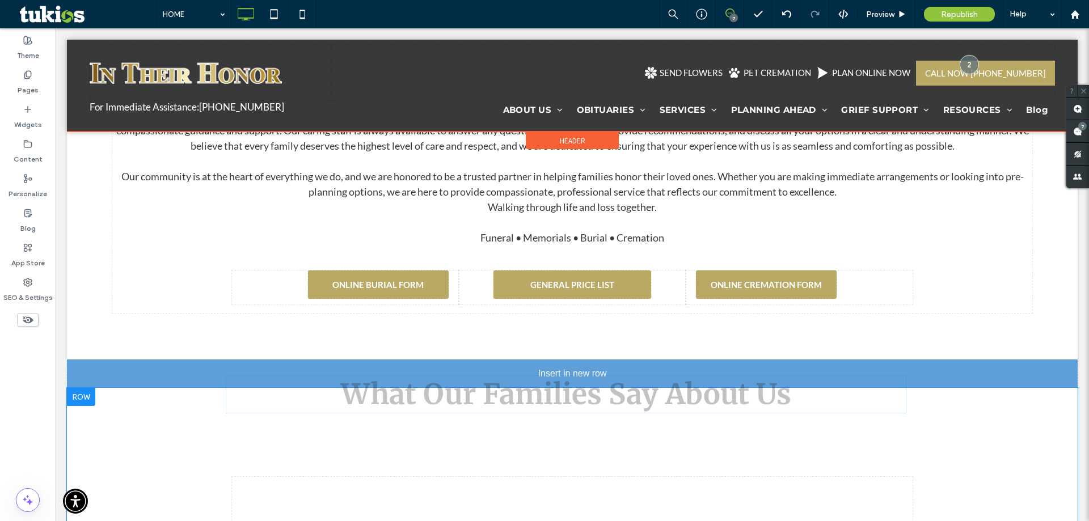
drag, startPoint x: 404, startPoint y: 491, endPoint x: 310, endPoint y: 361, distance: 160.8
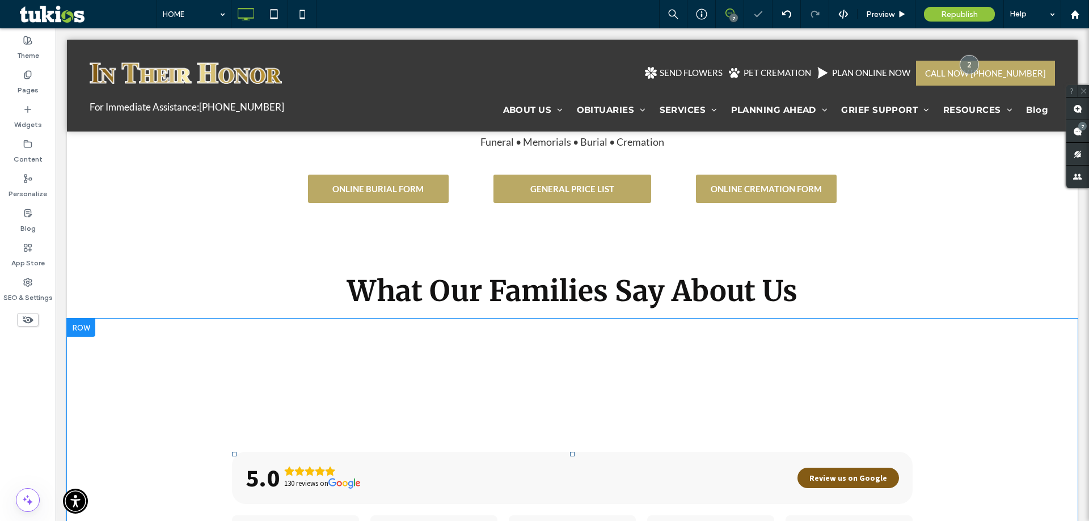
scroll to position [1381, 0]
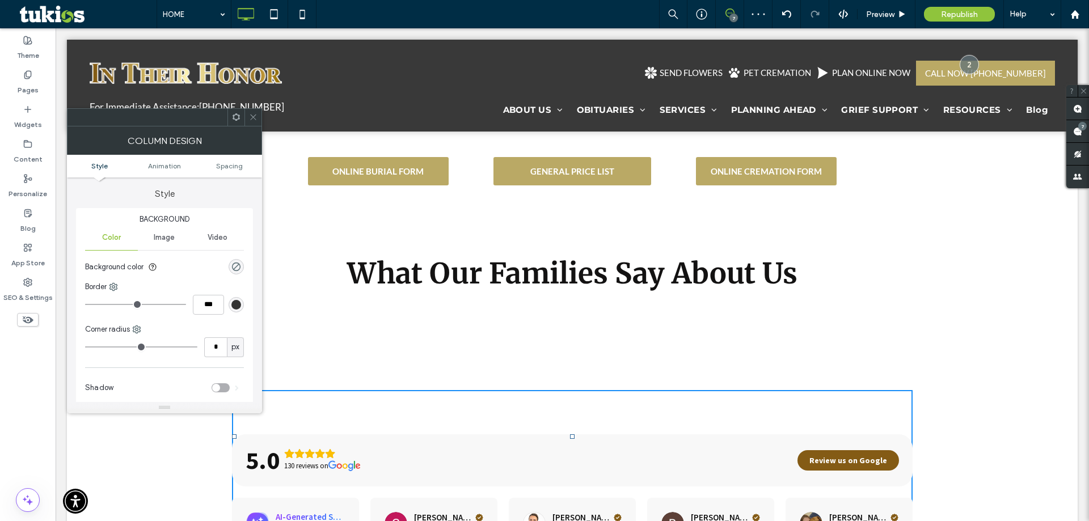
click at [250, 111] on span at bounding box center [253, 117] width 9 height 17
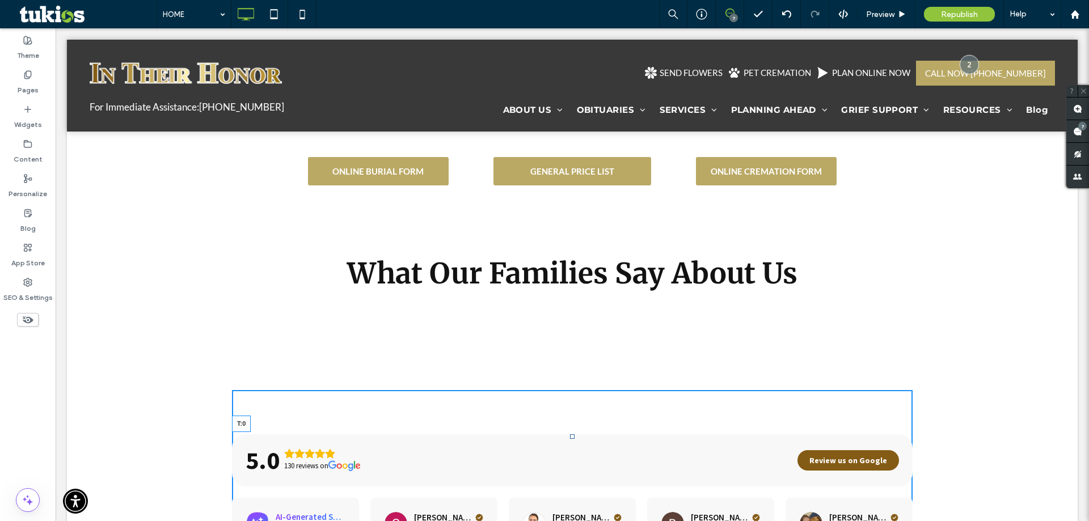
drag, startPoint x: 567, startPoint y: 400, endPoint x: 648, endPoint y: 324, distance: 111.1
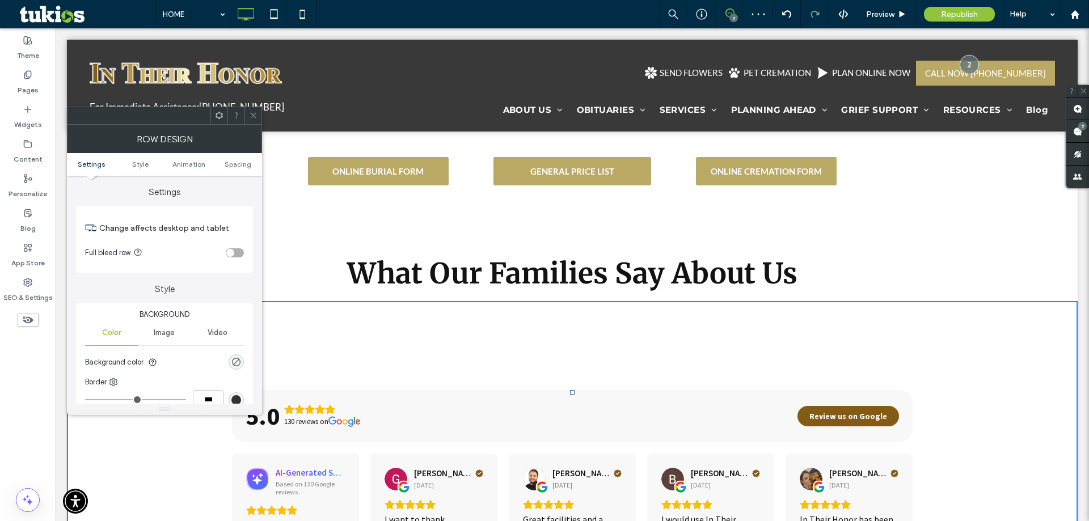
click at [238, 157] on ul "Settings Style Animation Spacing" at bounding box center [164, 164] width 195 height 23
click at [239, 162] on span "Spacing" at bounding box center [238, 164] width 27 height 9
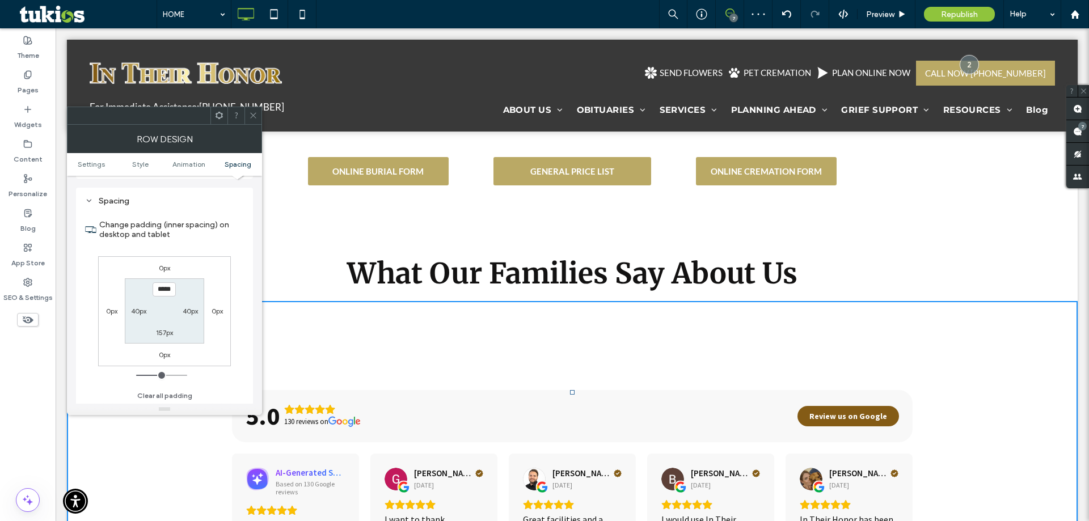
scroll to position [321, 0]
type input "***"
type input "*"
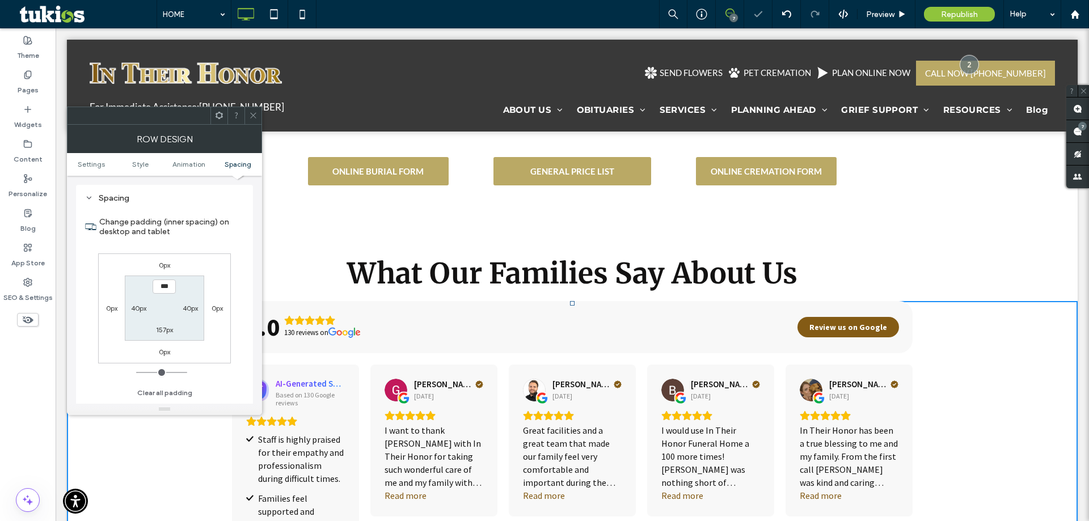
click at [255, 115] on icon at bounding box center [253, 115] width 9 height 9
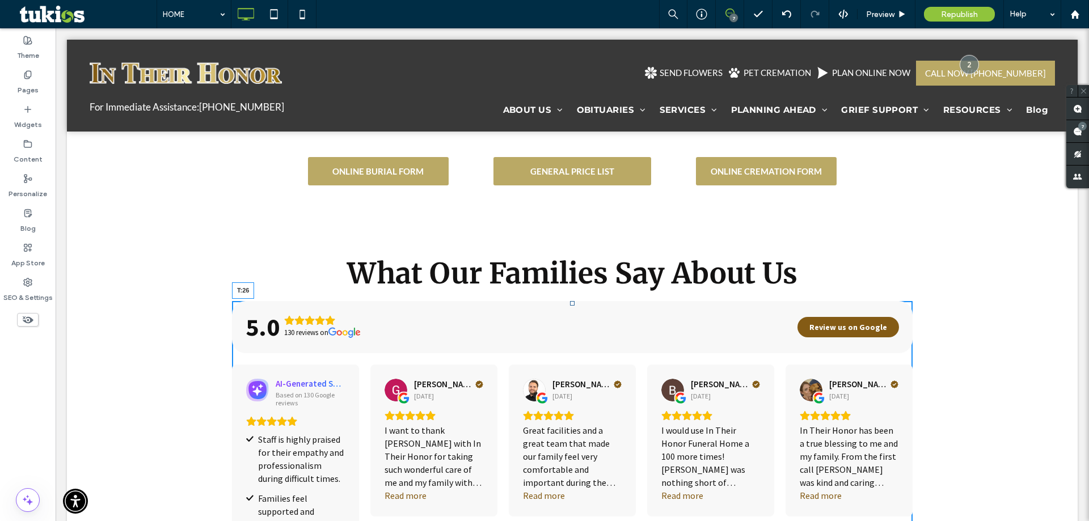
drag, startPoint x: 569, startPoint y: 264, endPoint x: 862, endPoint y: 365, distance: 310.4
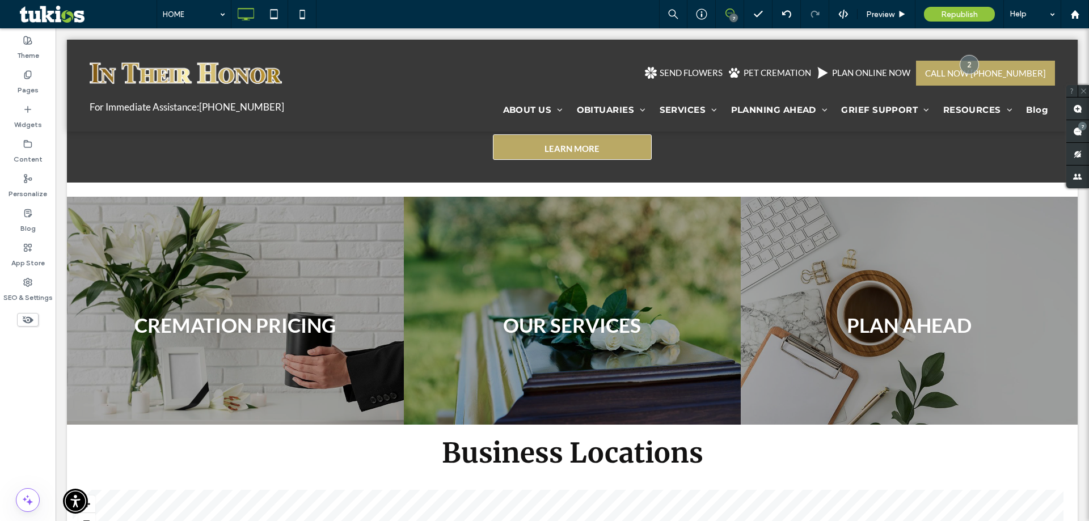
scroll to position [2459, 0]
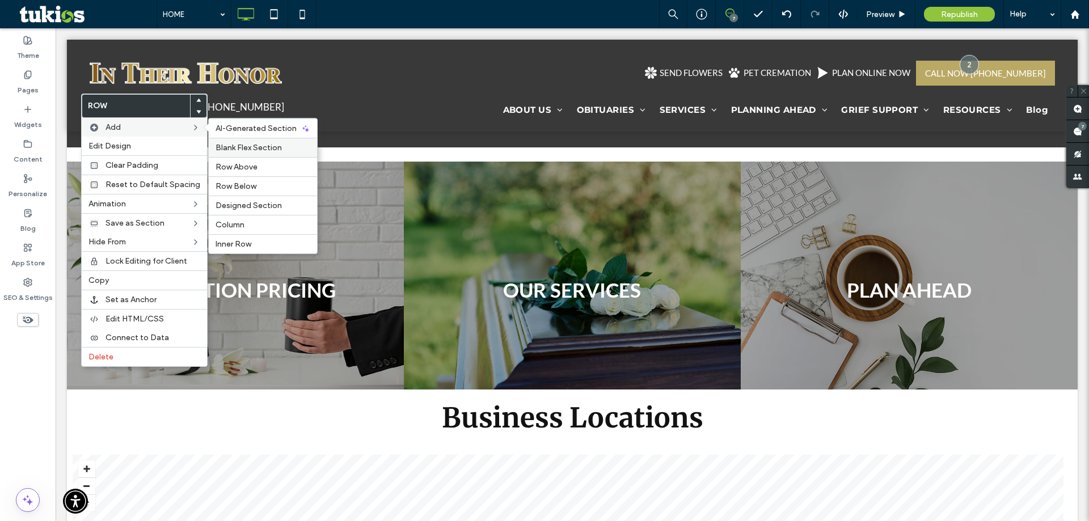
click at [258, 151] on span "Blank Flex Section" at bounding box center [249, 148] width 66 height 10
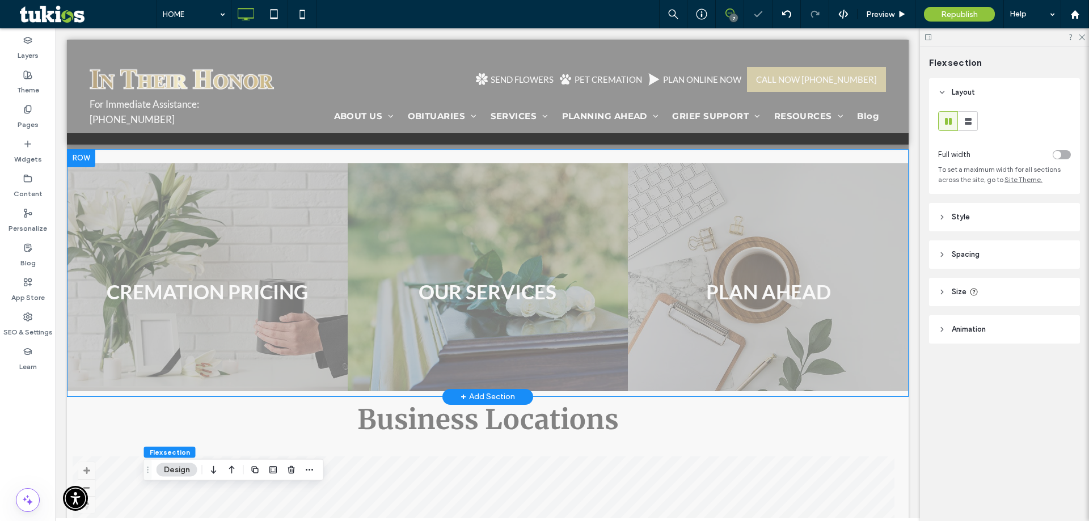
scroll to position [3090, 0]
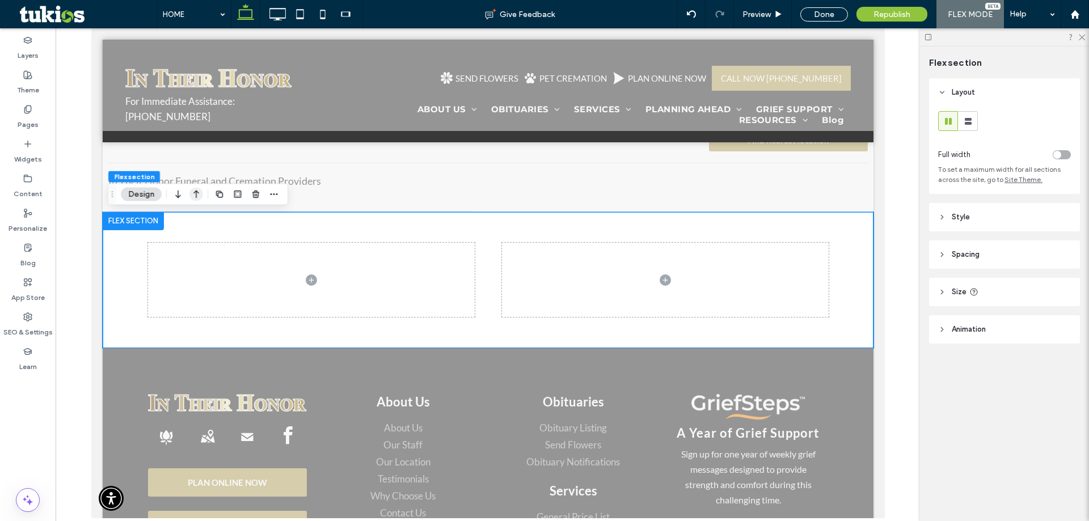
click at [195, 197] on icon "button" at bounding box center [196, 194] width 14 height 20
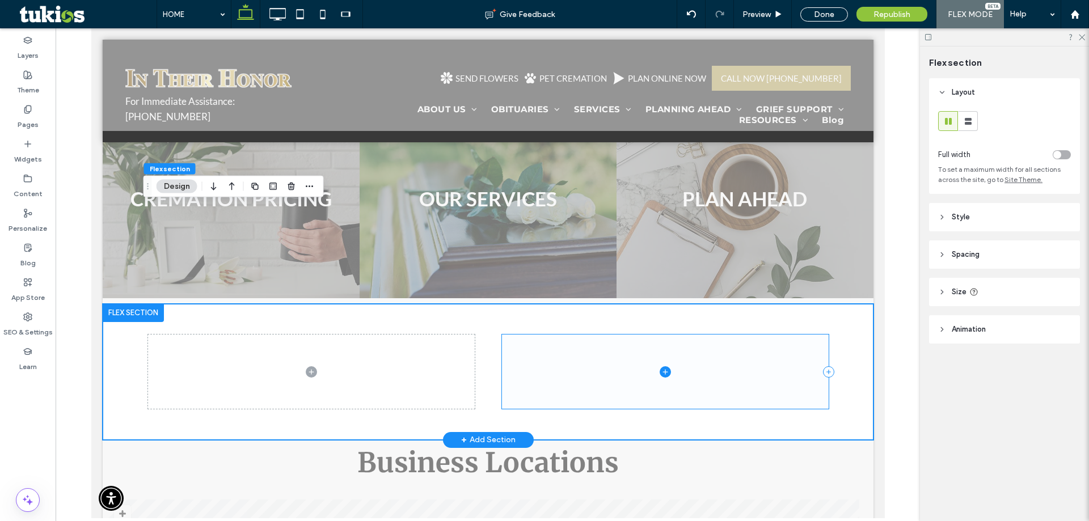
scroll to position [2757, 0]
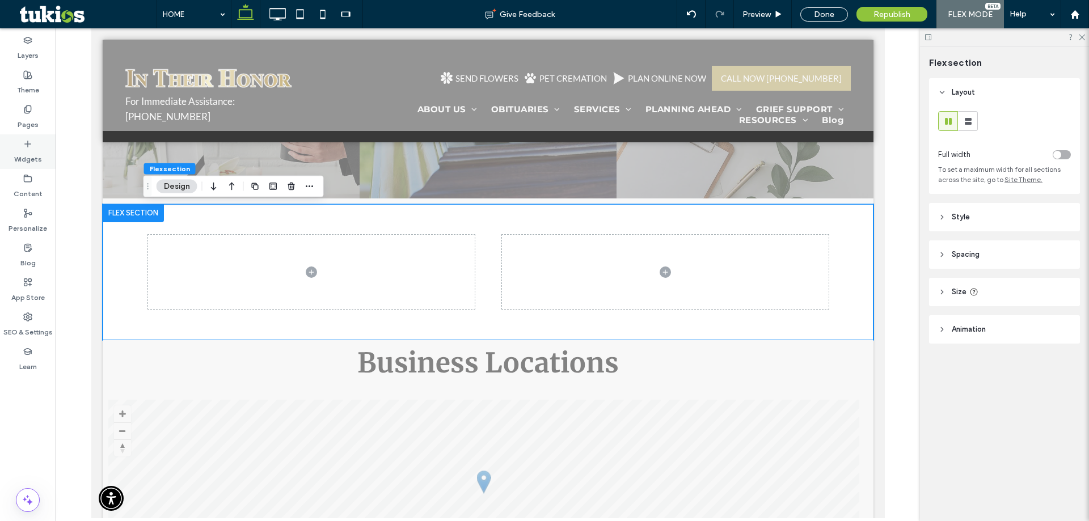
click at [37, 163] on label "Widgets" at bounding box center [28, 157] width 28 height 16
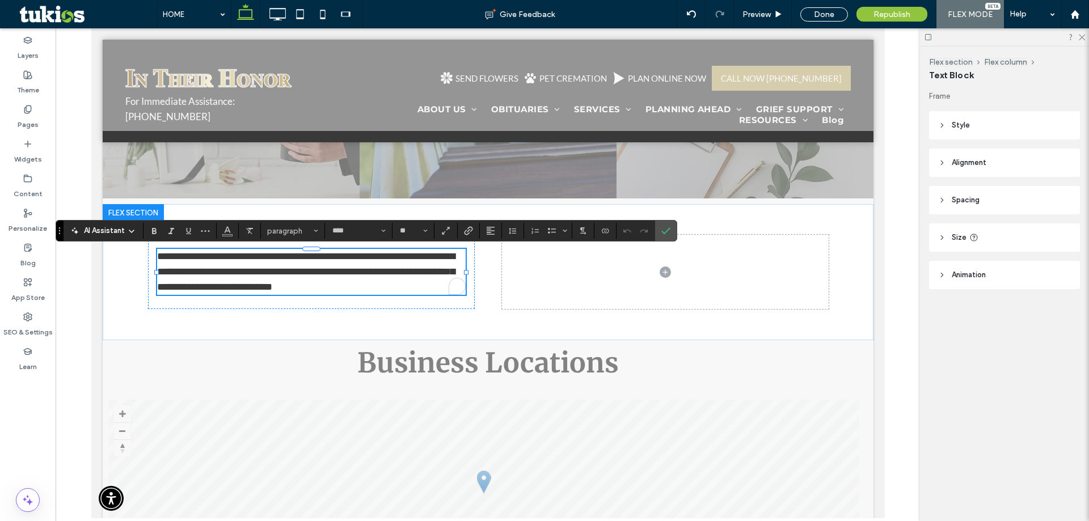
type input "****"
type input "**"
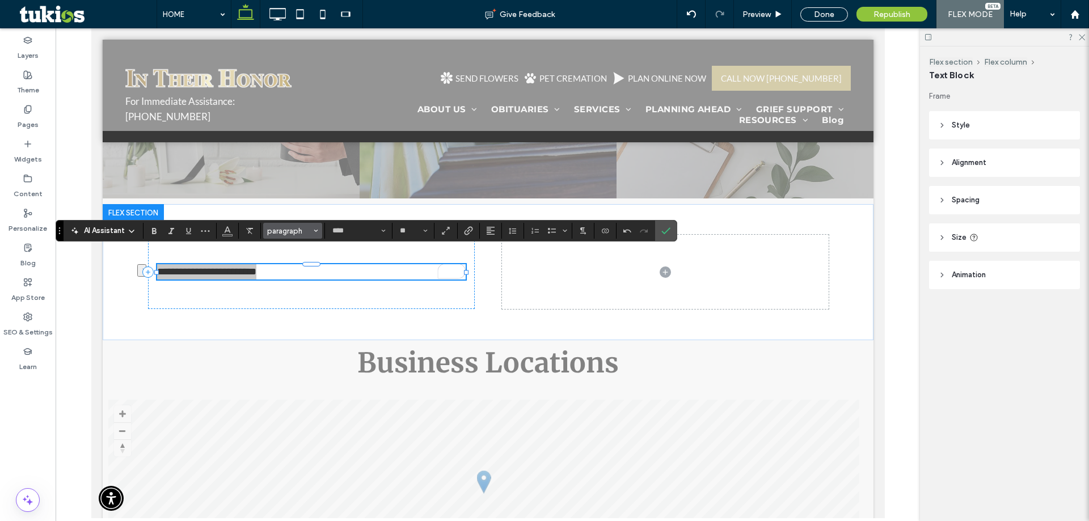
click at [309, 238] on button "paragraph" at bounding box center [292, 231] width 59 height 16
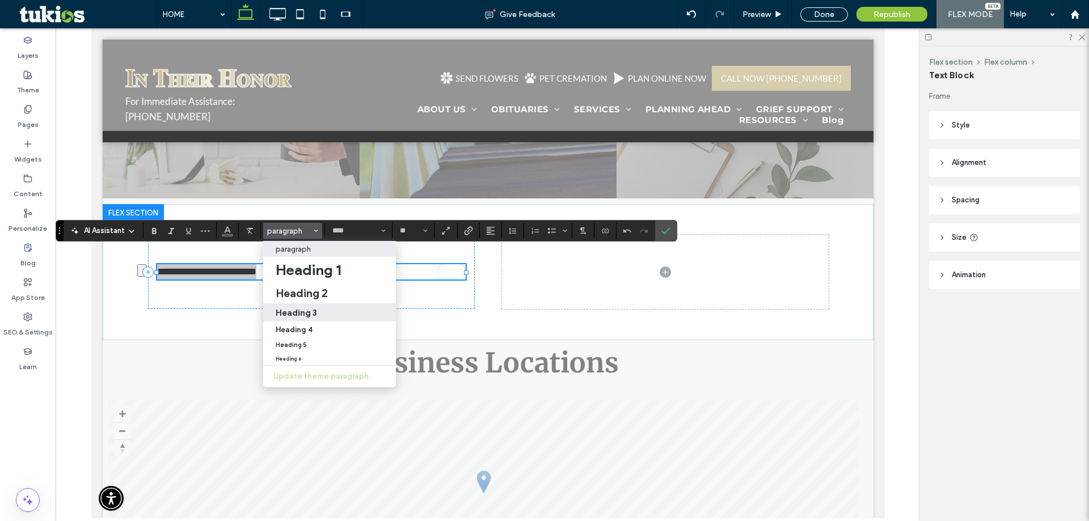
click at [310, 308] on h3 "Heading 3" at bounding box center [296, 312] width 41 height 11
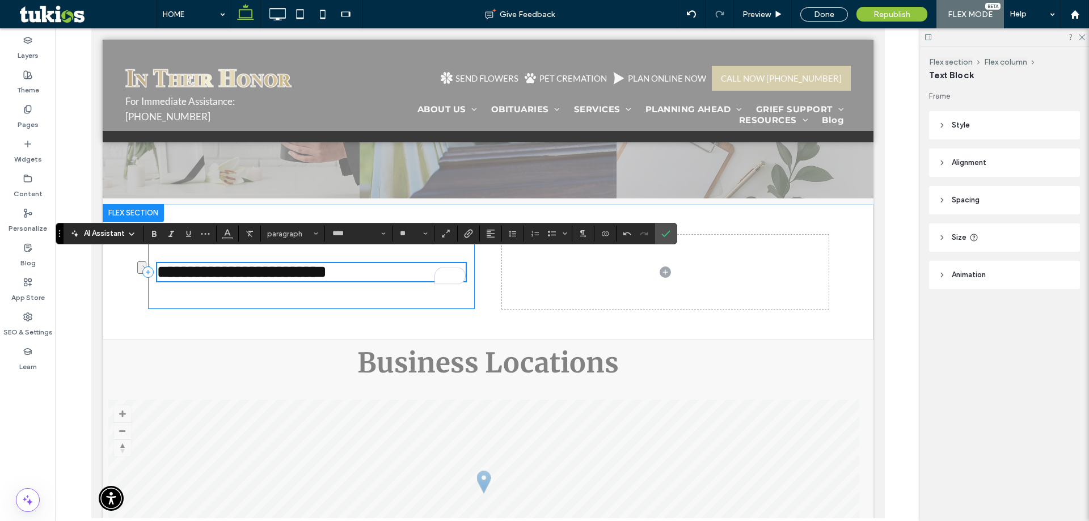
type input "**********"
type input "**"
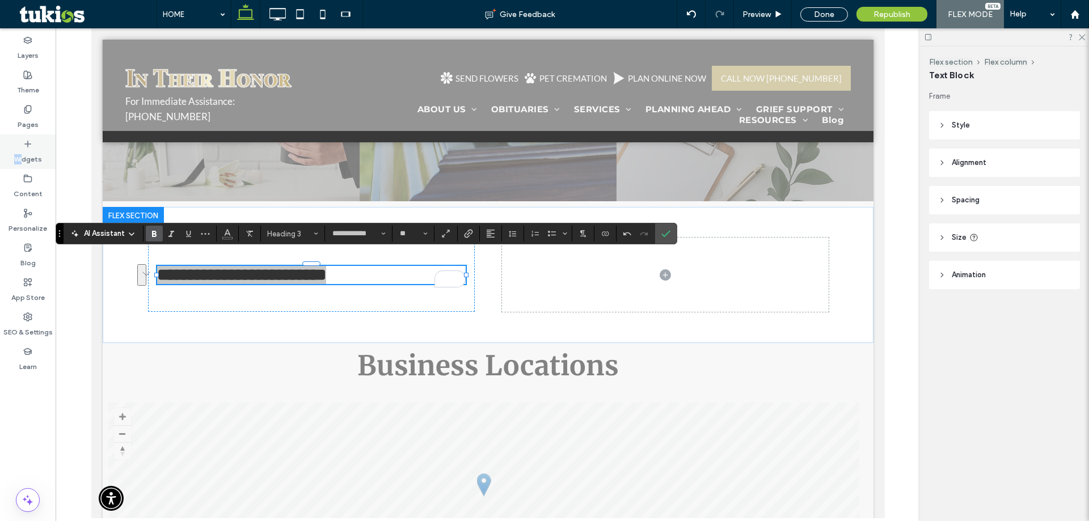
click at [22, 158] on label "Widgets" at bounding box center [28, 157] width 28 height 16
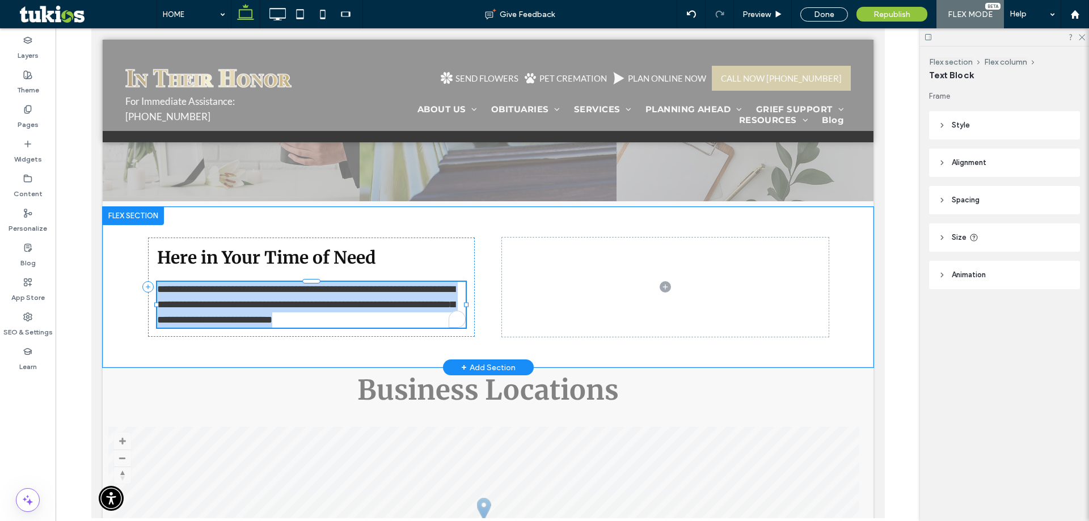
type input "****"
type input "**"
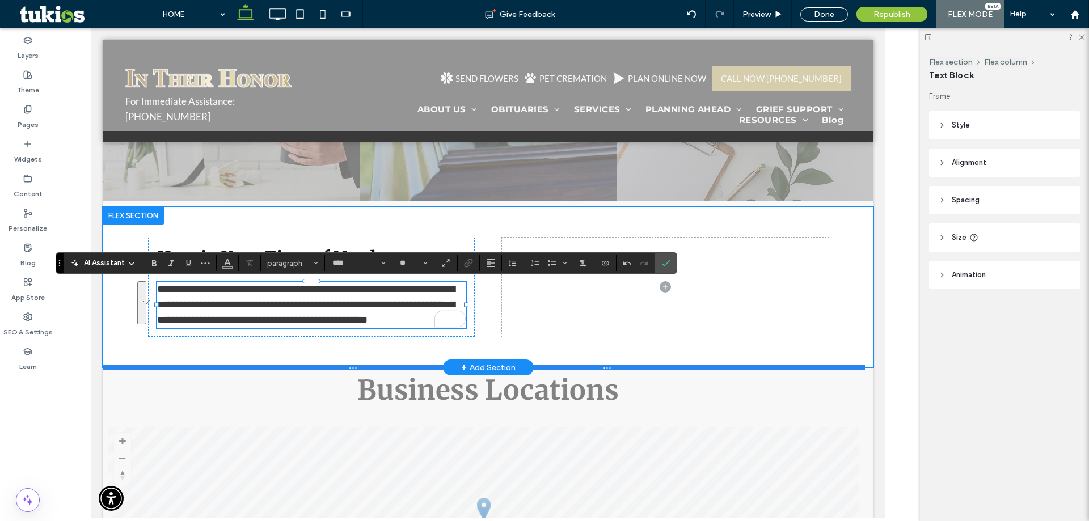
scroll to position [0, 0]
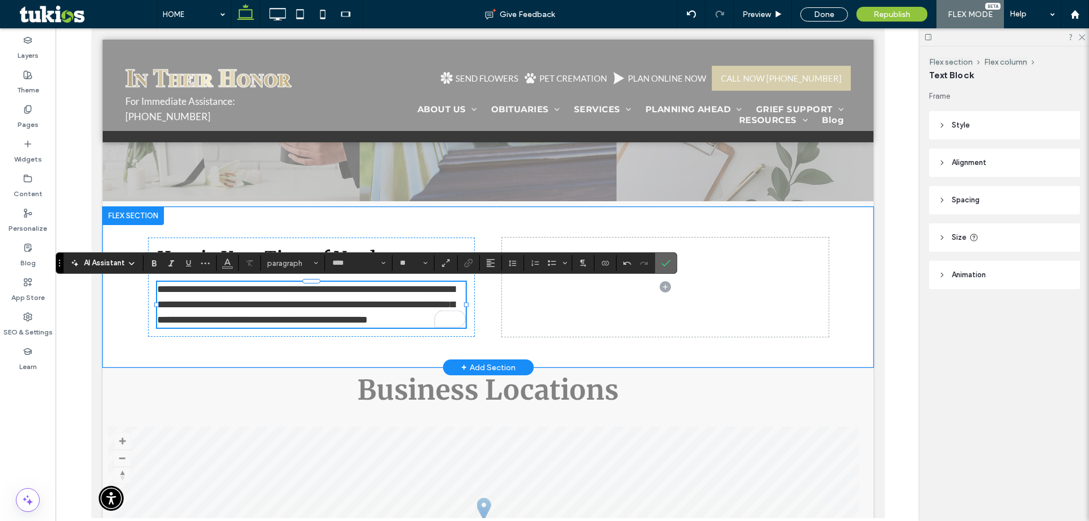
drag, startPoint x: 672, startPoint y: 269, endPoint x: 199, endPoint y: 135, distance: 491.8
click at [672, 269] on label "Confirm" at bounding box center [665, 263] width 17 height 20
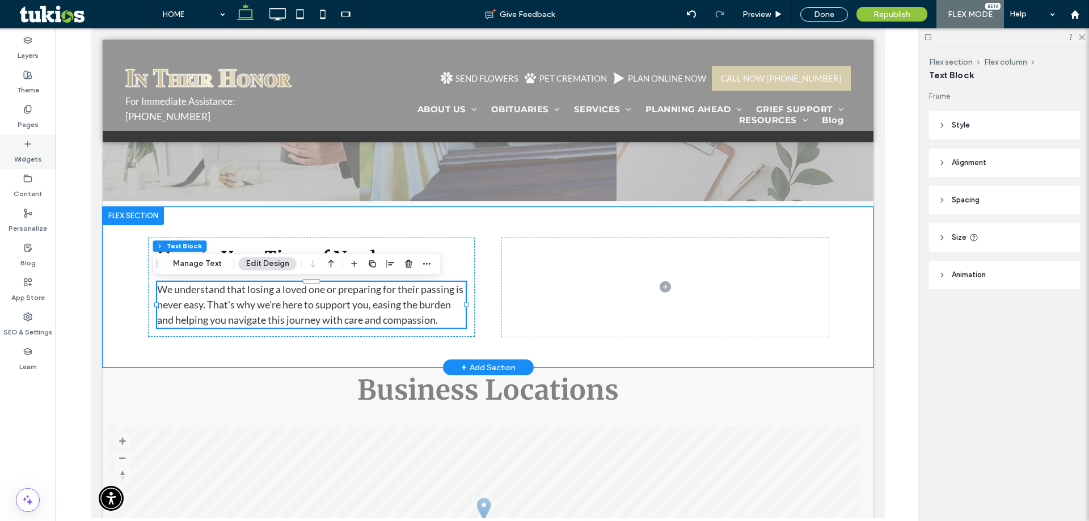
click at [44, 147] on div "Widgets" at bounding box center [28, 151] width 56 height 35
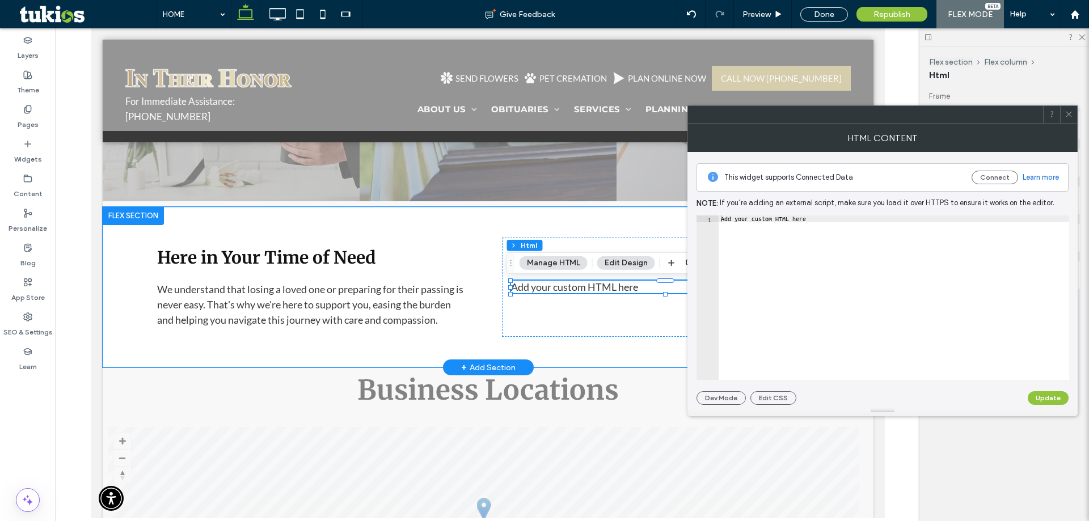
click at [446, 325] on p "We understand that losing a loved one or preparing for their passing is never e…" at bounding box center [311, 305] width 309 height 46
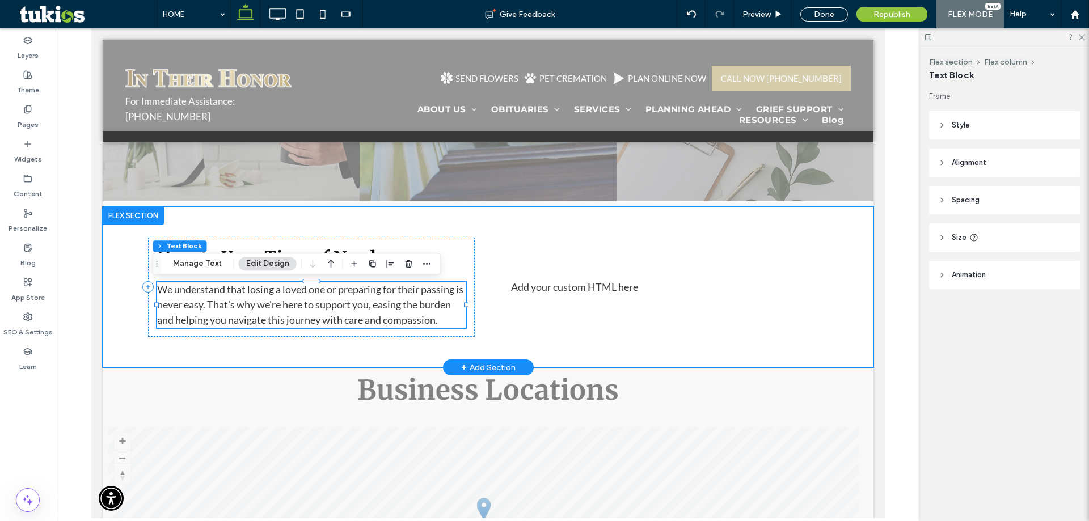
click at [442, 323] on p "We understand that losing a loved one or preparing for their passing is never e…" at bounding box center [311, 305] width 309 height 46
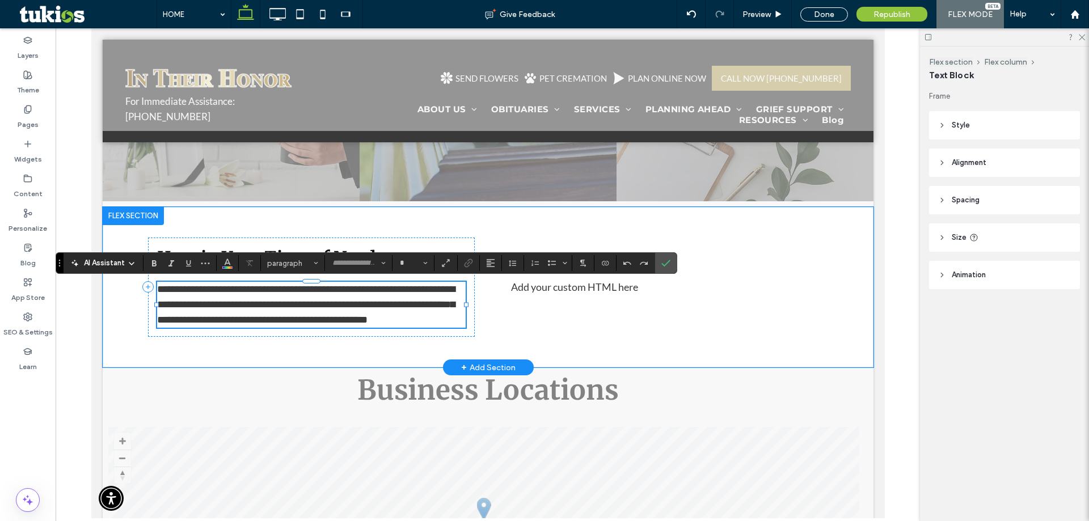
type input "****"
type input "**"
click at [444, 319] on p "**********" at bounding box center [311, 305] width 309 height 46
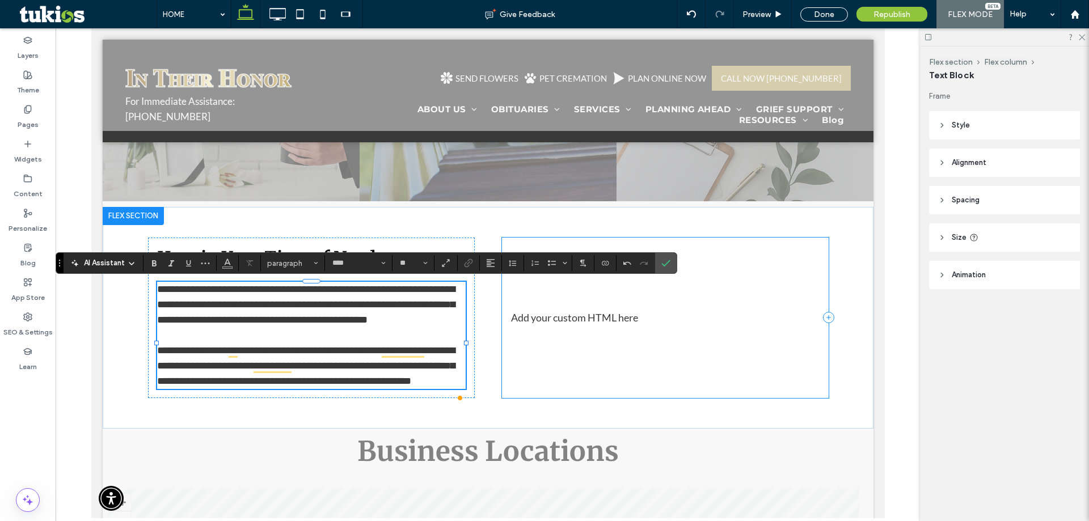
click at [654, 273] on div "AI Assistant paragraph **** **" at bounding box center [367, 263] width 622 height 22
click at [664, 259] on icon "Confirm" at bounding box center [665, 263] width 9 height 9
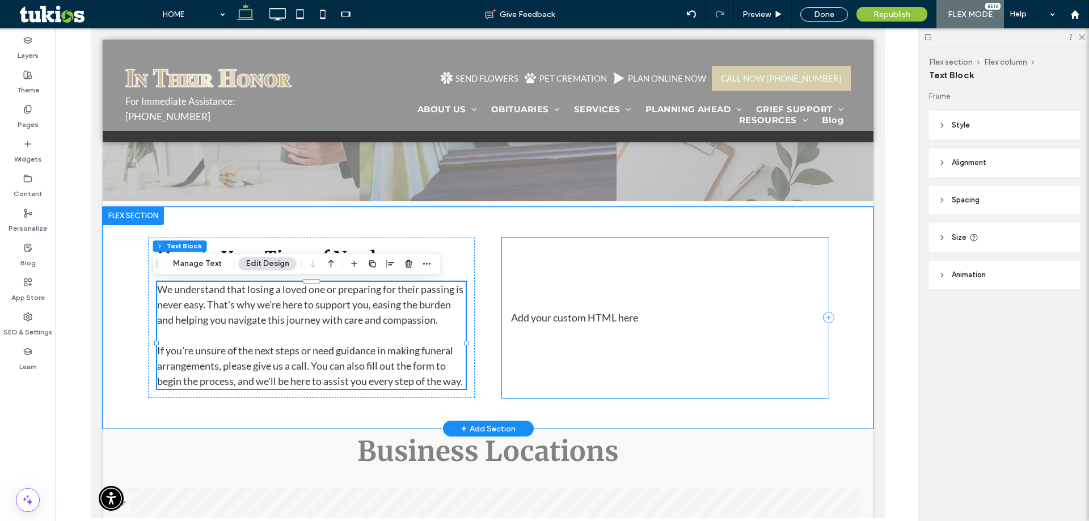
click at [615, 316] on div "Add your custom HTML here" at bounding box center [664, 318] width 327 height 161
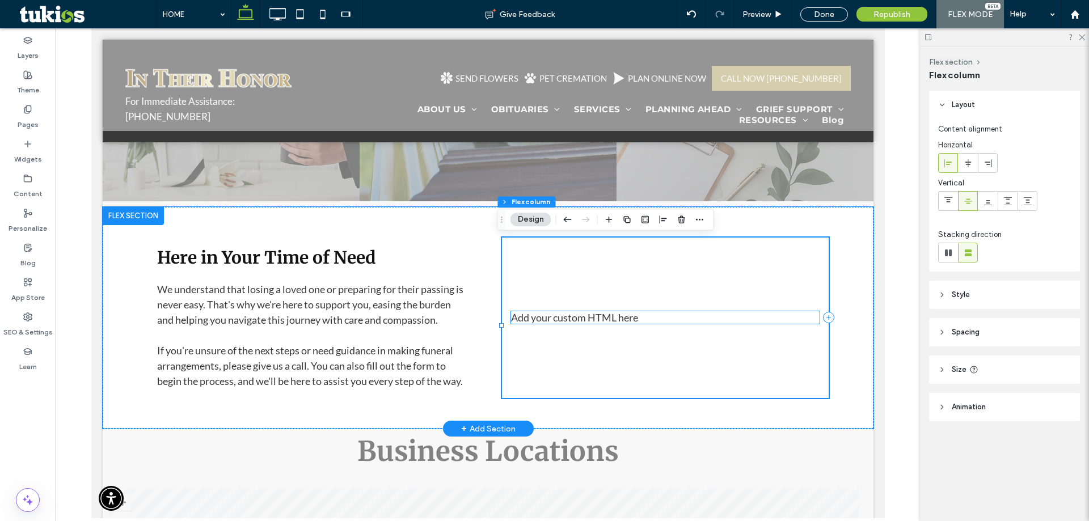
click at [615, 323] on div "Add your custom HTML here" at bounding box center [665, 317] width 309 height 12
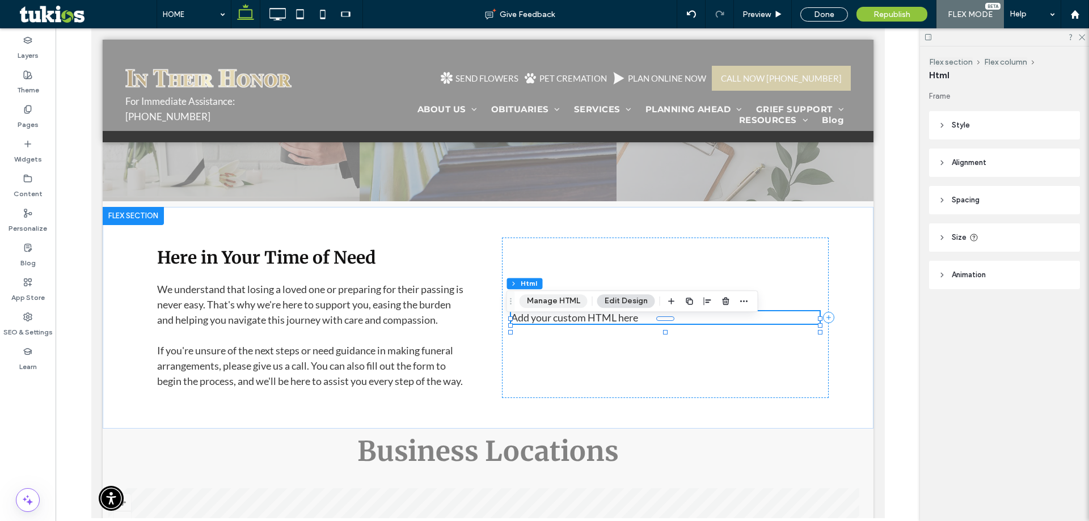
drag, startPoint x: 542, startPoint y: 305, endPoint x: 591, endPoint y: 258, distance: 67.8
click at [542, 305] on button "Manage HTML" at bounding box center [554, 301] width 68 height 14
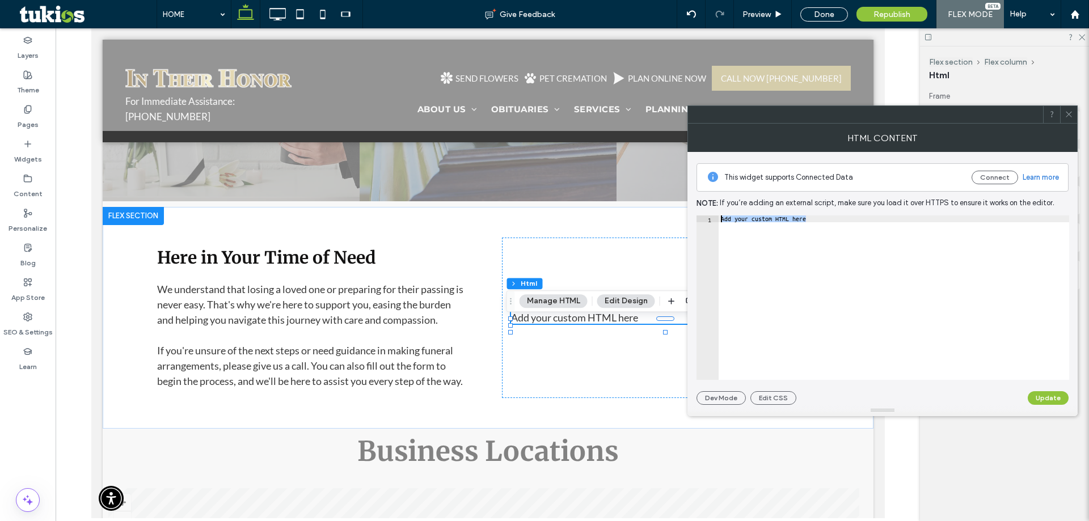
drag, startPoint x: 824, startPoint y: 287, endPoint x: 728, endPoint y: 209, distance: 123.9
click at [728, 209] on div "**********" at bounding box center [883, 278] width 372 height 253
paste textarea "Cursor at row 1"
type textarea "******"
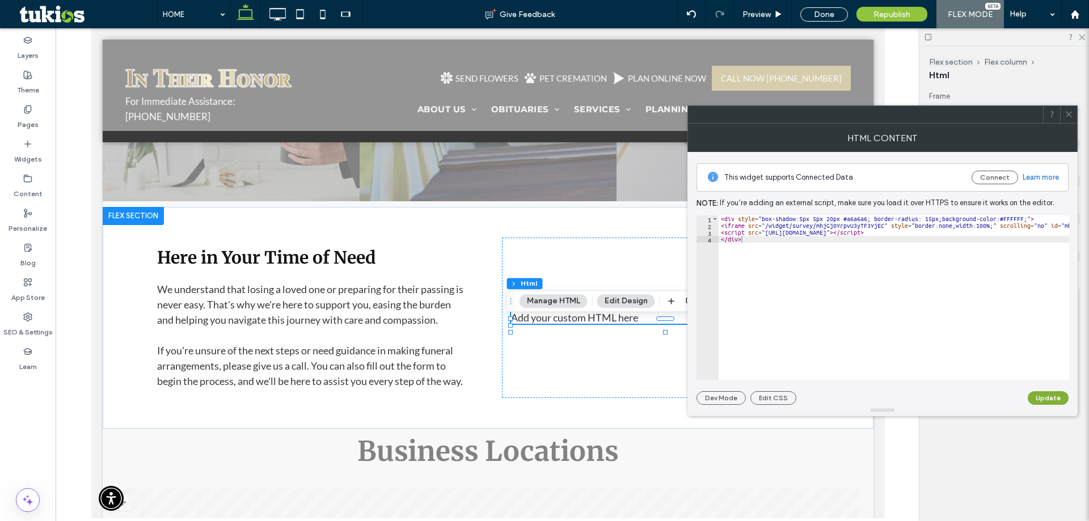
click at [1065, 399] on button "Update" at bounding box center [1048, 398] width 41 height 14
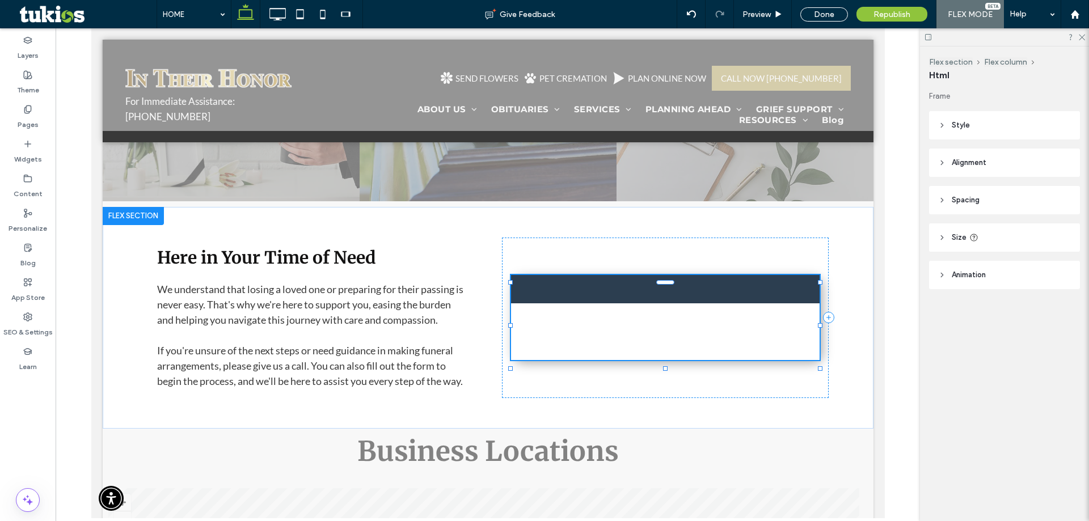
type input "***"
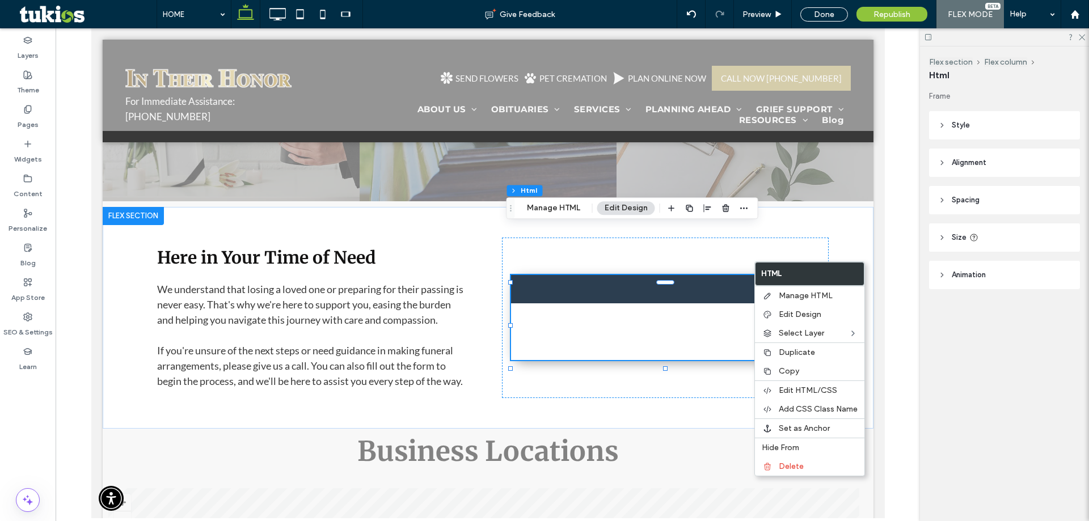
click at [568, 204] on button "Manage HTML" at bounding box center [554, 208] width 68 height 14
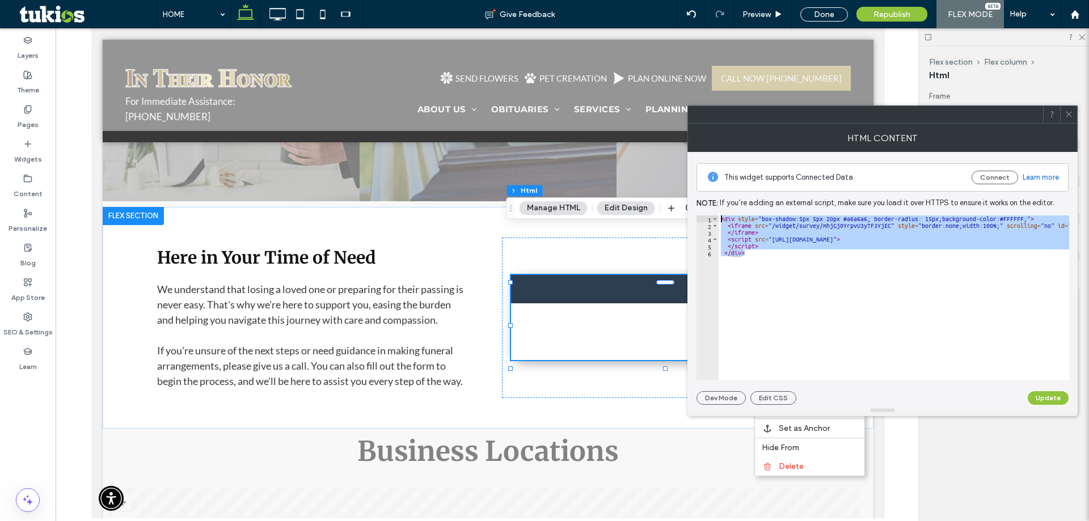
drag, startPoint x: 771, startPoint y: 246, endPoint x: 688, endPoint y: 193, distance: 99.5
click at [688, 193] on div "This widget supports Connected Data Connect Learn more Note: If you’re adding a…" at bounding box center [883, 278] width 390 height 253
type textarea "**********"
paste textarea "Cursor at row 1"
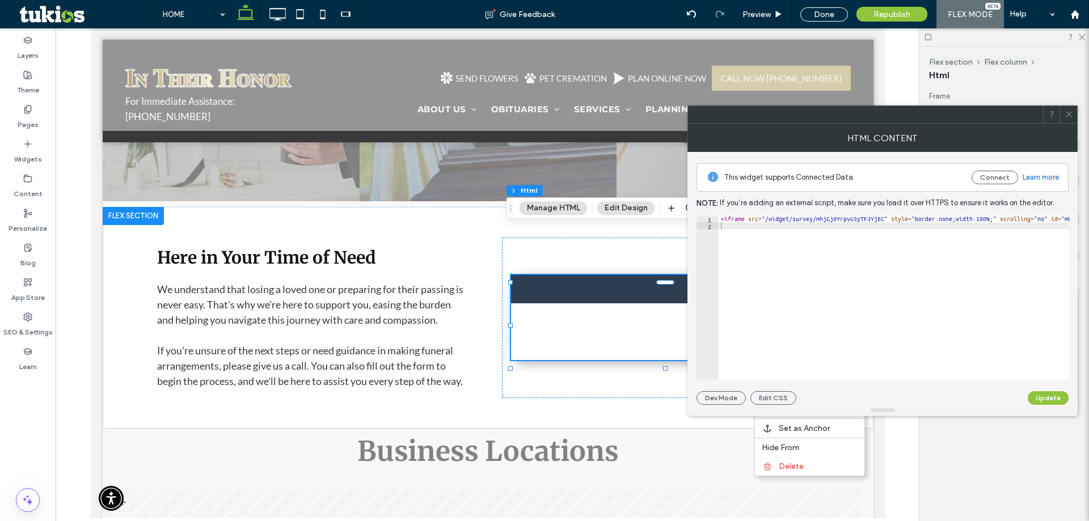
click at [1055, 390] on div "This widget supports Connected Data Connect Learn more Note: If you’re adding a…" at bounding box center [883, 278] width 372 height 253
click at [1047, 399] on button "Update" at bounding box center [1048, 398] width 41 height 14
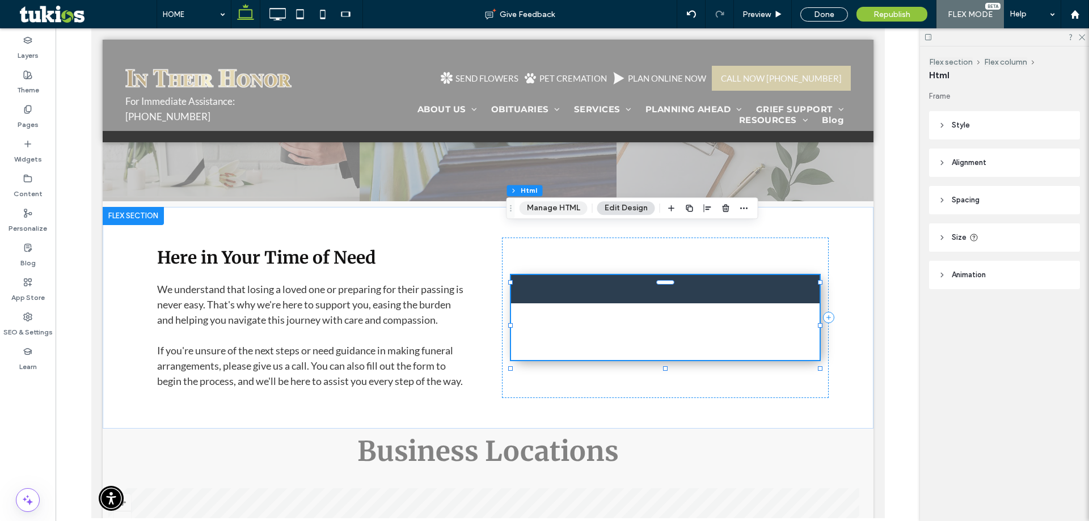
click at [539, 213] on button "Manage HTML" at bounding box center [554, 208] width 68 height 14
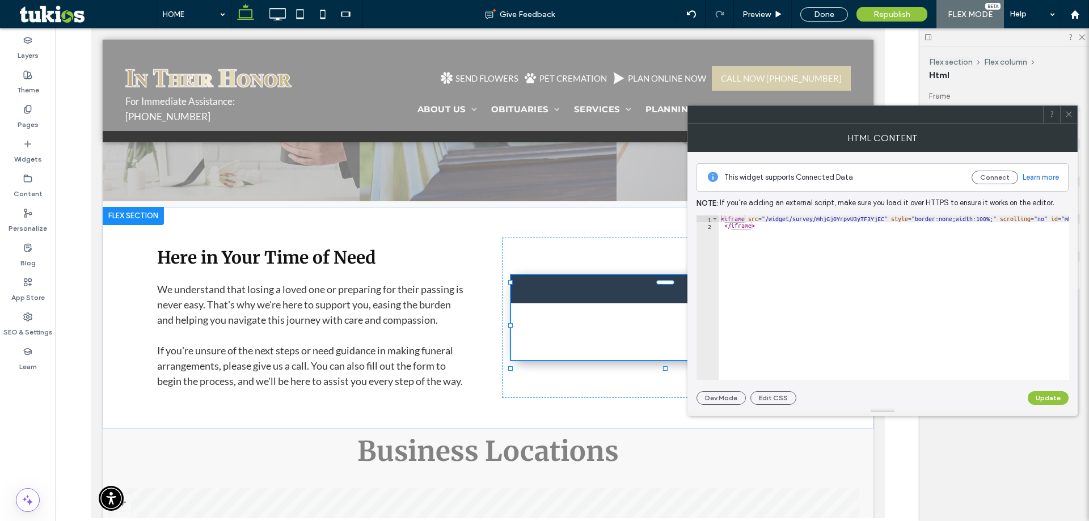
type input "**"
type input "****"
type input "***"
drag, startPoint x: 802, startPoint y: 257, endPoint x: 674, endPoint y: 176, distance: 150.9
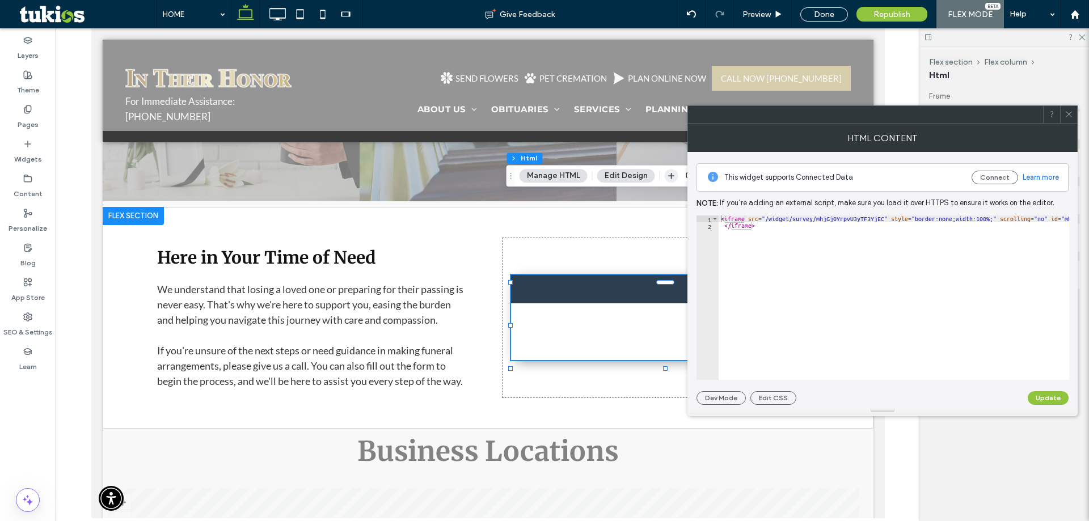
click at [674, 176] on body ".wqwq-1{fill:#231f20;} .cls-1q, .cls-2q { fill-rule: evenodd; } .cls-2q { fill:…" at bounding box center [544, 260] width 1089 height 521
paste textarea "Cursor at row 1"
type textarea "******"
click at [1040, 398] on button "Update" at bounding box center [1048, 398] width 41 height 14
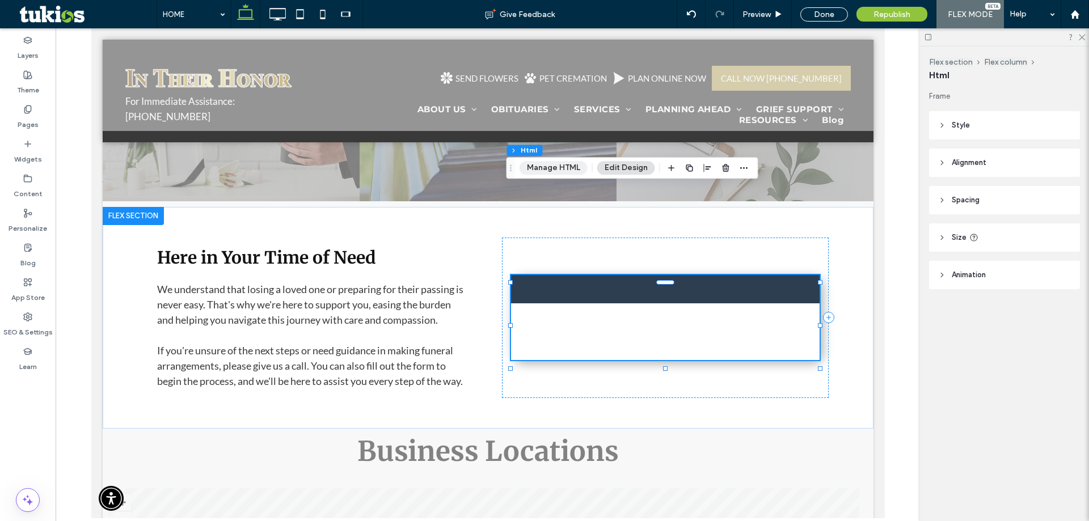
click at [556, 170] on button "Manage HTML" at bounding box center [554, 168] width 68 height 14
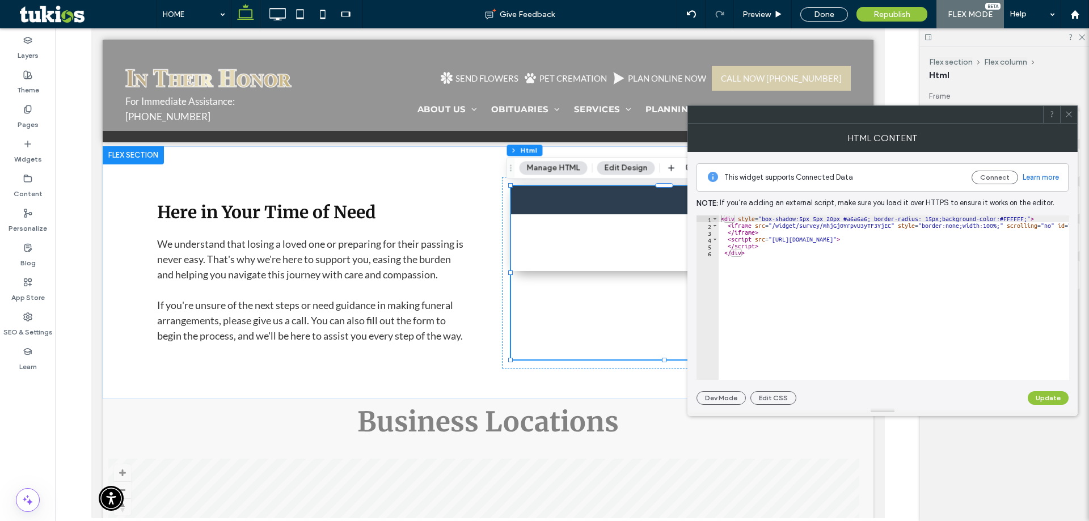
click at [920, 229] on div "< div style = "box-shadow:5px 5px 20px #a6a6a6; border-radius: 15px;background-…" at bounding box center [959, 301] width 481 height 170
click at [918, 227] on div "< div style = "box-shadow:5px 5px 20px #a6a6a6; border-radius: 15px;background-…" at bounding box center [959, 301] width 481 height 170
paste textarea "**********"
click at [941, 225] on div "< div style = "box-shadow:5px 5px 20px #a6a6a6; border-radius: 15px;background-…" at bounding box center [1014, 301] width 590 height 170
click at [1000, 273] on div "< div style = "box-shadow:5px 5px 20px #a6a6a6; border-radius: 15px;background-…" at bounding box center [1002, 301] width 566 height 170
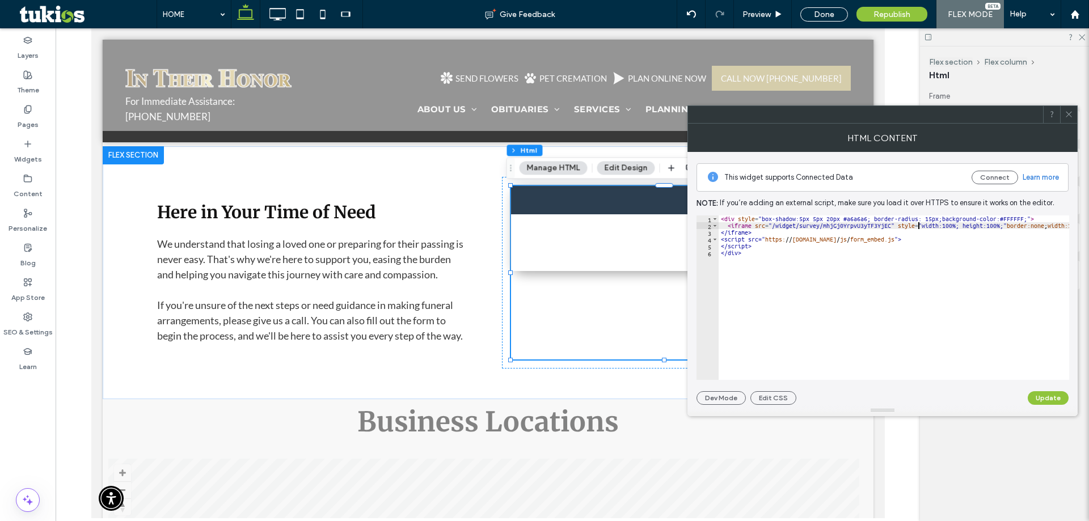
type textarea "******"
click at [1047, 393] on button "Update" at bounding box center [1048, 398] width 41 height 14
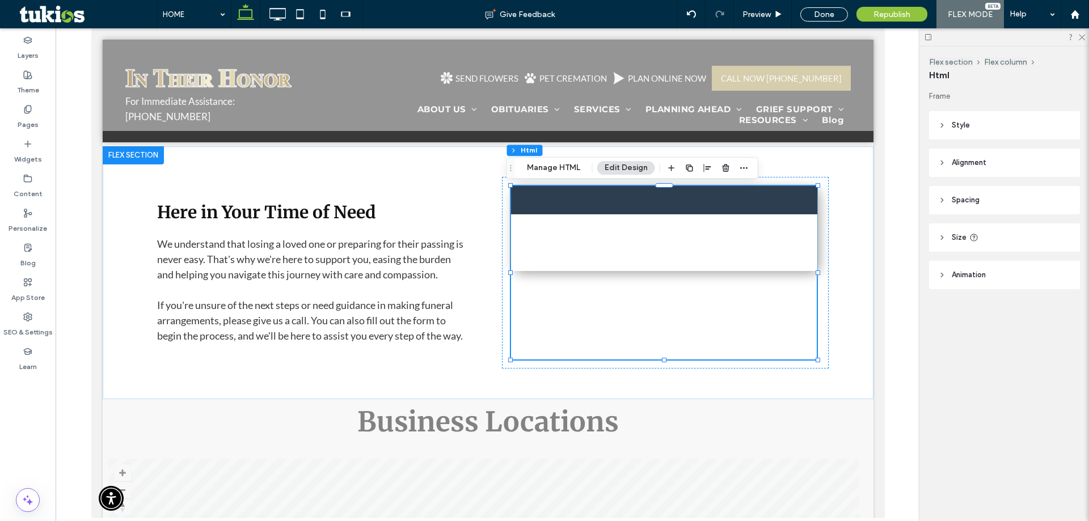
click at [621, 245] on div at bounding box center [664, 228] width 306 height 85
click at [554, 159] on div "Flex section Flex column Html Manage HTML Edit Design" at bounding box center [633, 168] width 252 height 22
click at [562, 168] on button "Manage HTML" at bounding box center [554, 168] width 68 height 14
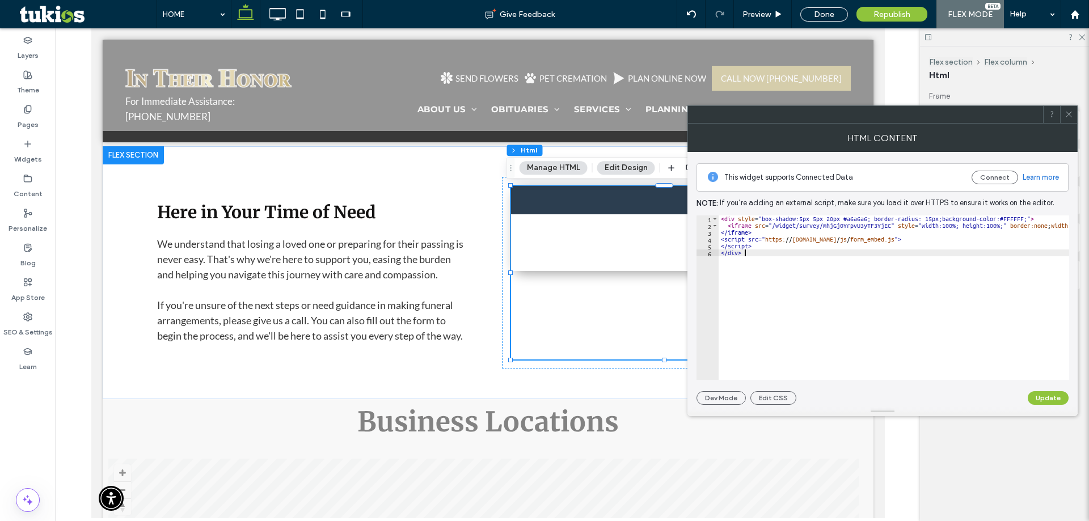
drag, startPoint x: 749, startPoint y: 265, endPoint x: 731, endPoint y: 226, distance: 43.4
click at [709, 210] on div "This widget supports Connected Data Connect Learn more Note: If you’re adding a…" at bounding box center [883, 278] width 372 height 253
type textarea "**********"
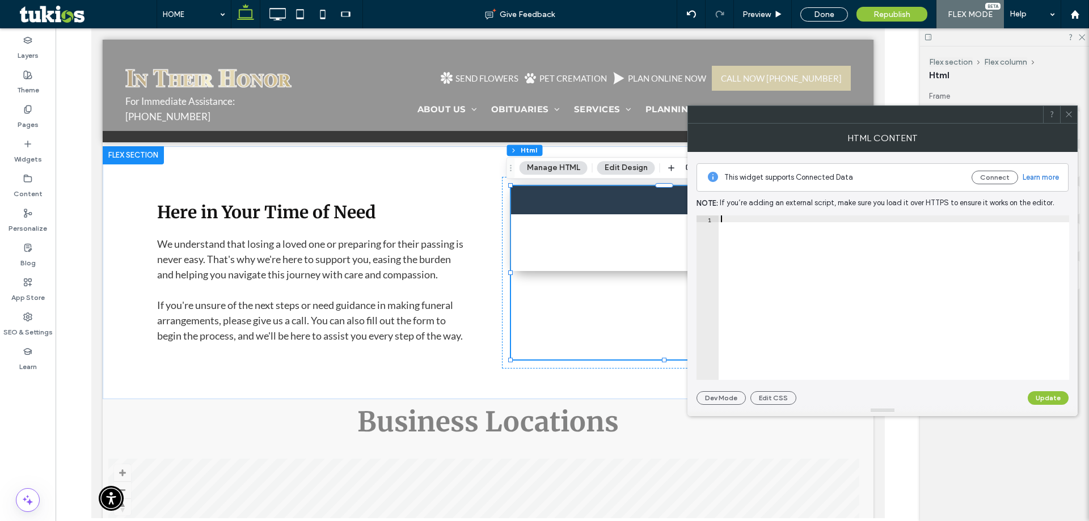
paste textarea "******"
type textarea "******"
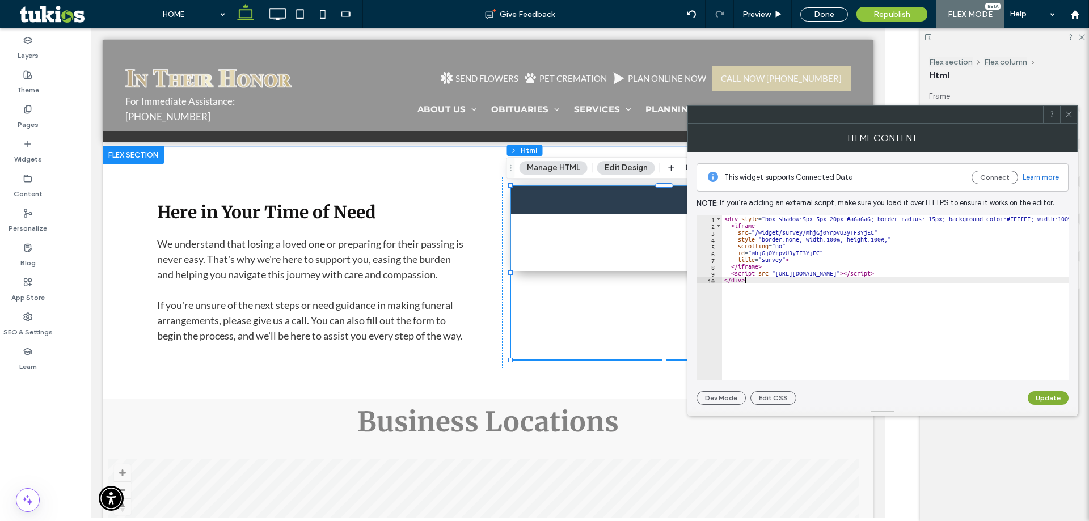
click at [1037, 397] on button "Update" at bounding box center [1048, 398] width 41 height 14
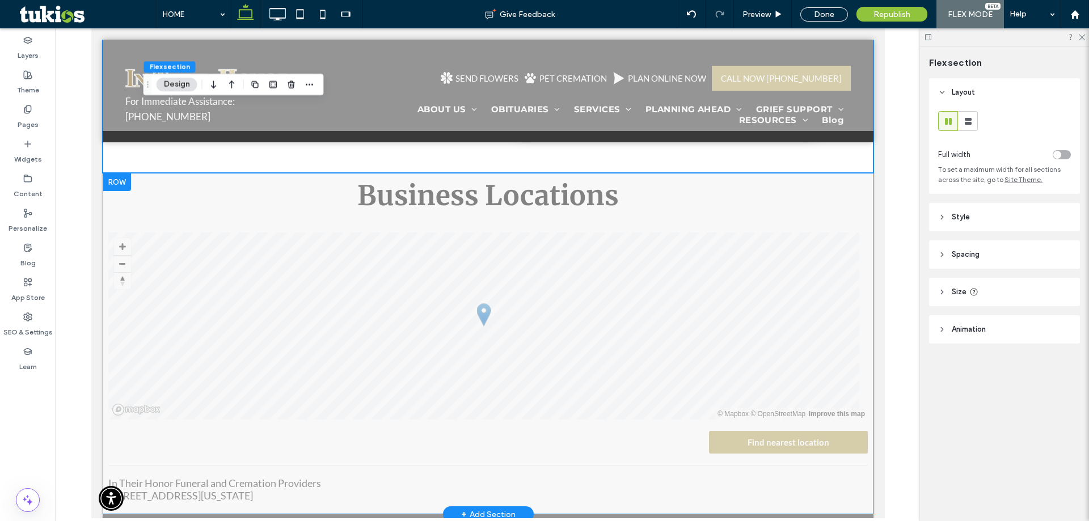
scroll to position [2825, 0]
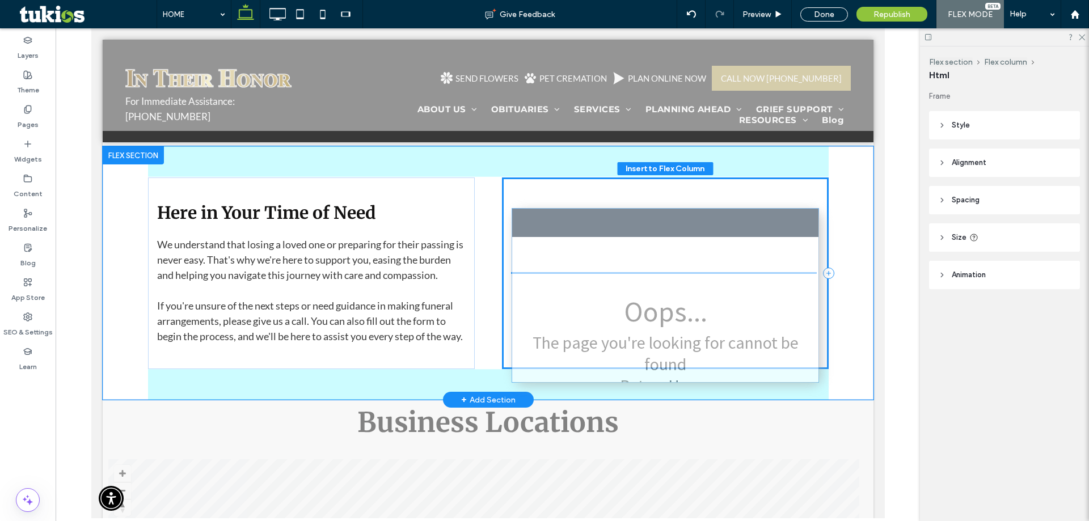
drag, startPoint x: 808, startPoint y: 244, endPoint x: 813, endPoint y: 266, distance: 22.3
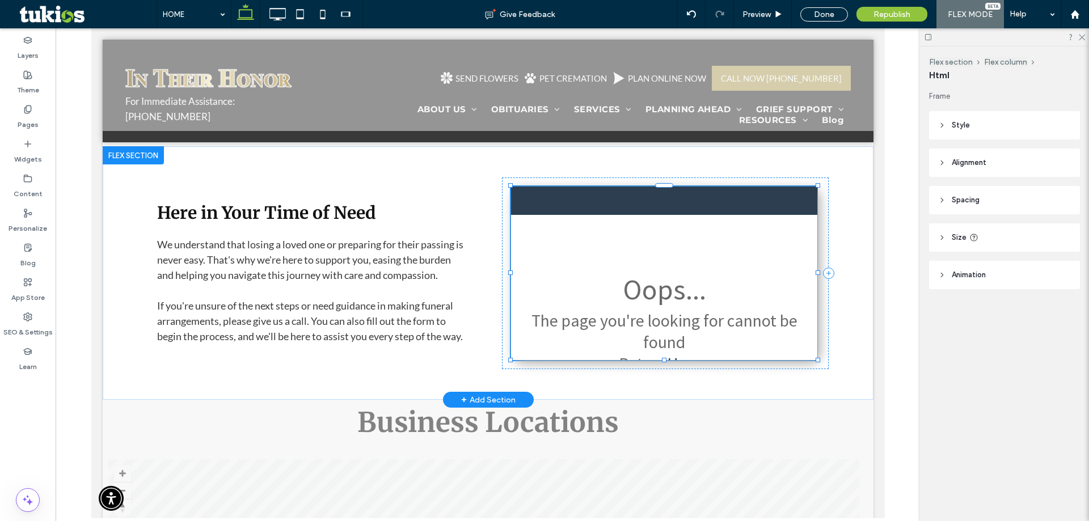
scroll to position [0, 0]
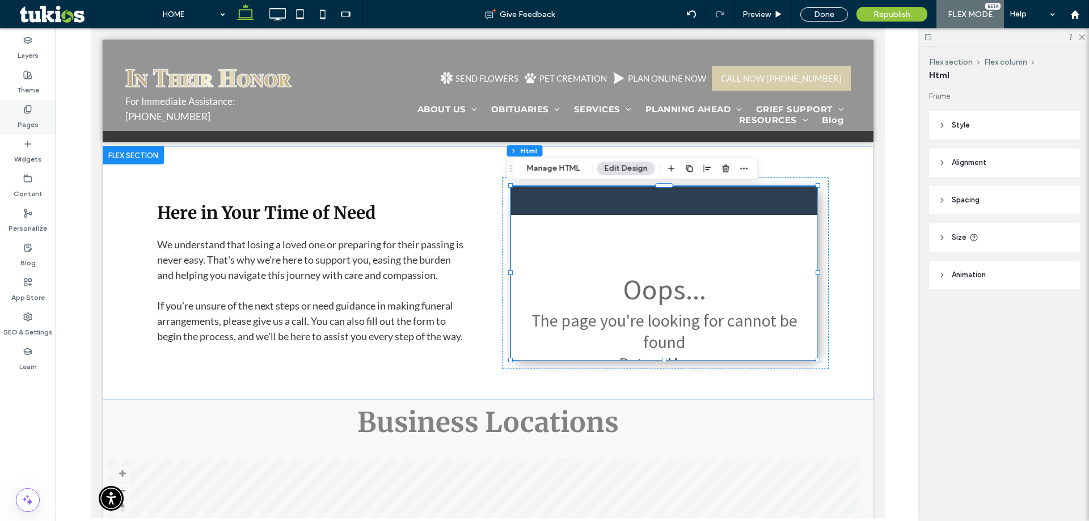
click at [46, 113] on div "Pages" at bounding box center [28, 117] width 56 height 35
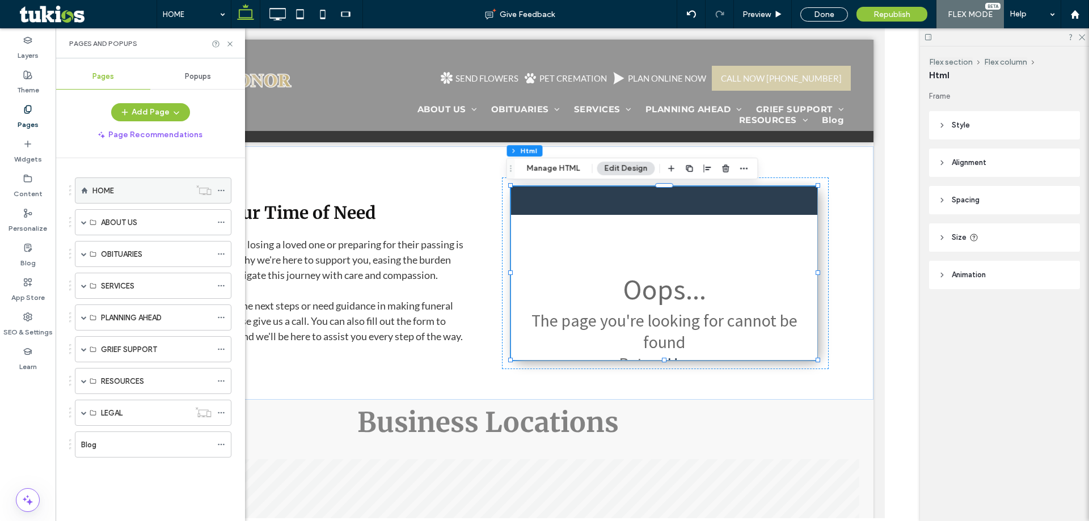
click at [222, 189] on icon at bounding box center [221, 191] width 8 height 8
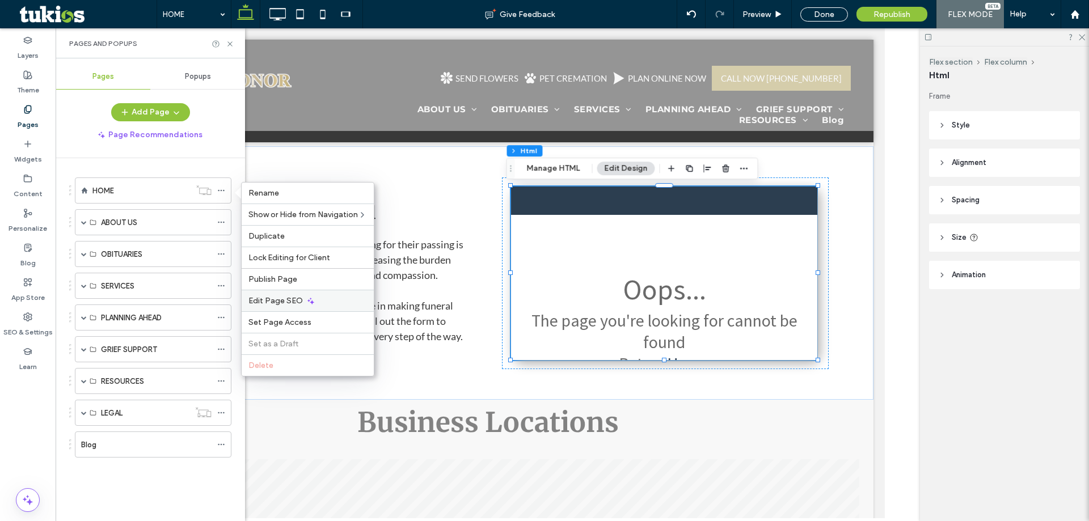
click at [285, 299] on span "Edit Page SEO" at bounding box center [275, 301] width 54 height 10
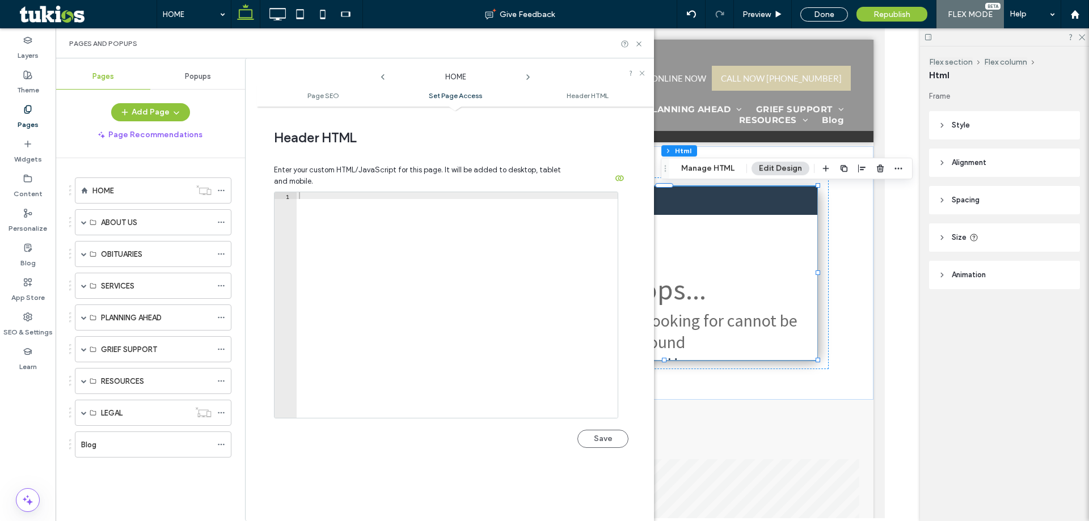
scroll to position [963, 0]
click at [328, 352] on div at bounding box center [457, 311] width 321 height 239
paste textarea "**********"
type textarea "**********"
click at [596, 444] on button "Save" at bounding box center [602, 438] width 51 height 18
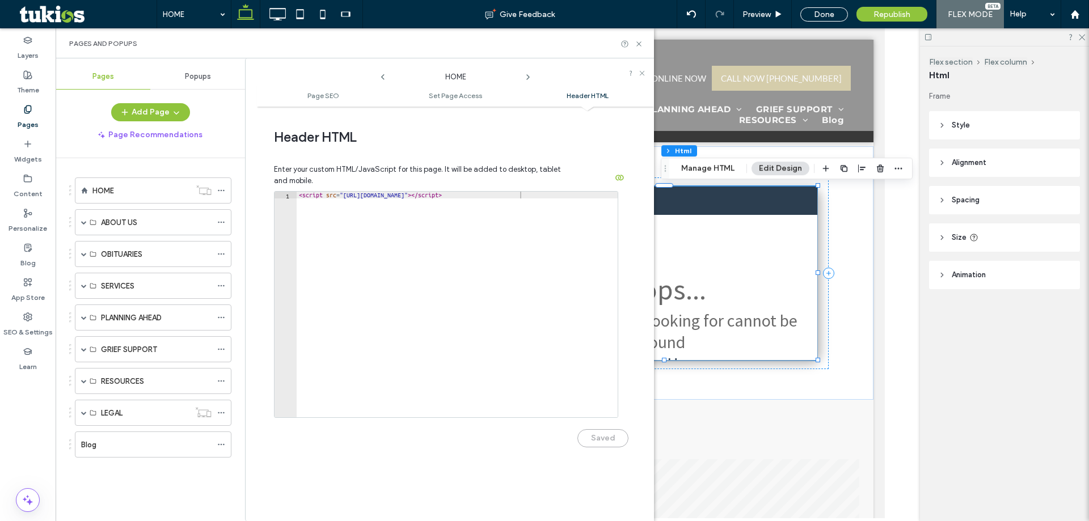
click at [688, 306] on div at bounding box center [664, 274] width 306 height 174
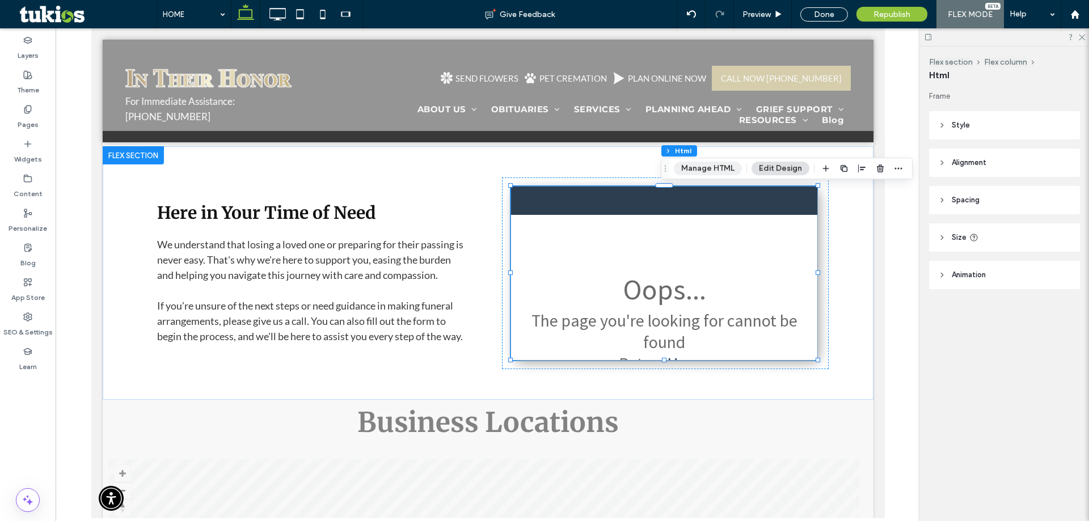
click at [715, 167] on button "Manage HTML" at bounding box center [708, 169] width 68 height 14
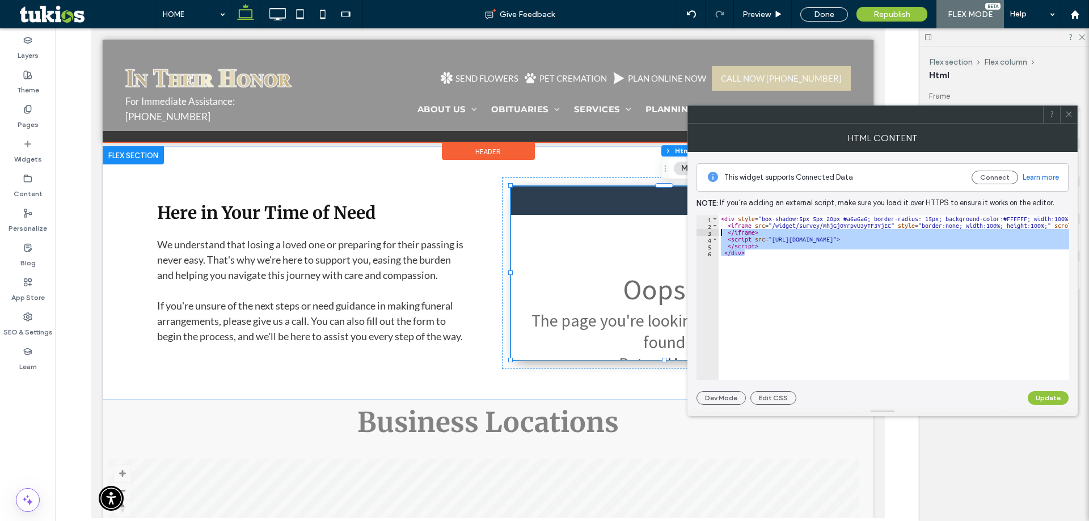
type textarea "********* *******"
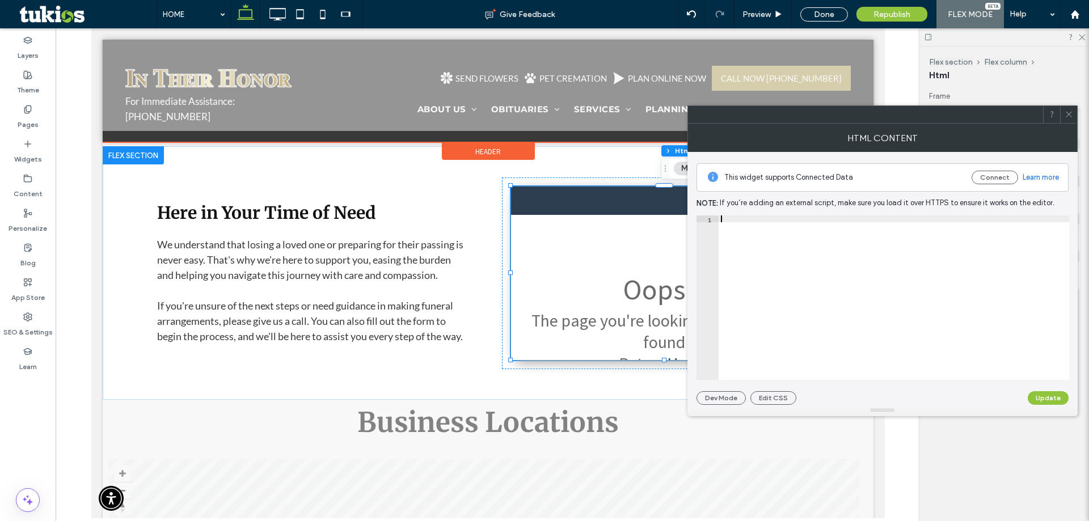
paste textarea "******"
type textarea "******"
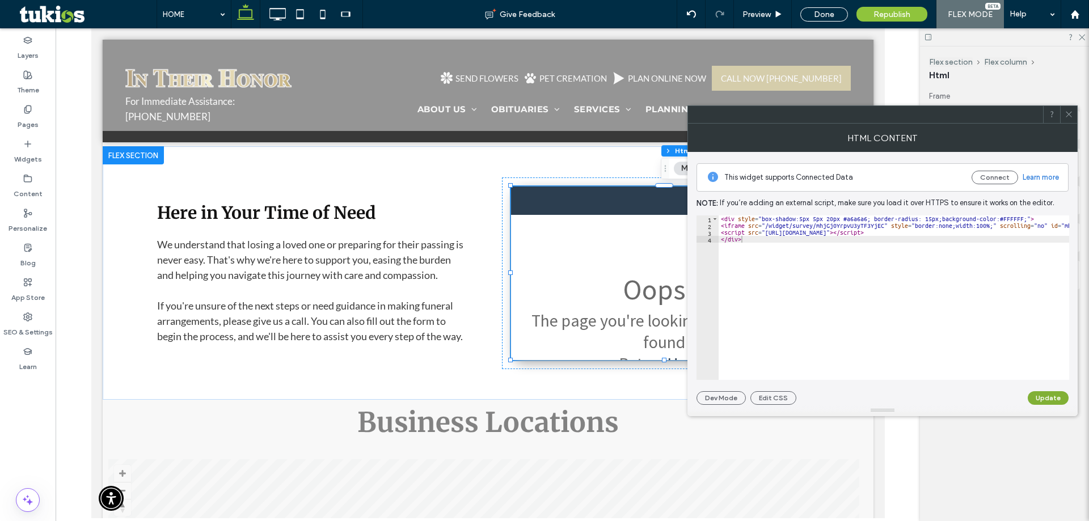
click at [1053, 403] on button "Update" at bounding box center [1048, 398] width 41 height 14
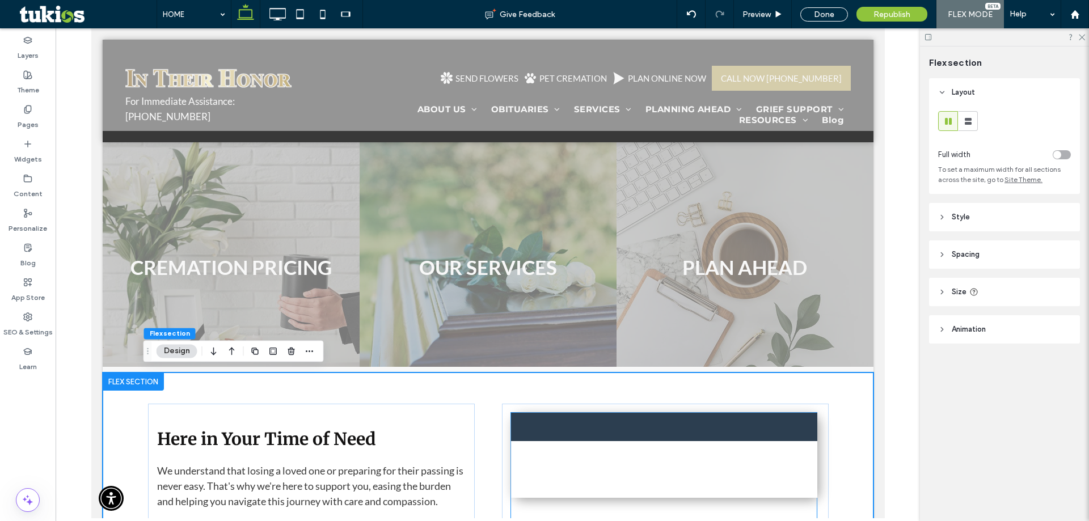
scroll to position [2826, 0]
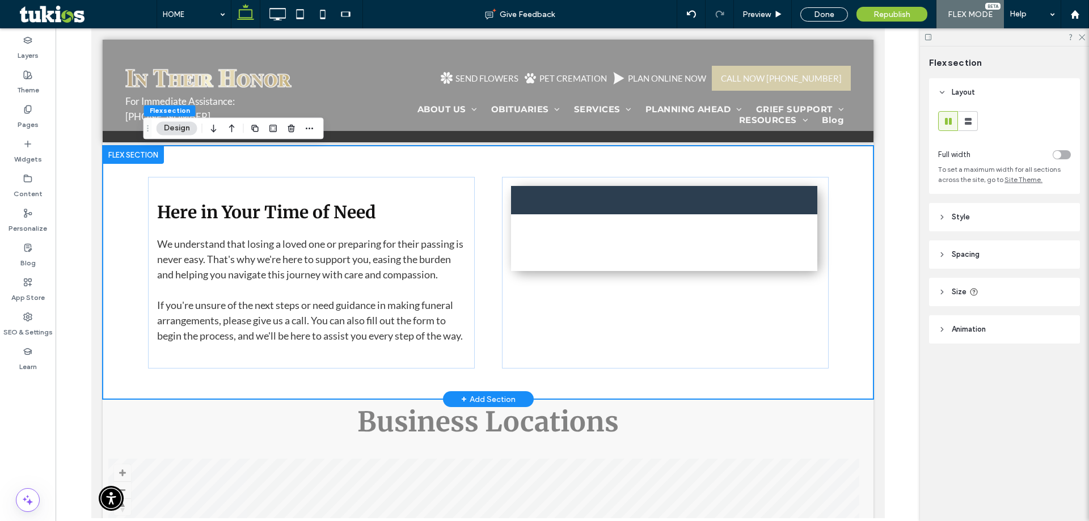
click at [777, 162] on div "Here in Your Time of Need We understand that losing a loved one or preparing fo…" at bounding box center [487, 273] width 681 height 254
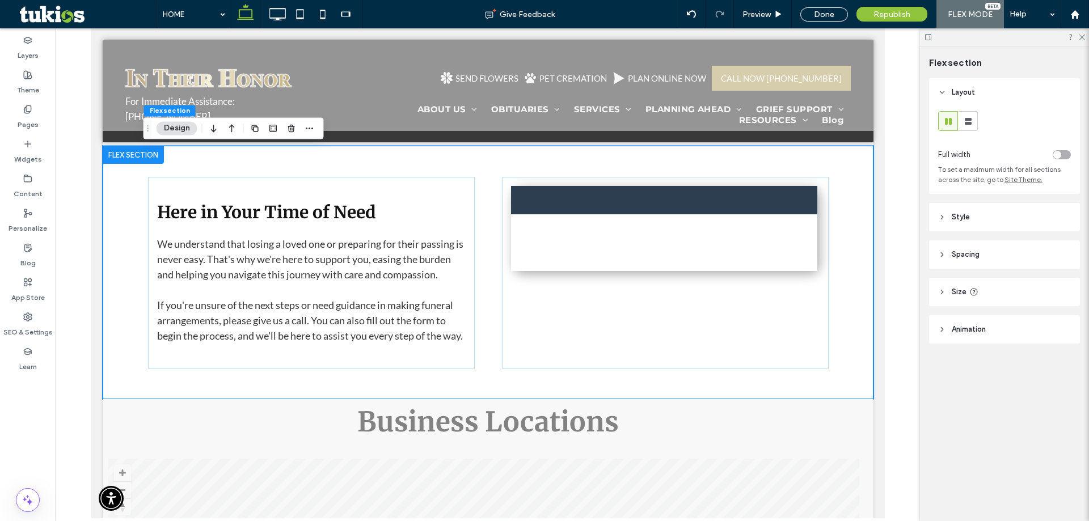
click at [977, 250] on span "Spacing" at bounding box center [966, 254] width 28 height 11
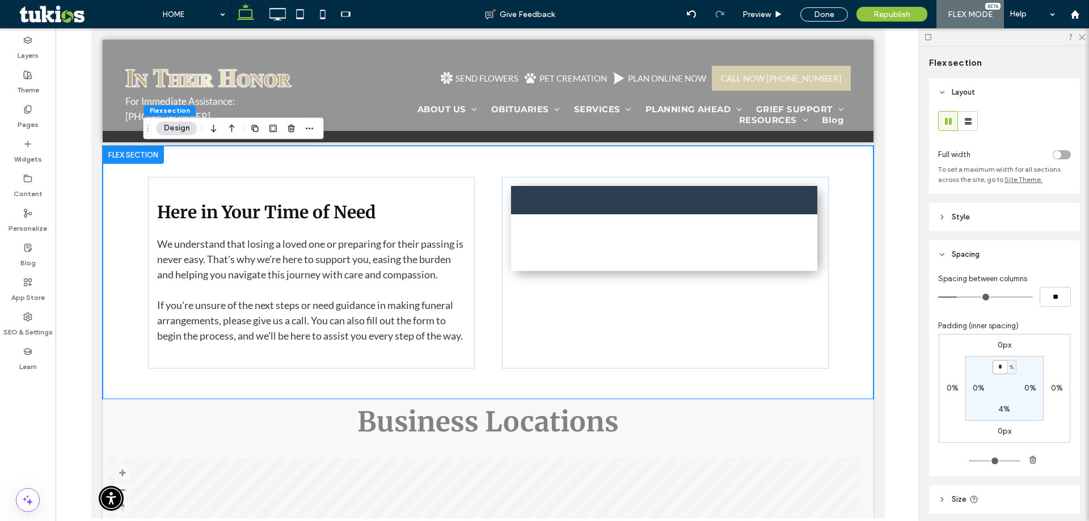
click at [1003, 364] on input "*" at bounding box center [1000, 367] width 15 height 14
type input "*"
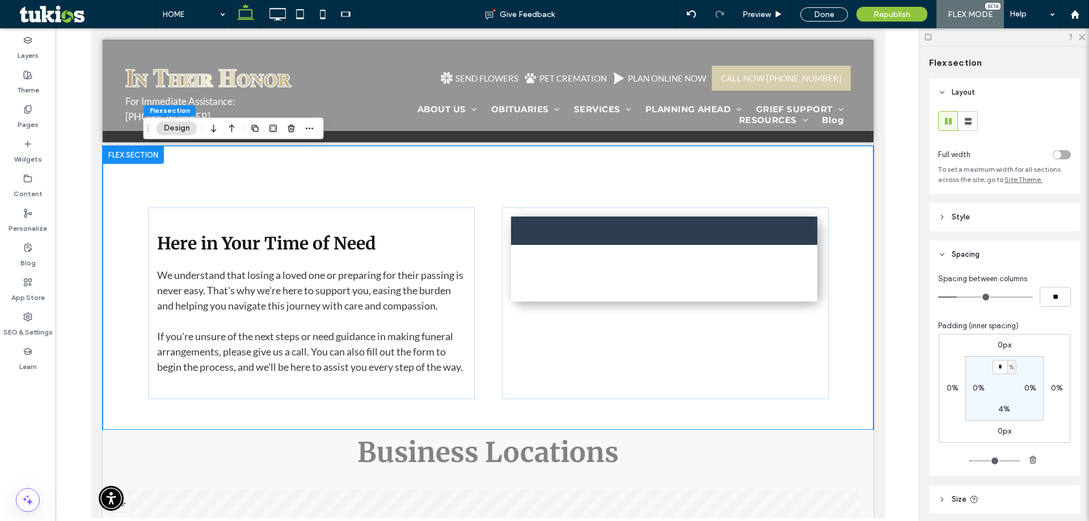
click at [1000, 410] on label "4%" at bounding box center [1004, 409] width 12 height 10
type input "*"
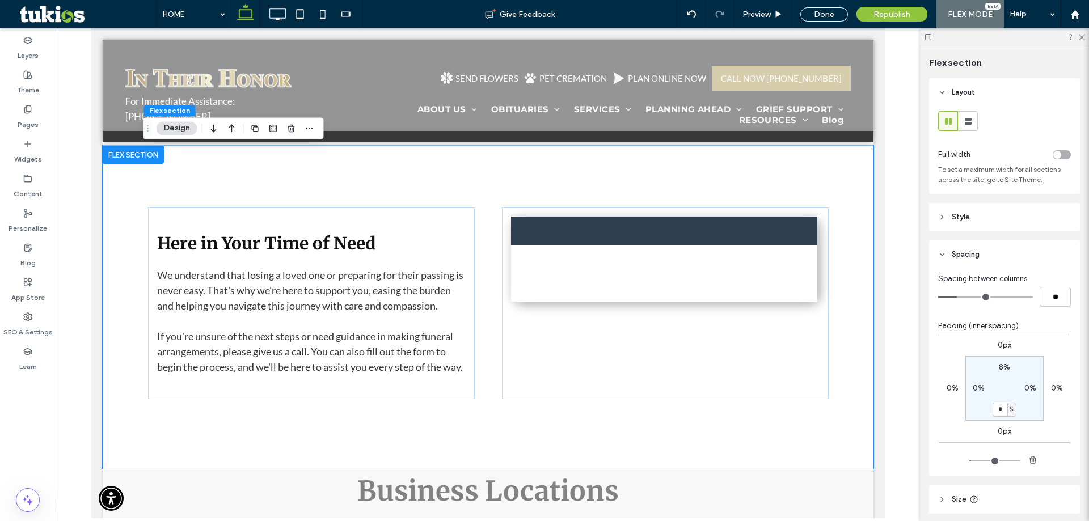
click at [1000, 410] on input "*" at bounding box center [1000, 410] width 15 height 14
type input "*"
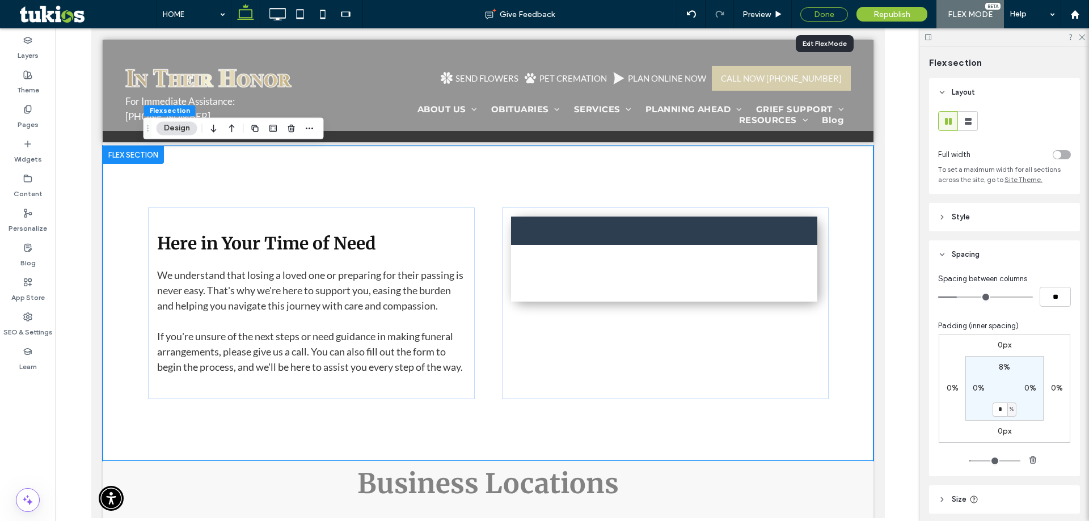
drag, startPoint x: 825, startPoint y: 15, endPoint x: 990, endPoint y: 73, distance: 175.6
click at [825, 15] on div "Done" at bounding box center [824, 14] width 48 height 14
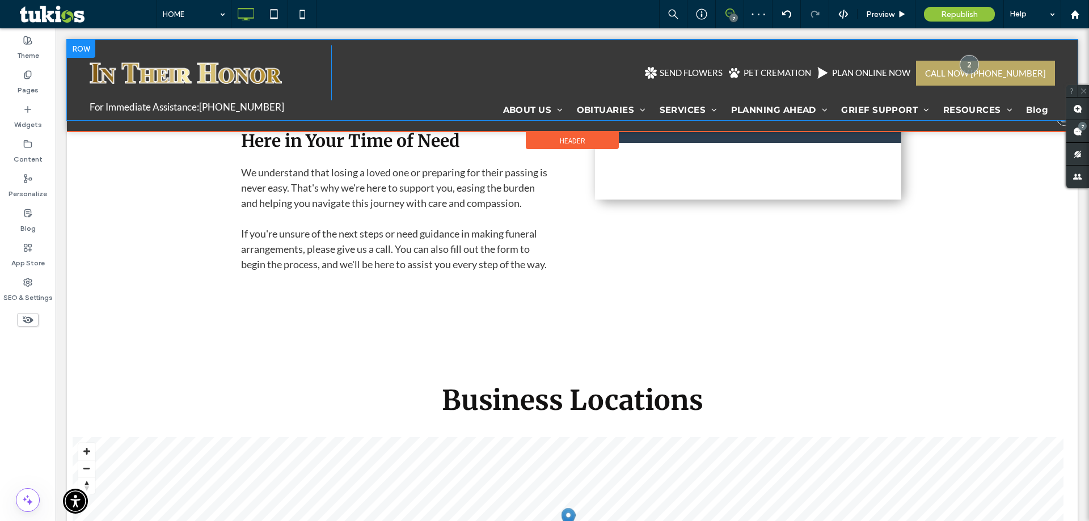
scroll to position [2811, 0]
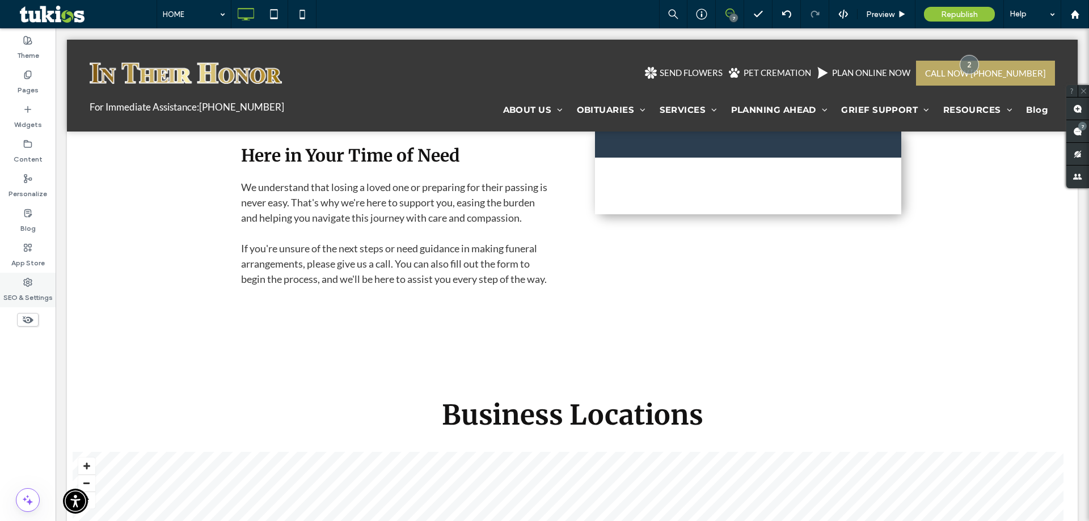
click at [43, 277] on div "SEO & Settings" at bounding box center [28, 290] width 56 height 35
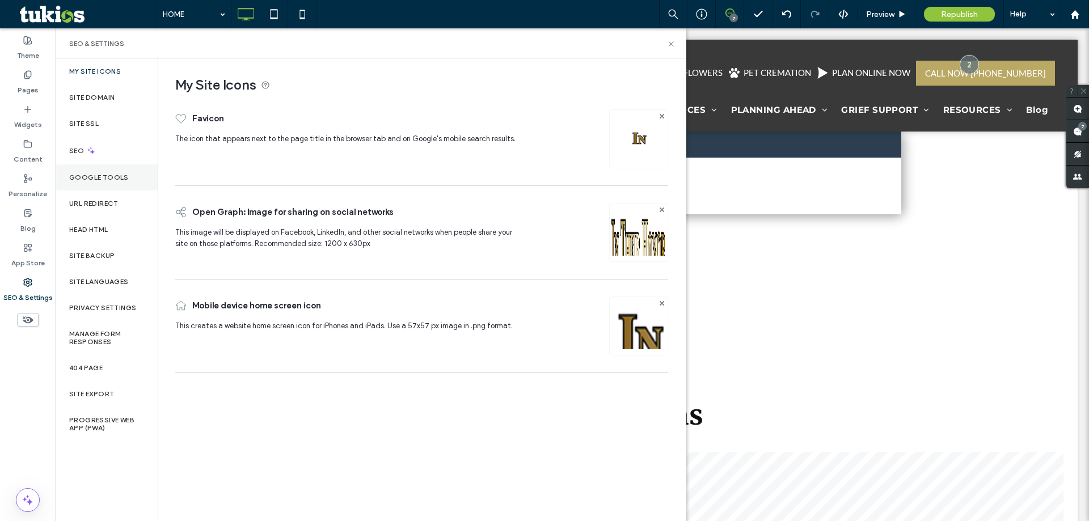
click at [96, 188] on div "Google Tools" at bounding box center [107, 178] width 102 height 26
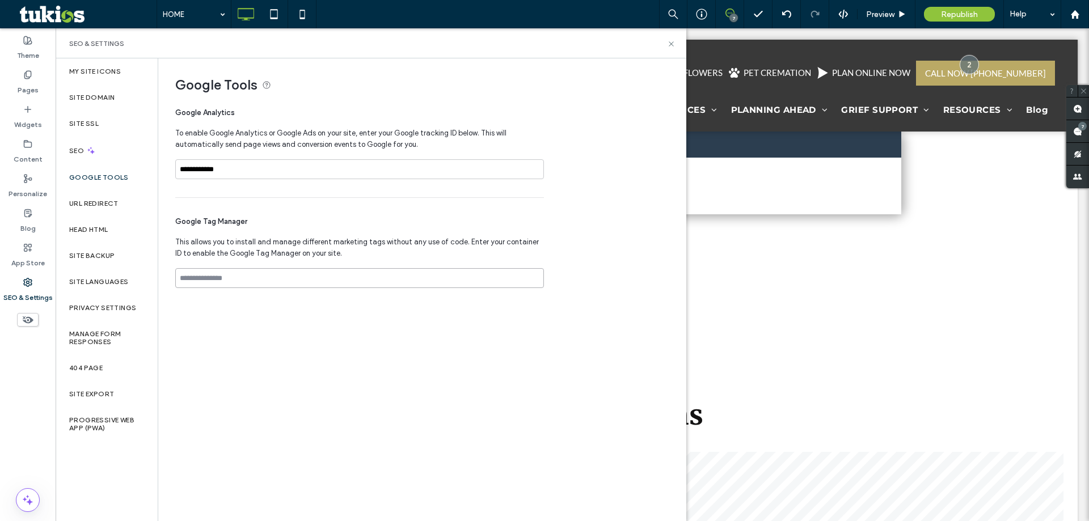
click at [190, 282] on input at bounding box center [359, 278] width 369 height 20
paste input "**********"
type input "**********"
click at [251, 338] on div "**********" at bounding box center [421, 289] width 527 height 462
click at [671, 40] on icon at bounding box center [671, 44] width 9 height 9
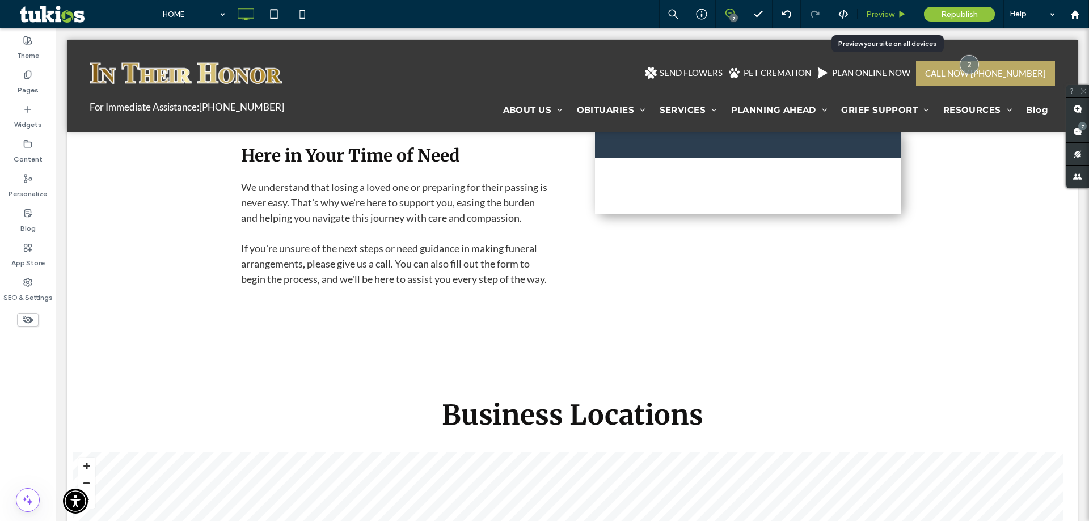
drag, startPoint x: 888, startPoint y: 15, endPoint x: 806, endPoint y: 78, distance: 103.6
click at [888, 15] on span "Preview" at bounding box center [880, 15] width 28 height 10
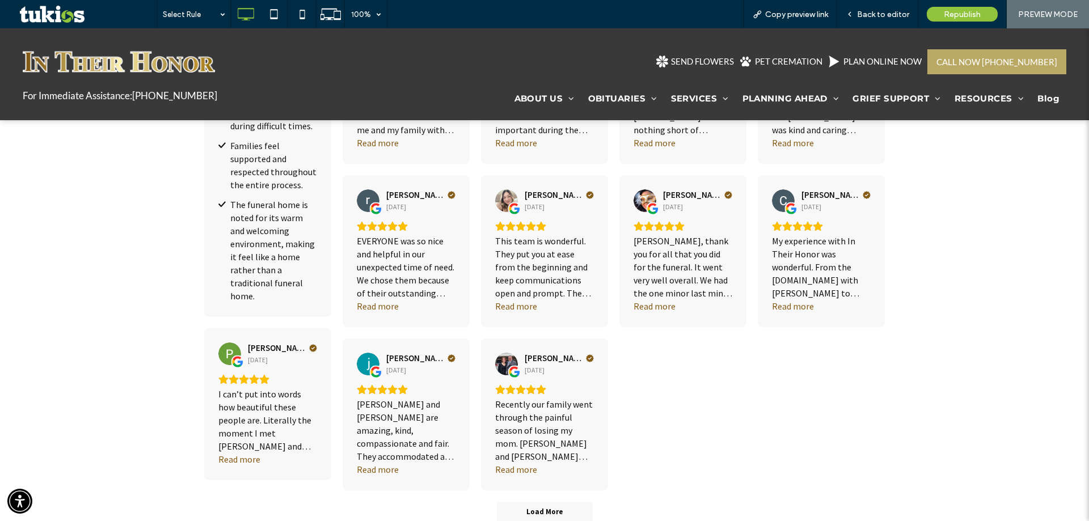
scroll to position [1846, 0]
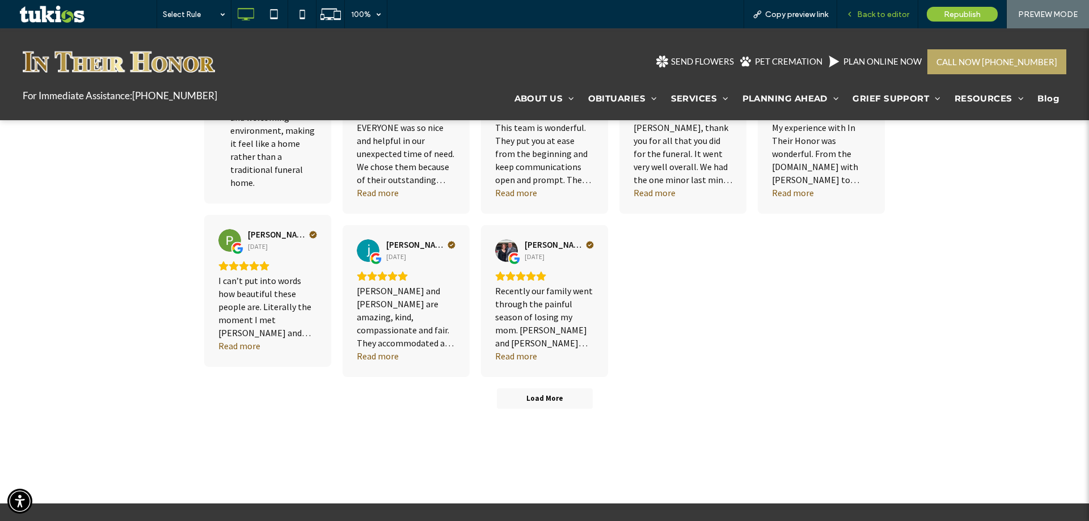
click at [909, 13] on span "Back to editor" at bounding box center [883, 15] width 52 height 10
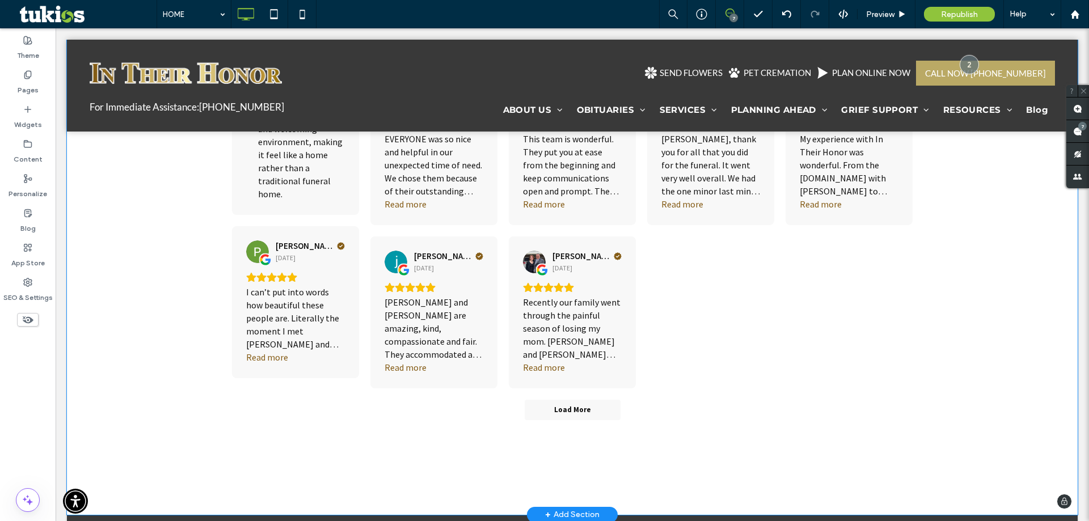
click at [731, 442] on div "5.0 130 reviews on Review us on Google AI-Generated Summary Based on 130 Google…" at bounding box center [572, 173] width 1011 height 683
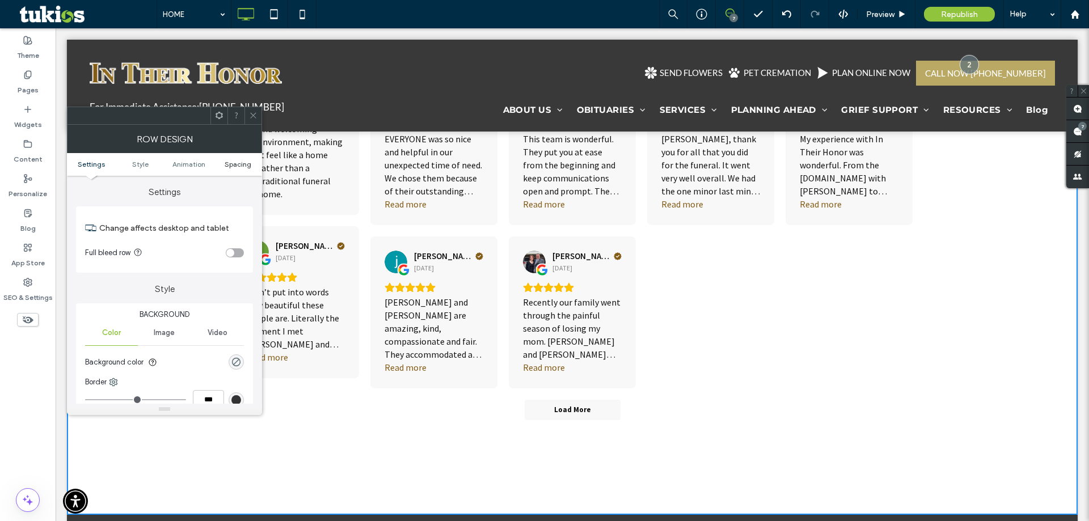
click at [244, 162] on span "Spacing" at bounding box center [238, 164] width 27 height 9
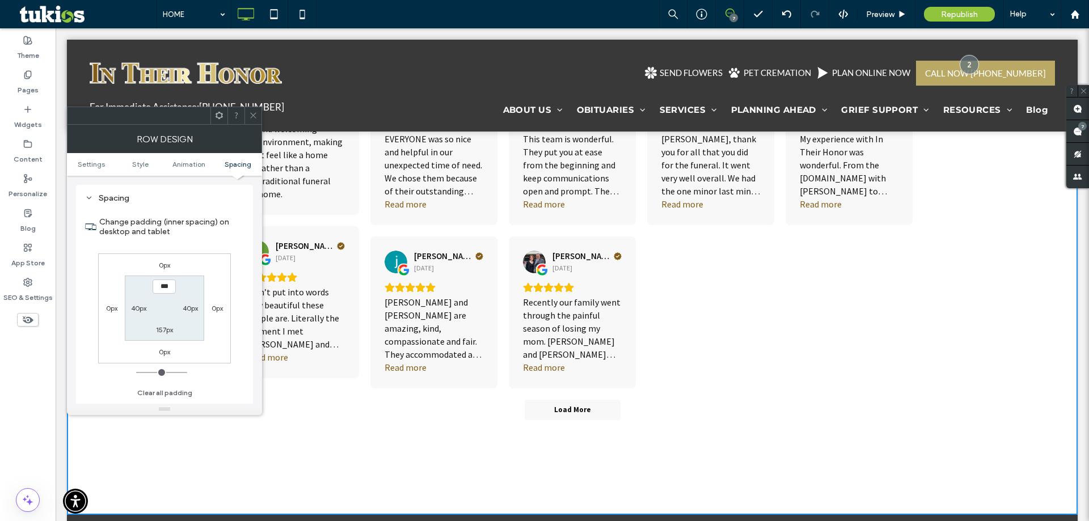
scroll to position [321, 0]
click at [163, 334] on label "157px" at bounding box center [164, 330] width 17 height 9
type input "***"
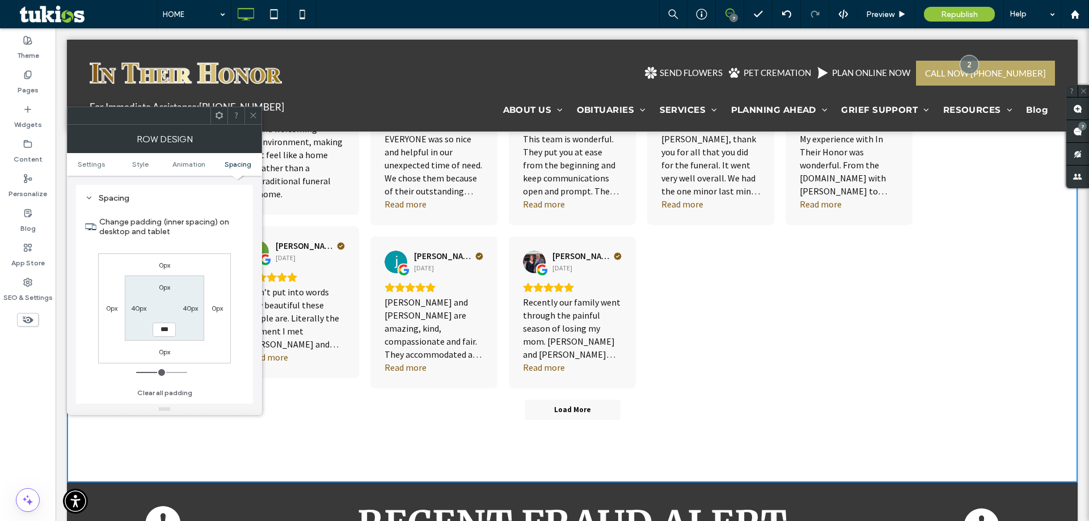
scroll to position [1814, 0]
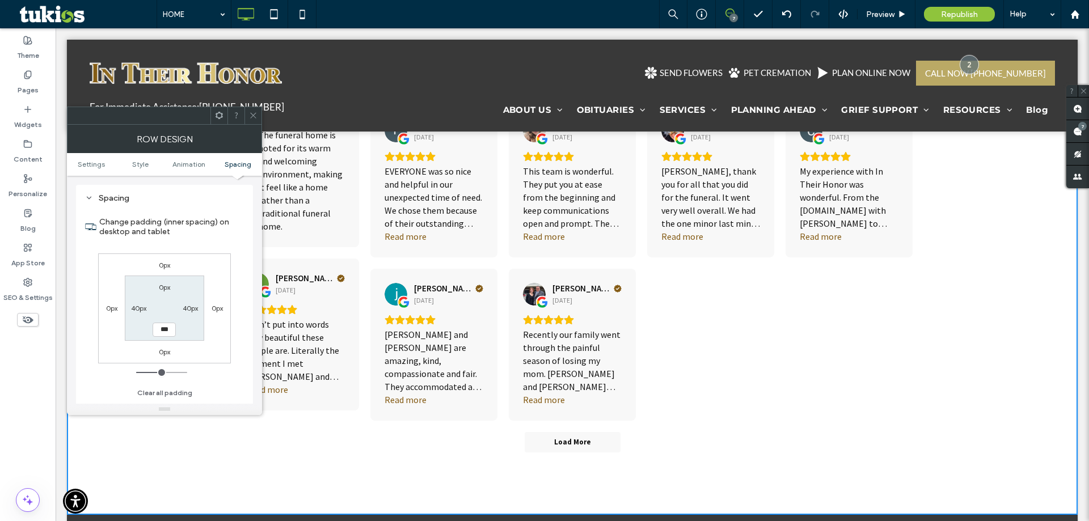
type input "***"
type input "*****"
click at [256, 116] on icon at bounding box center [253, 115] width 9 height 9
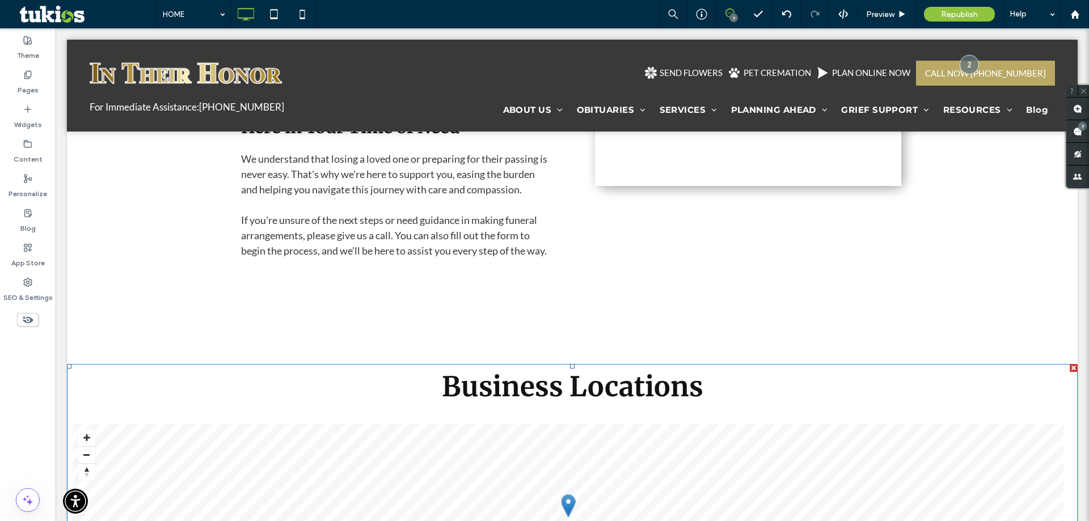
scroll to position [2665, 0]
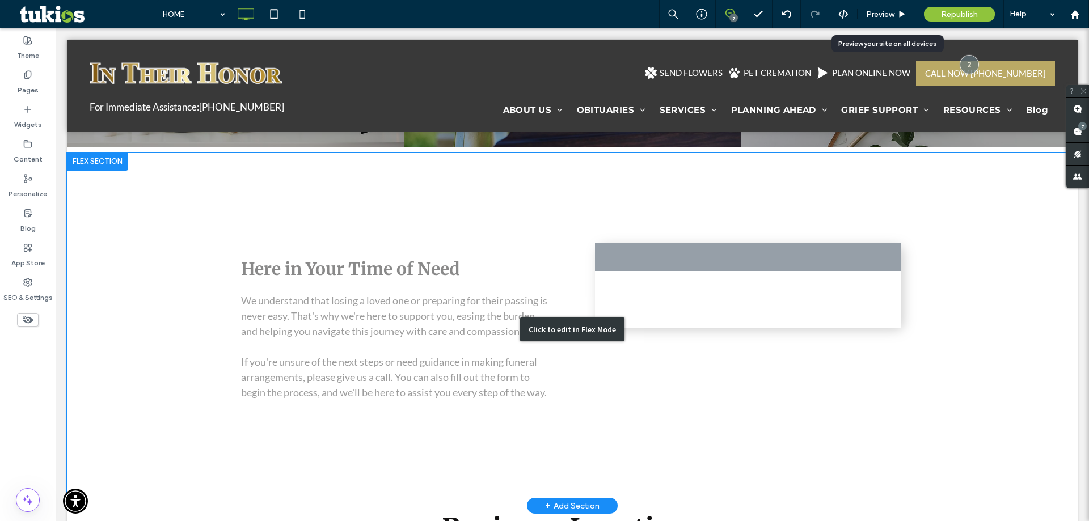
click at [745, 347] on div "Click to edit in Flex Mode" at bounding box center [572, 329] width 1011 height 353
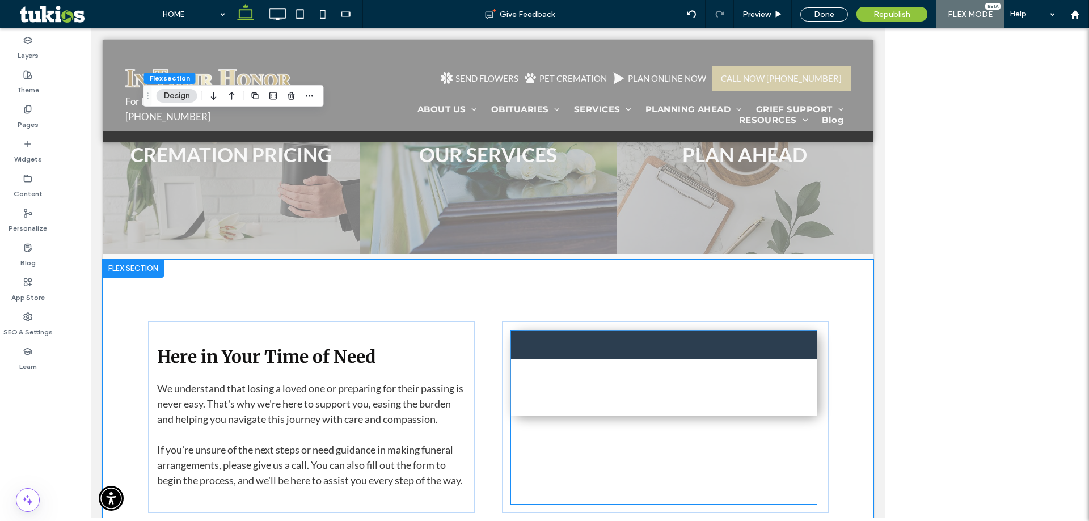
scroll to position [2811, 0]
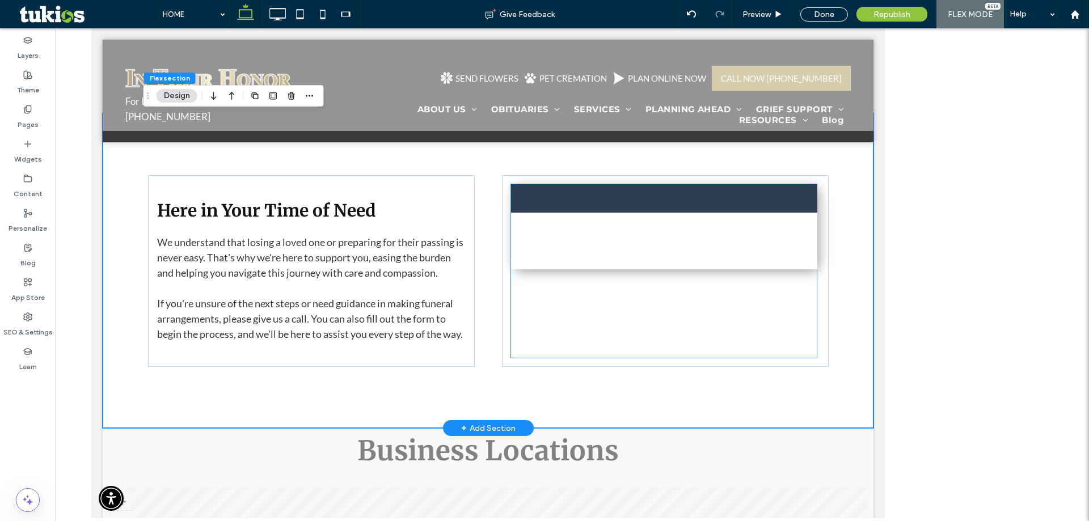
click at [730, 262] on div at bounding box center [664, 226] width 306 height 85
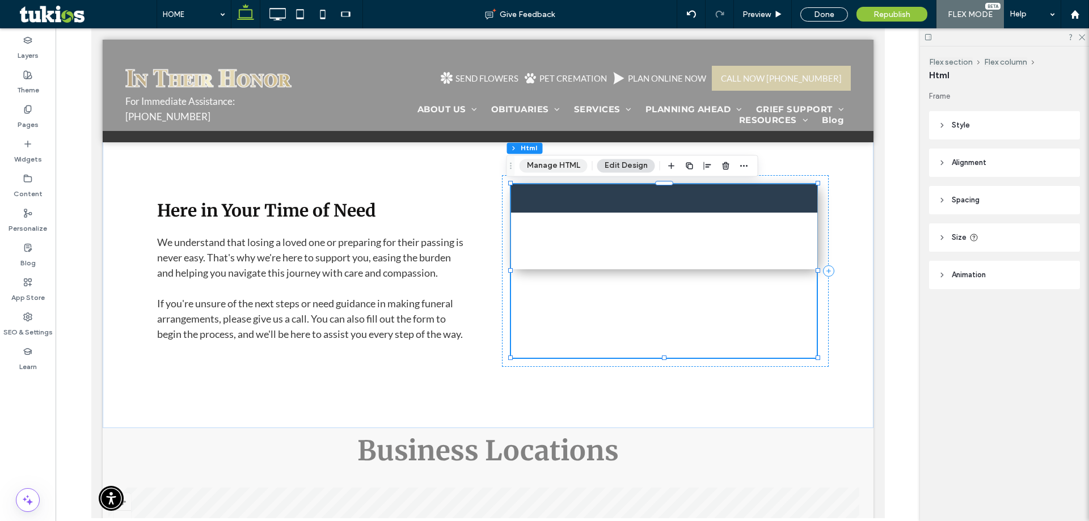
click at [549, 168] on button "Manage HTML" at bounding box center [554, 166] width 68 height 14
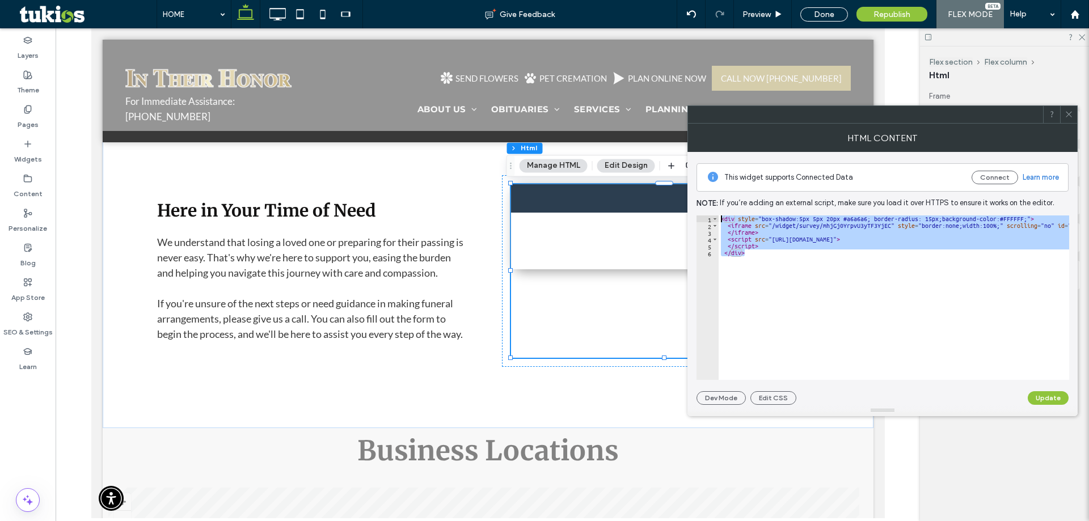
drag, startPoint x: 799, startPoint y: 280, endPoint x: 698, endPoint y: 206, distance: 125.0
click at [698, 206] on div "This widget supports Connected Data Connect Learn more Note: If you’re adding a…" at bounding box center [883, 278] width 372 height 253
paste textarea "Cursor at row 1"
type textarea "******"
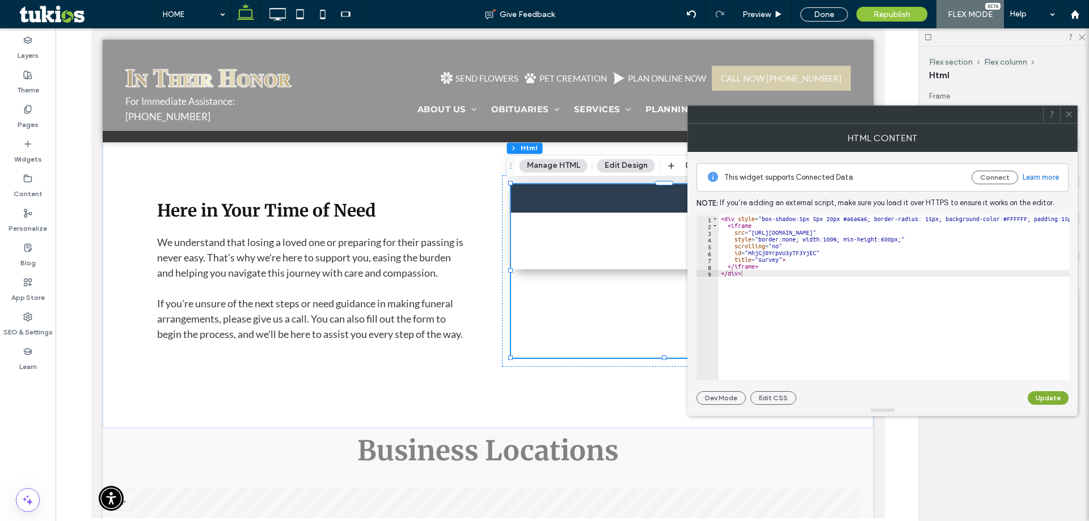
click at [1045, 402] on button "Update" at bounding box center [1048, 398] width 41 height 14
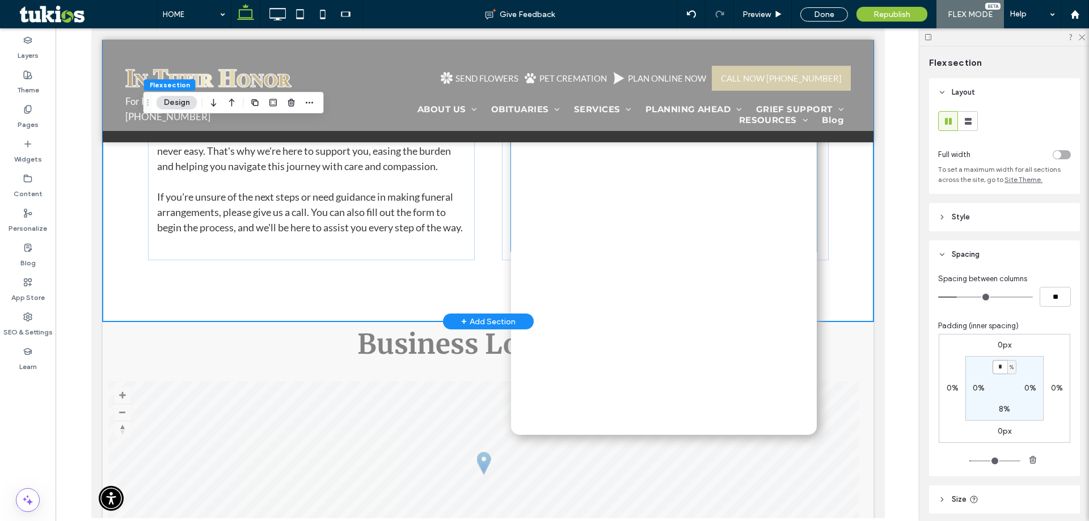
scroll to position [2805, 0]
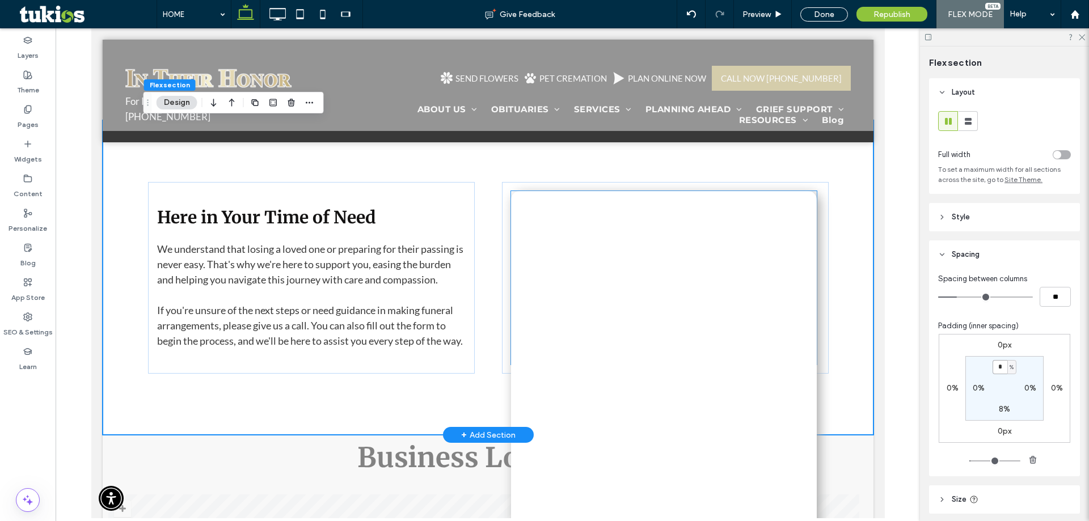
click at [660, 334] on div at bounding box center [664, 369] width 306 height 357
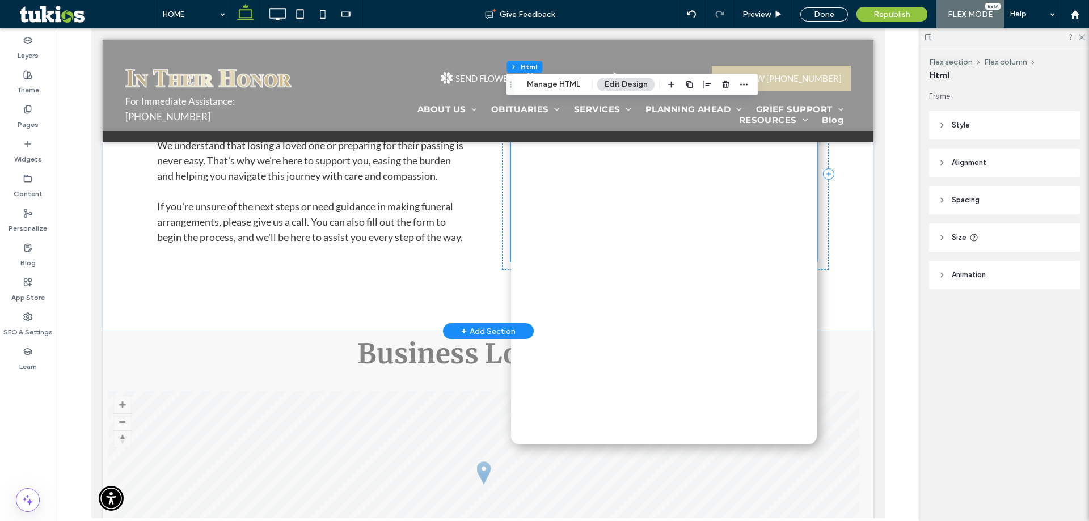
scroll to position [2918, 0]
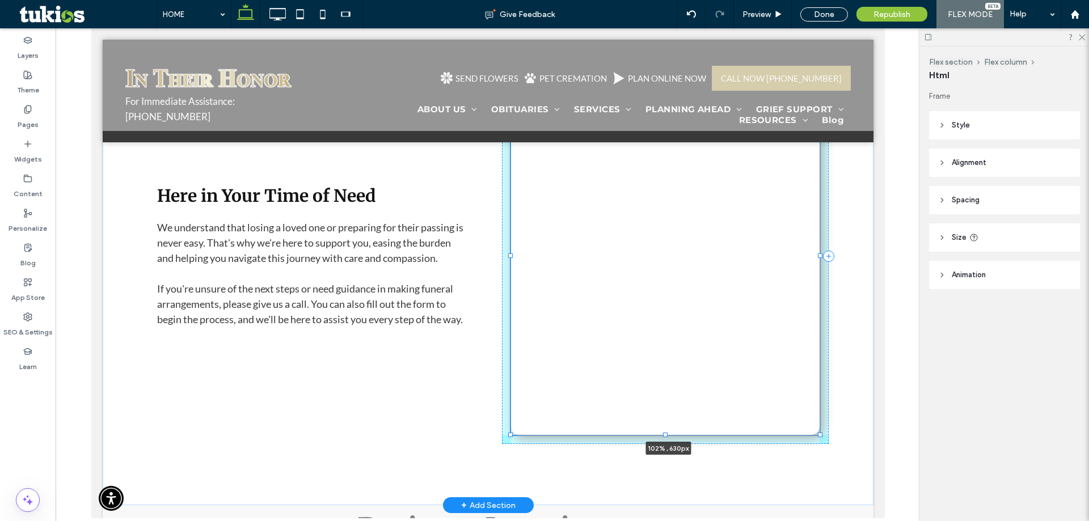
drag, startPoint x: 504, startPoint y: 251, endPoint x: 496, endPoint y: 343, distance: 92.3
click at [496, 343] on div "Here in Your Time of Need We understand that losing a loved one or preparing fo…" at bounding box center [487, 256] width 681 height 499
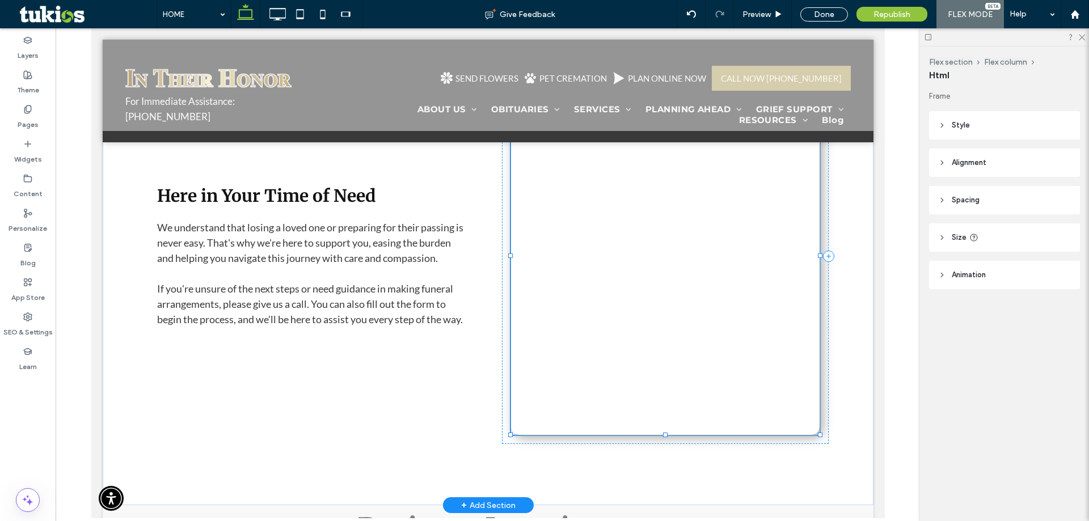
type input "***"
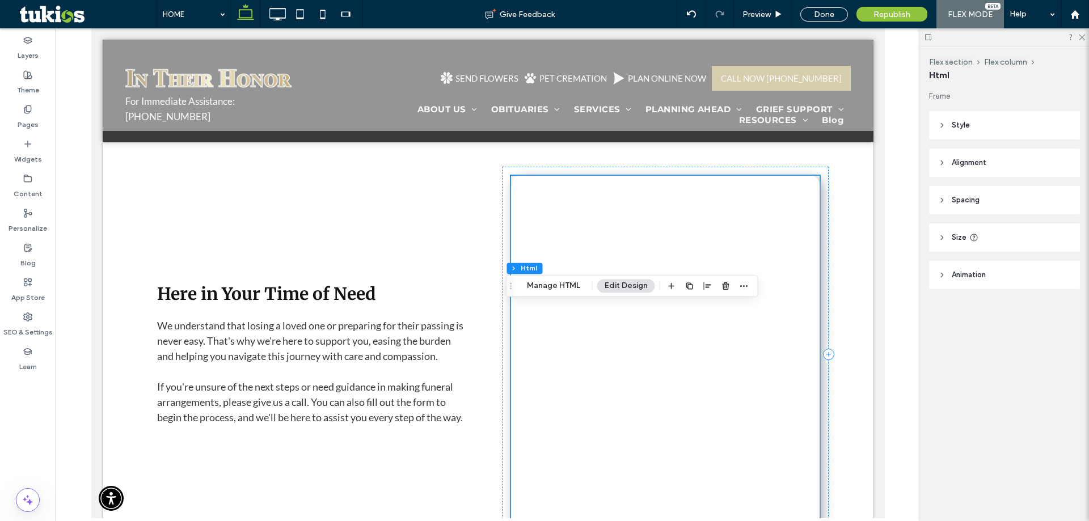
scroll to position [2691, 0]
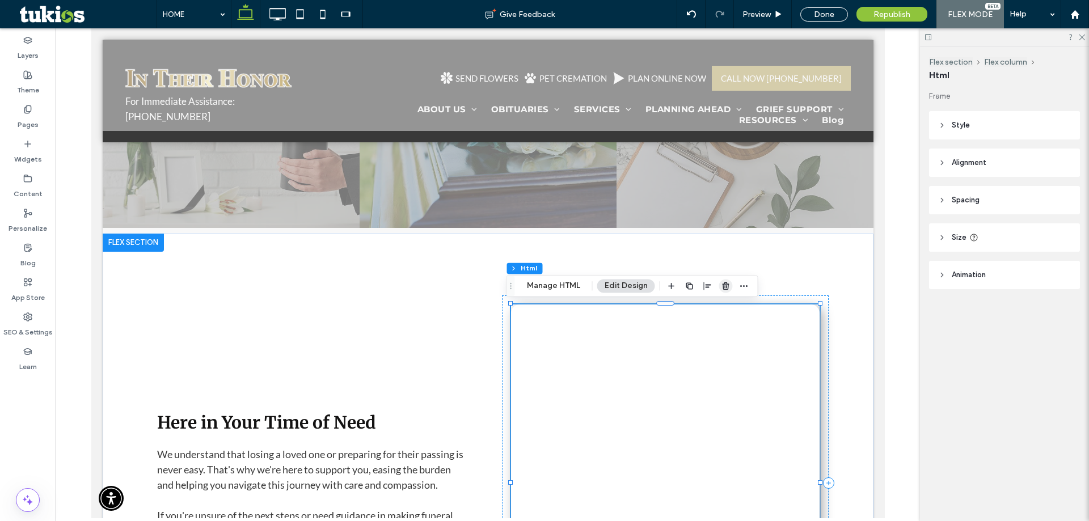
click at [723, 287] on icon "button" at bounding box center [726, 285] width 9 height 9
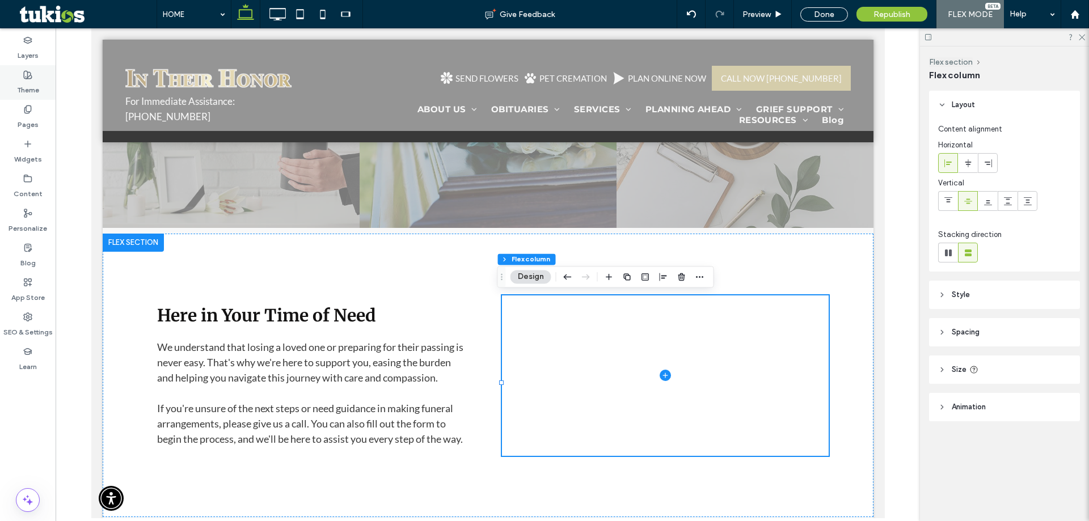
click at [32, 84] on label "Theme" at bounding box center [28, 87] width 22 height 16
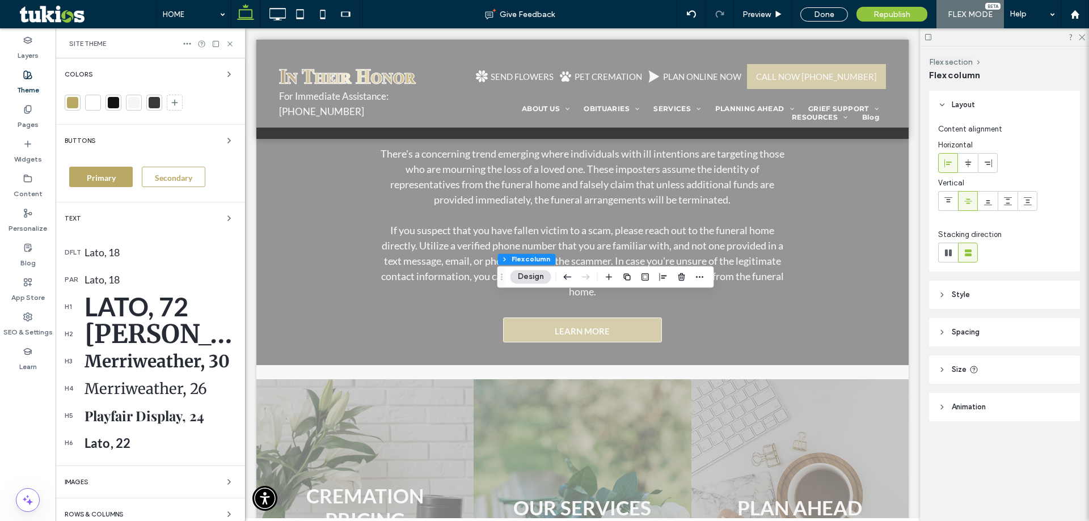
scroll to position [3056, 0]
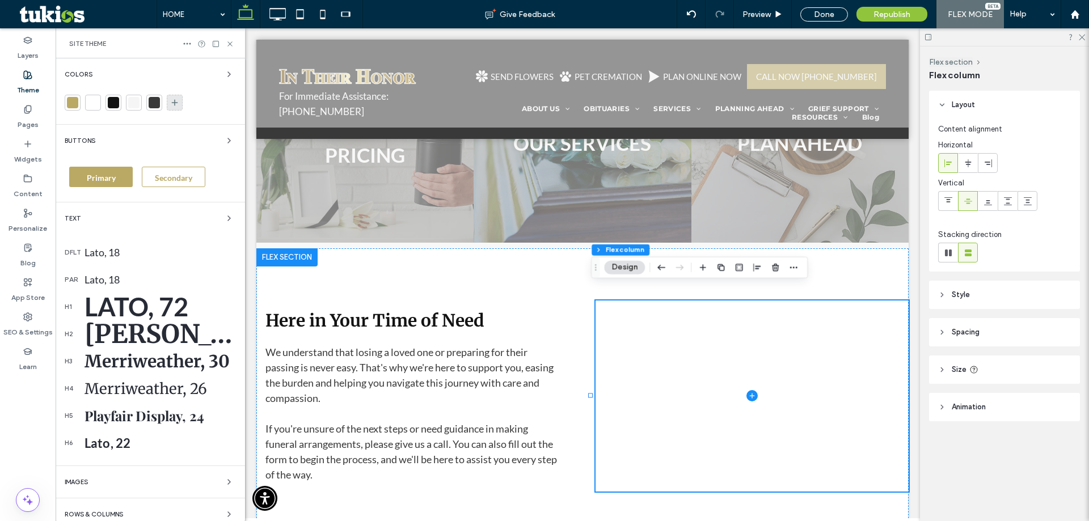
click at [170, 108] on div at bounding box center [175, 103] width 16 height 16
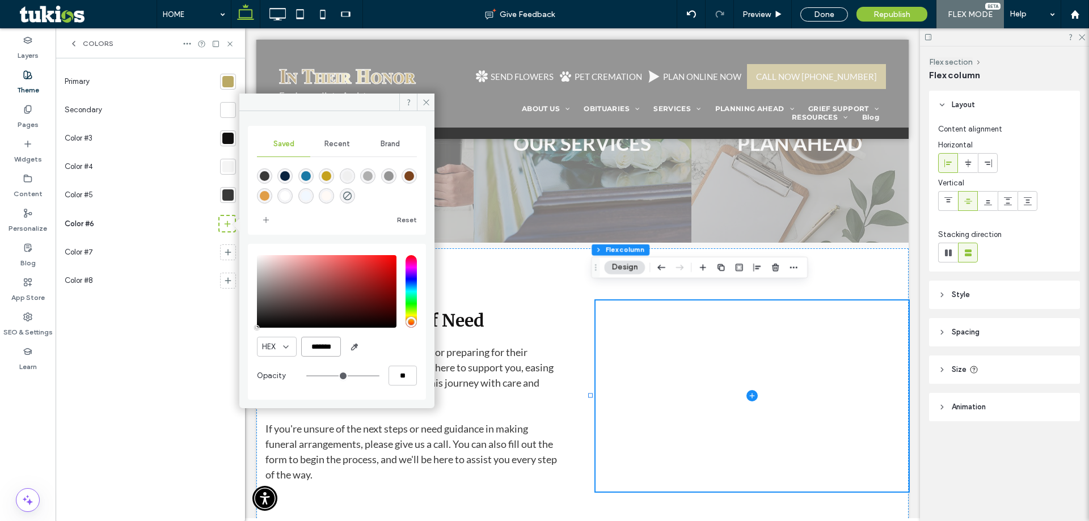
click at [321, 351] on input "*******" at bounding box center [321, 347] width 40 height 20
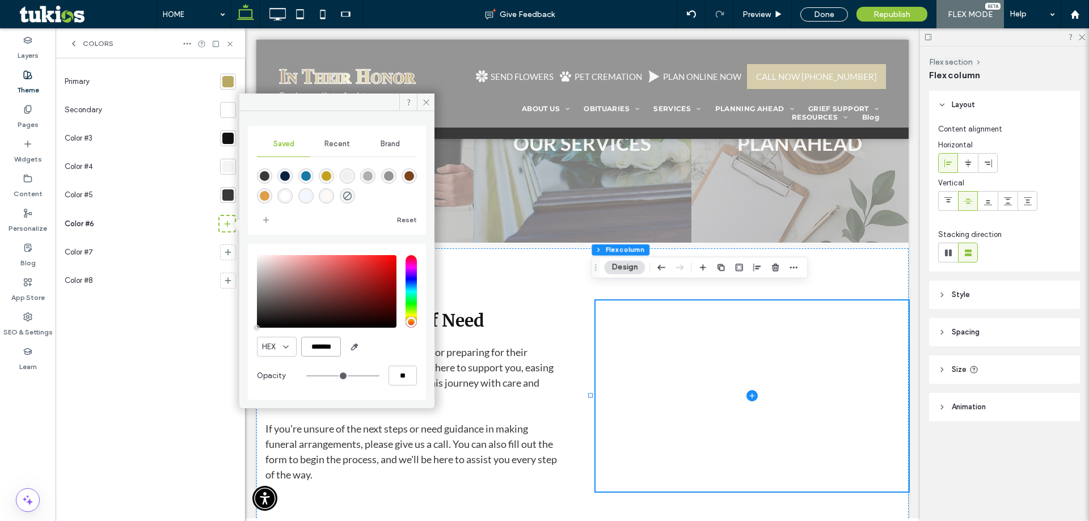
paste input "color picker textbox"
type input "*******"
type input "***"
type input "****"
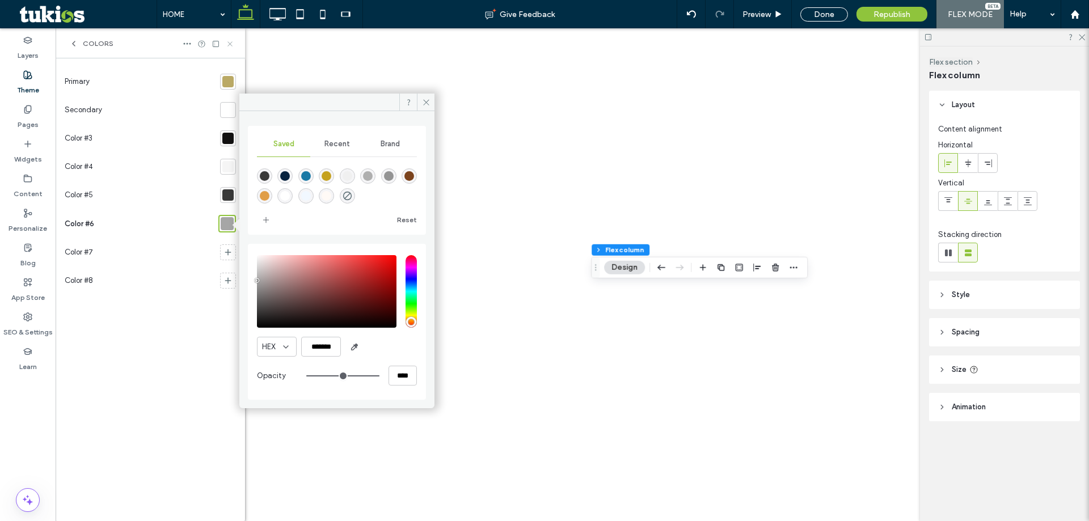
type input "*******"
click at [232, 42] on use at bounding box center [229, 43] width 5 height 5
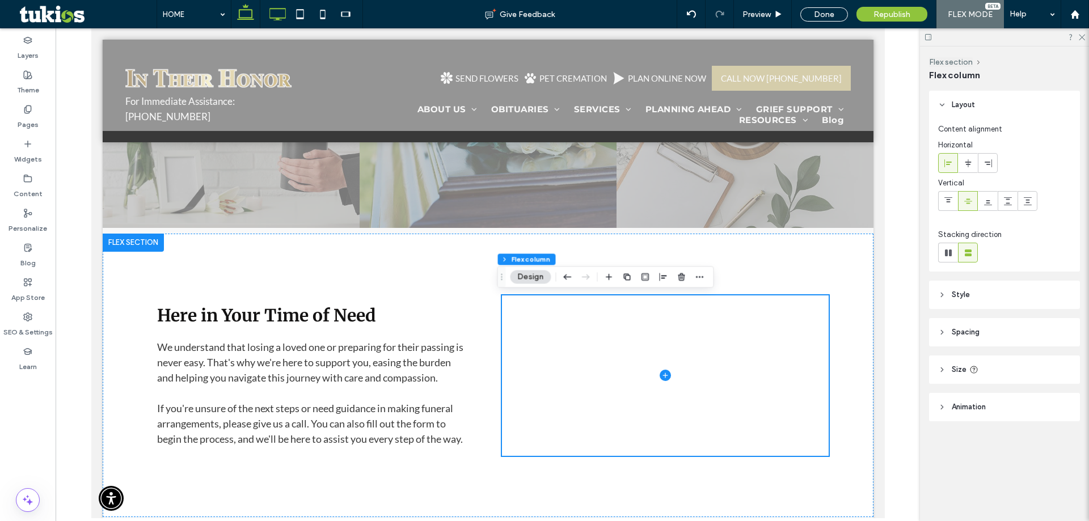
scroll to position [2691, 0]
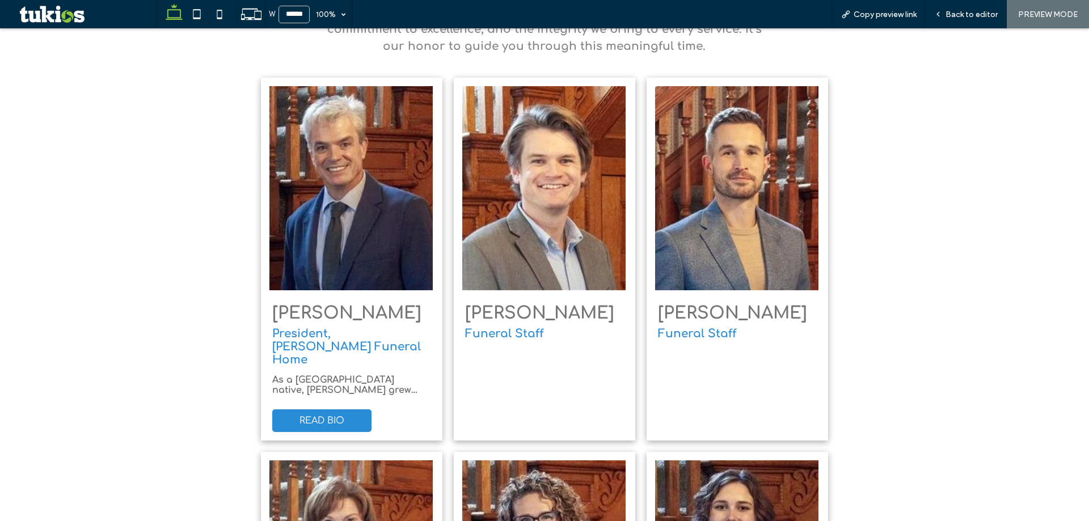
scroll to position [2212, 0]
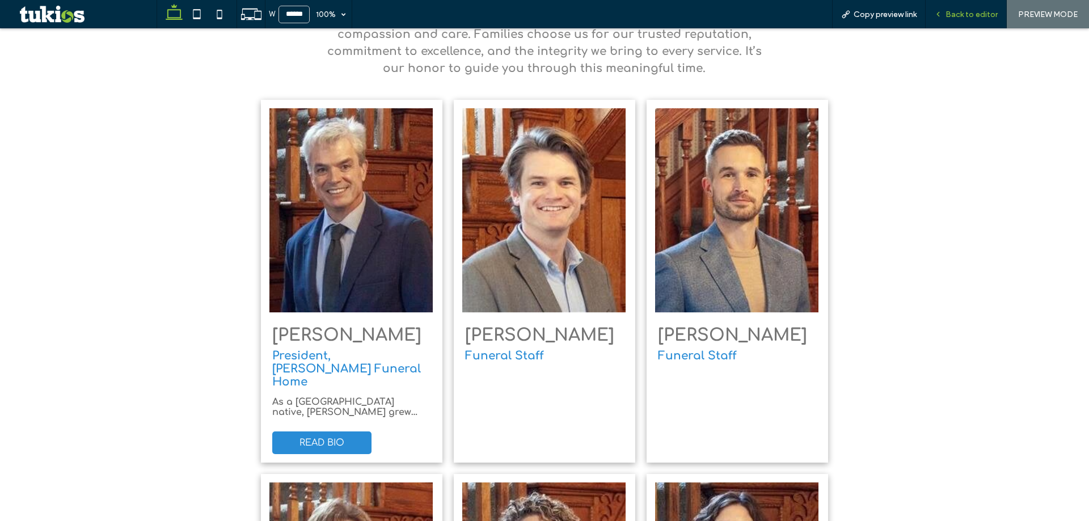
click at [983, 10] on span "Back to editor" at bounding box center [972, 15] width 52 height 10
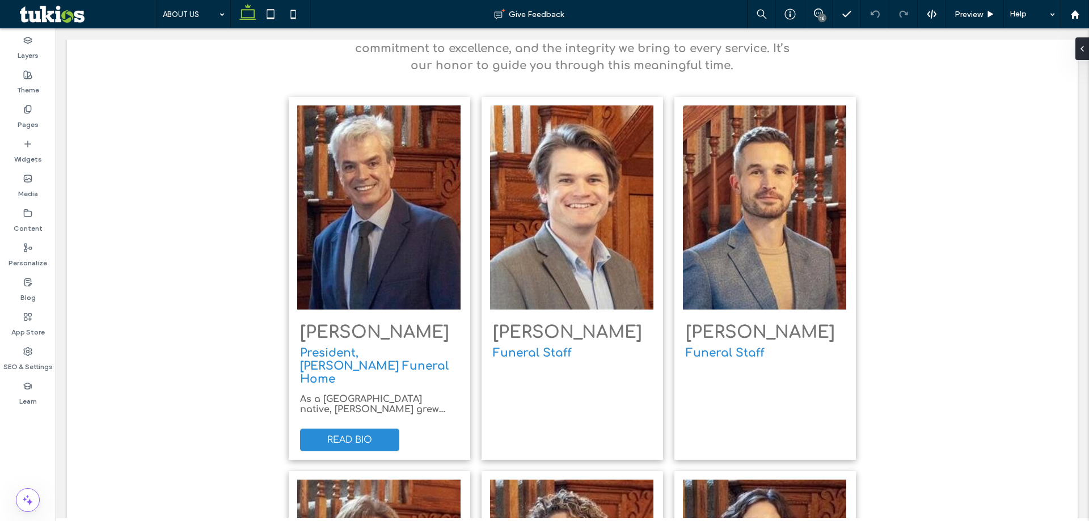
scroll to position [2210, 0]
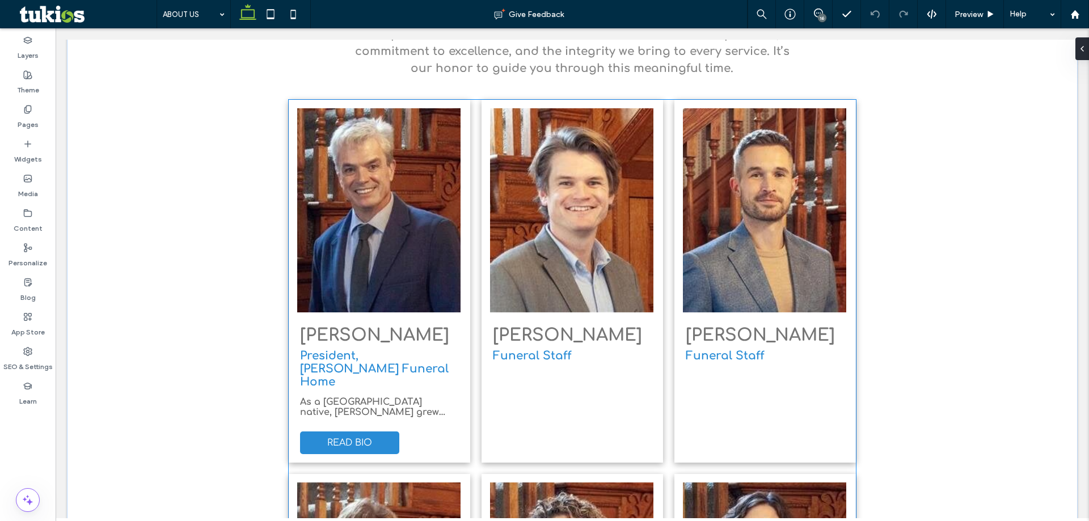
click at [827, 184] on img at bounding box center [764, 210] width 163 height 204
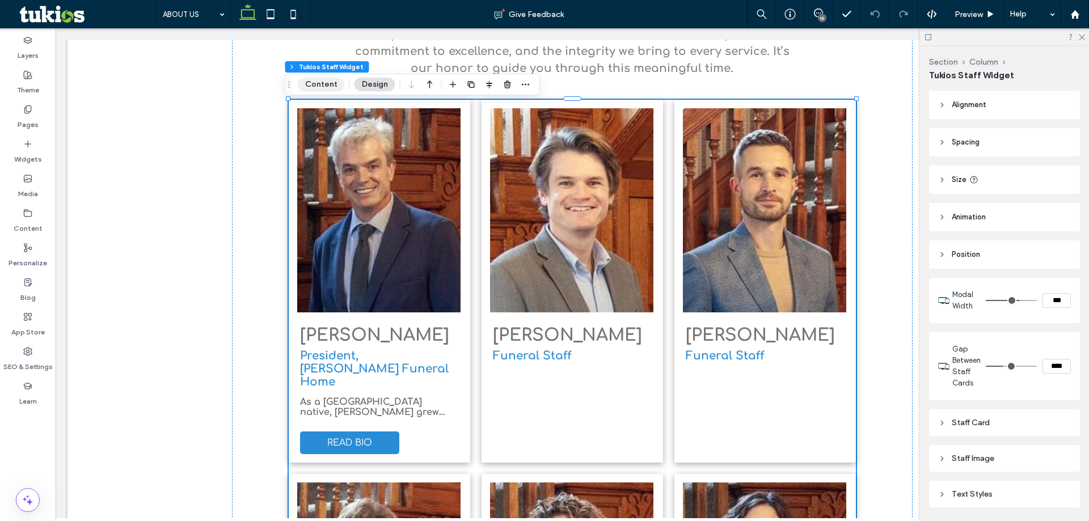
click at [336, 83] on button "Content" at bounding box center [321, 85] width 47 height 14
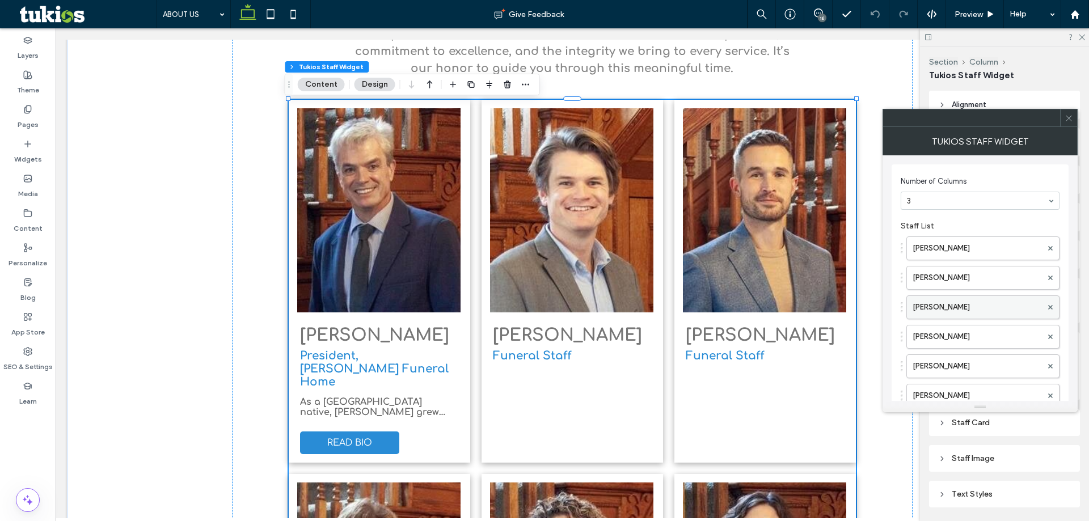
click at [995, 307] on label "[PERSON_NAME]" at bounding box center [977, 307] width 129 height 23
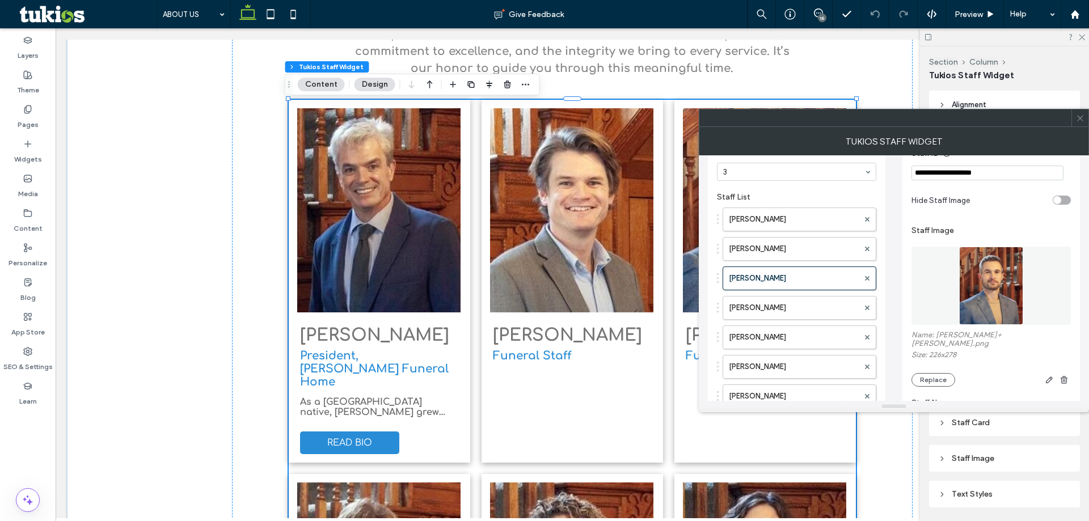
scroll to position [113, 0]
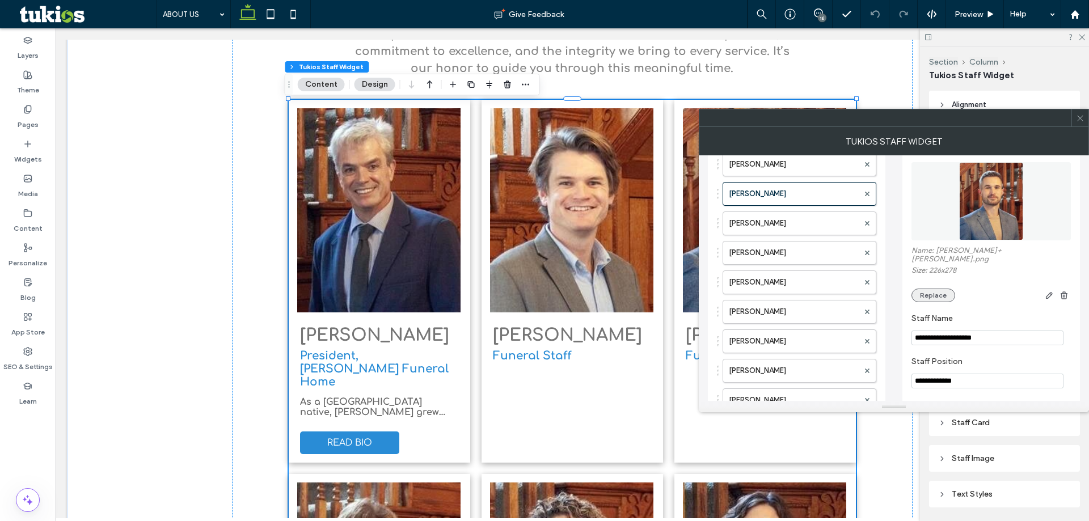
click at [940, 289] on button "Replace" at bounding box center [934, 296] width 44 height 14
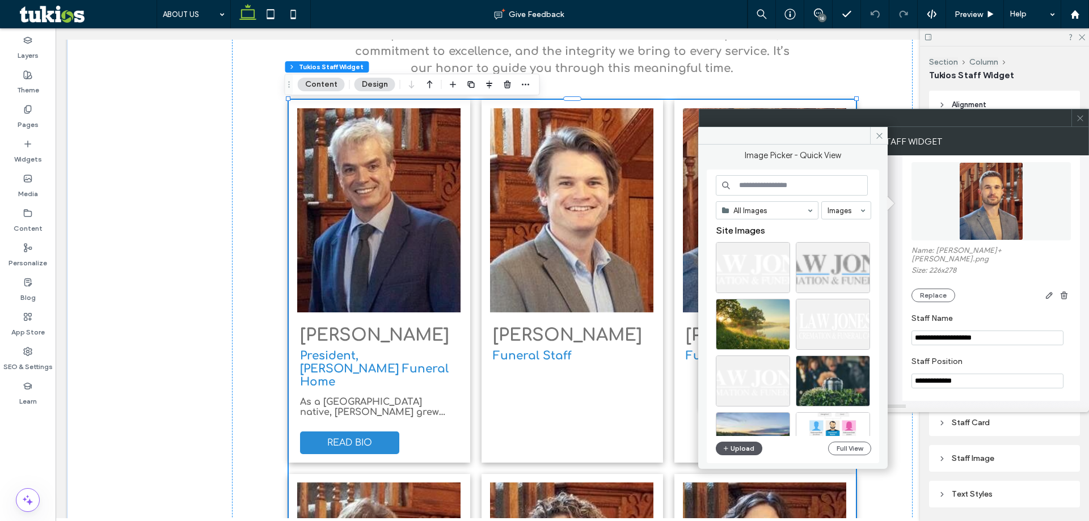
click at [735, 444] on button "Upload" at bounding box center [739, 449] width 47 height 14
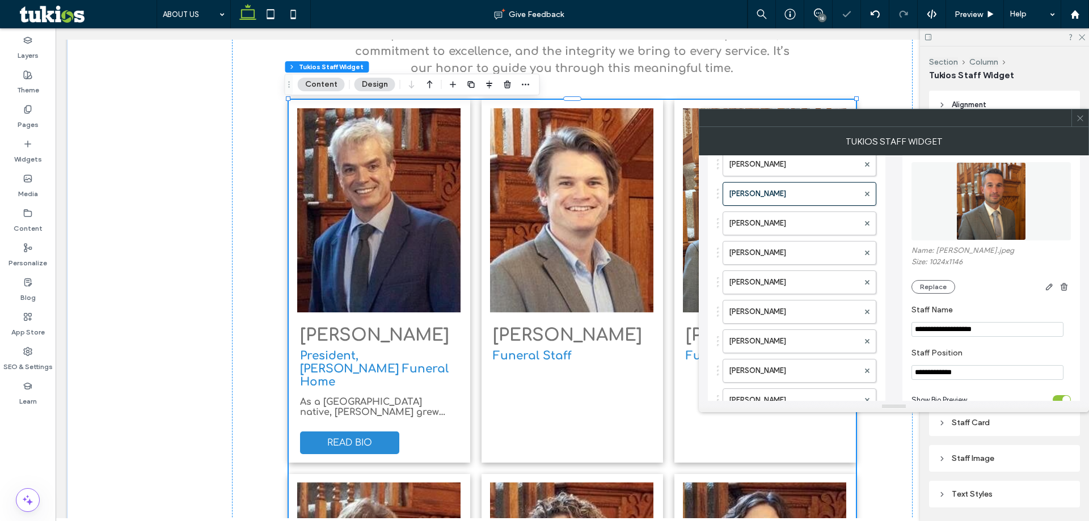
click at [1088, 119] on div at bounding box center [1080, 117] width 17 height 17
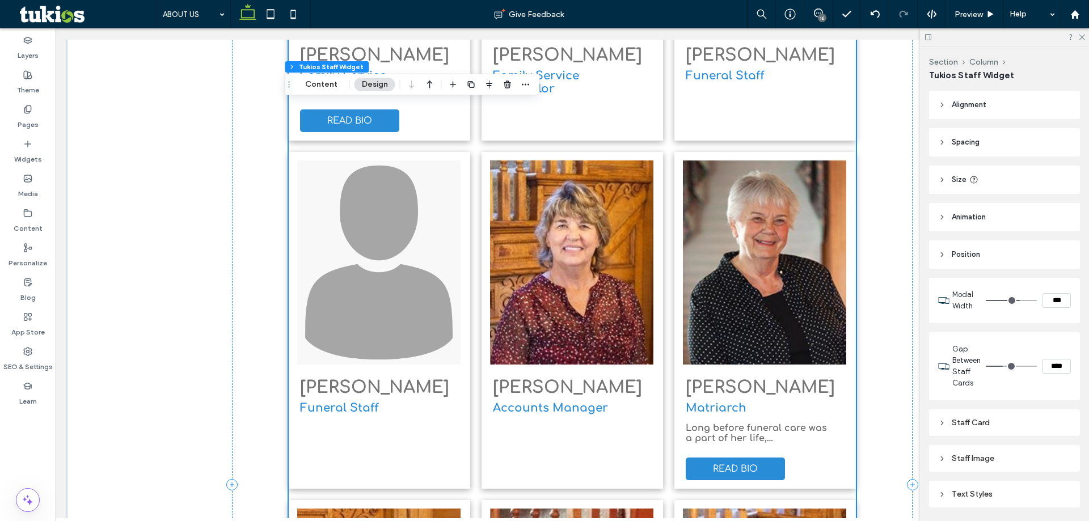
scroll to position [2947, 0]
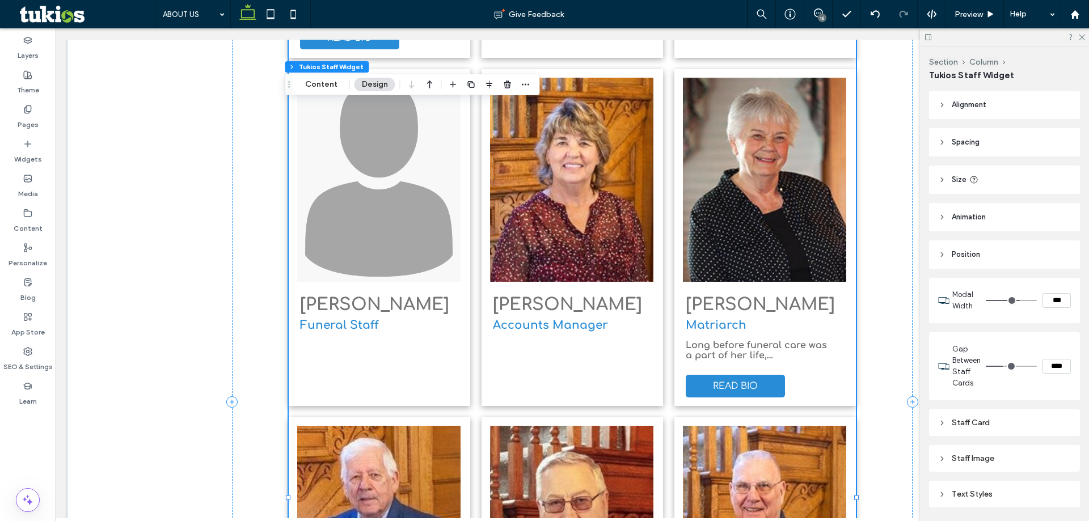
click at [640, 290] on div "[PERSON_NAME] Accounts Manager" at bounding box center [568, 326] width 172 height 73
click at [331, 90] on button "Content" at bounding box center [321, 85] width 47 height 14
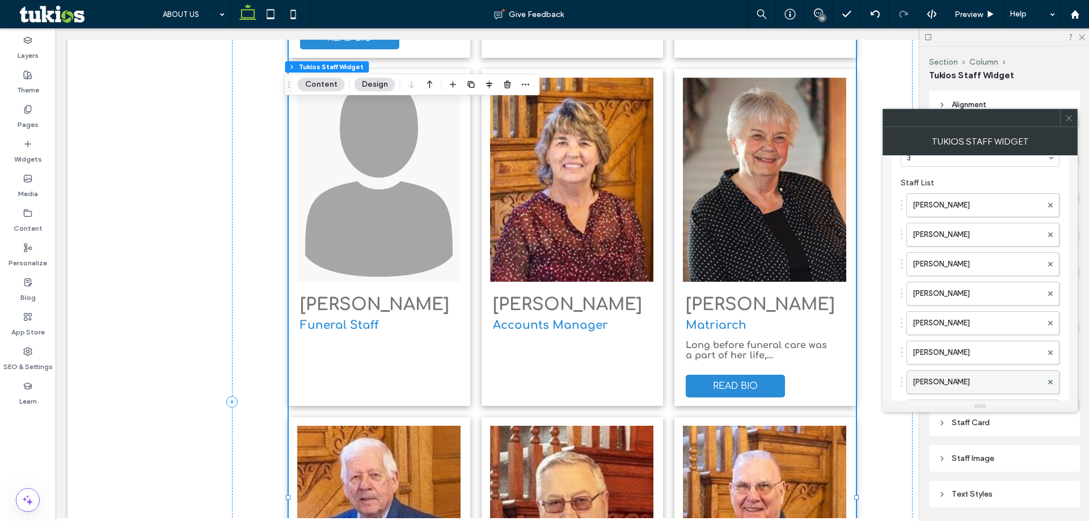
scroll to position [57, 0]
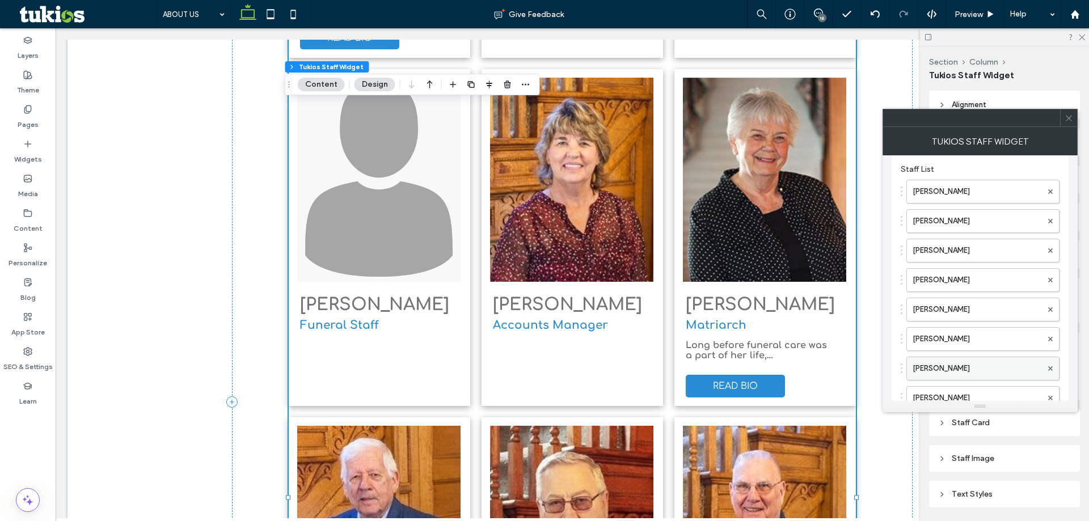
click at [920, 372] on label "[PERSON_NAME]" at bounding box center [977, 368] width 129 height 23
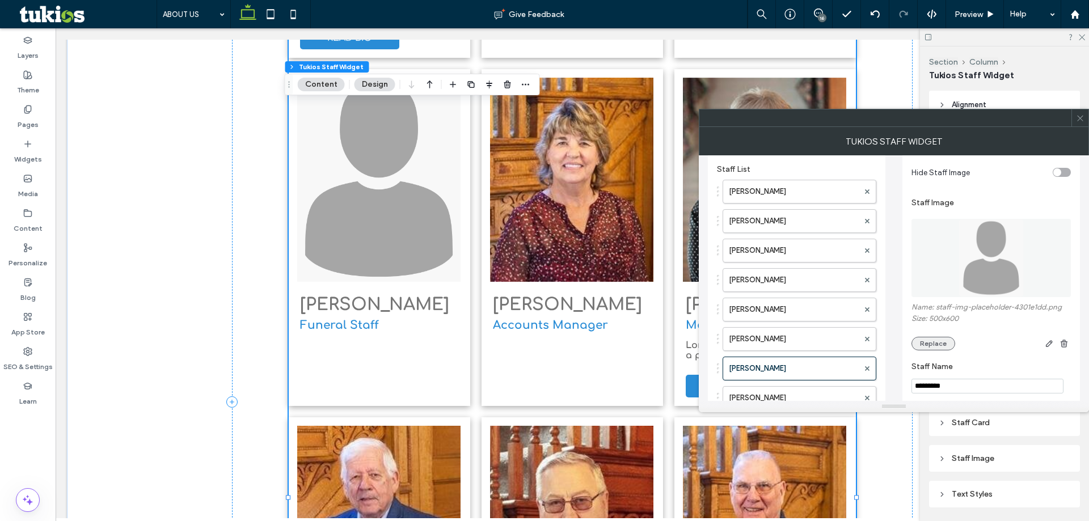
click at [933, 345] on button "Replace" at bounding box center [934, 344] width 44 height 14
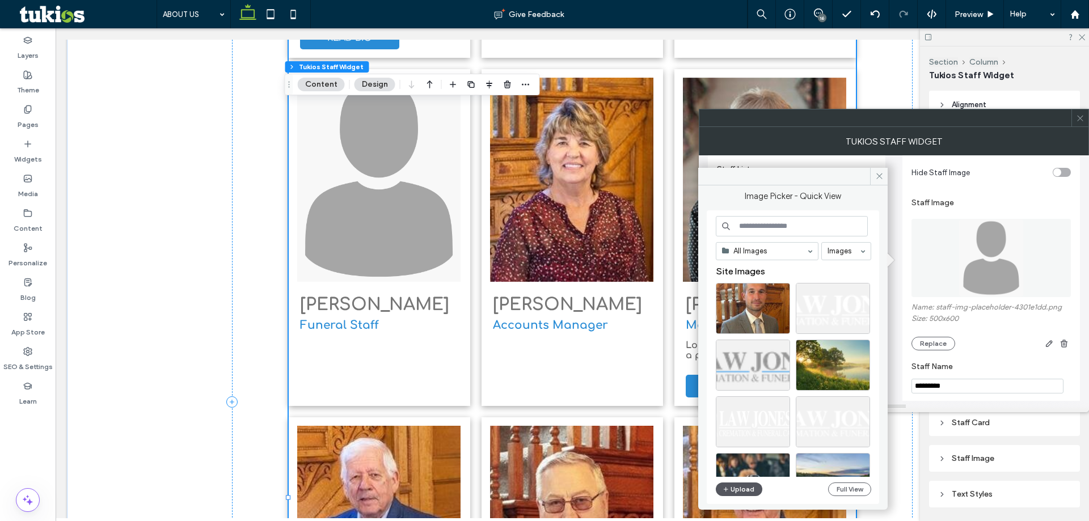
click at [726, 488] on icon "button" at bounding box center [726, 489] width 7 height 9
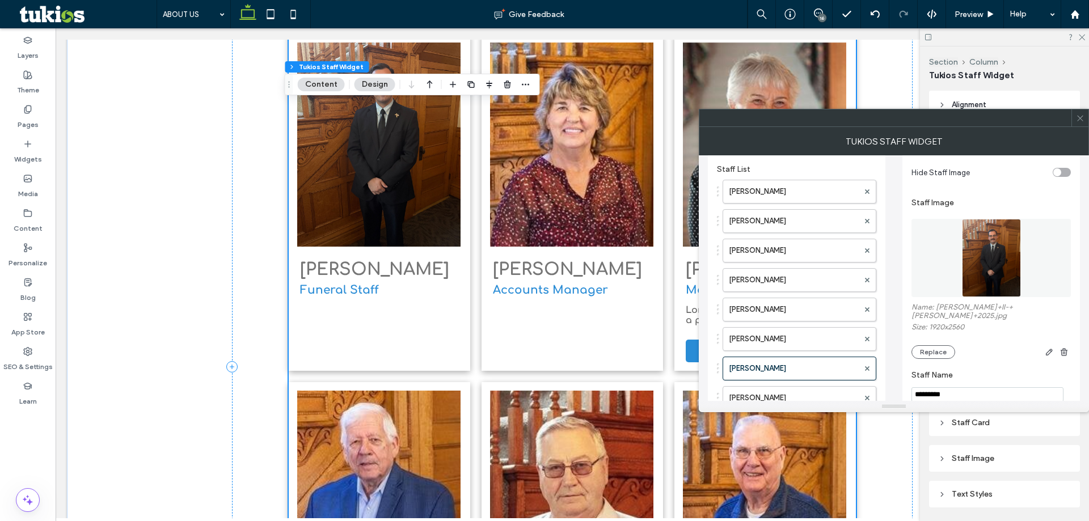
scroll to position [3004, 0]
